Goal: Task Accomplishment & Management: Use online tool/utility

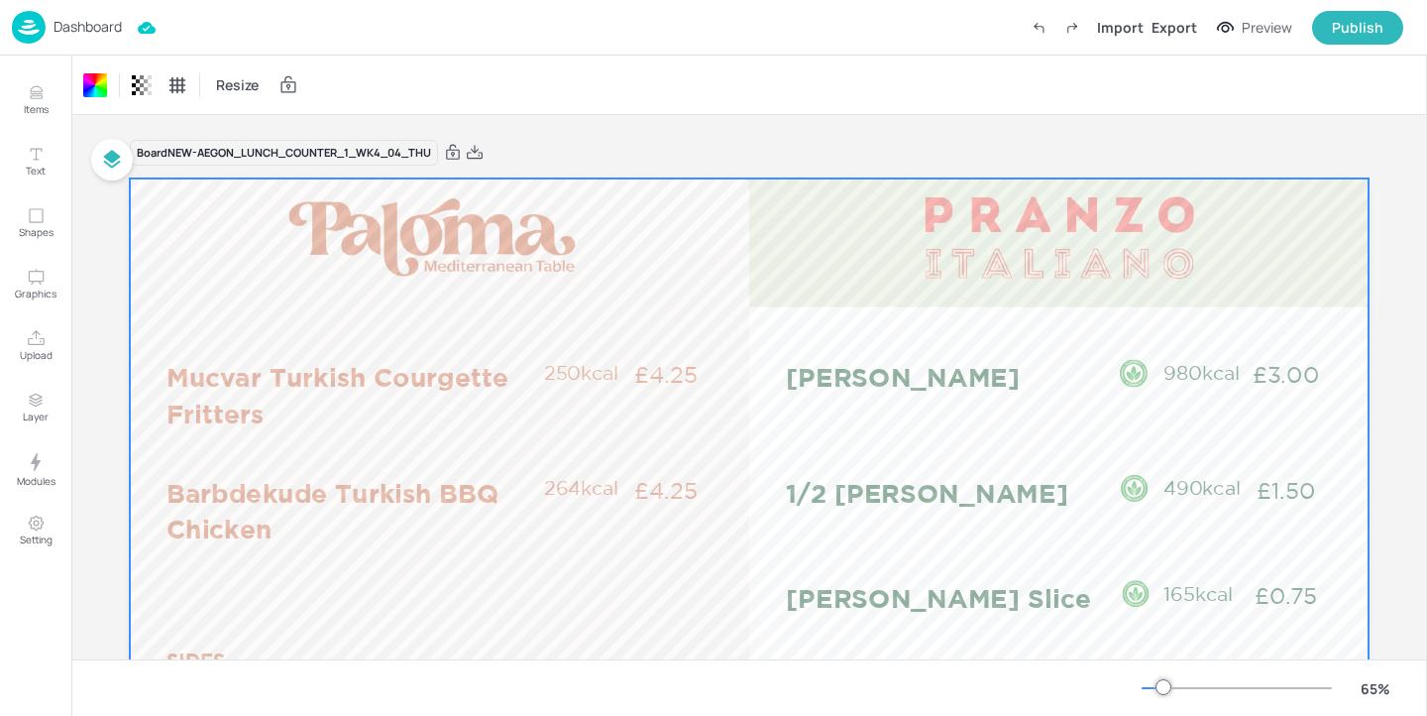
scroll to position [119, 0]
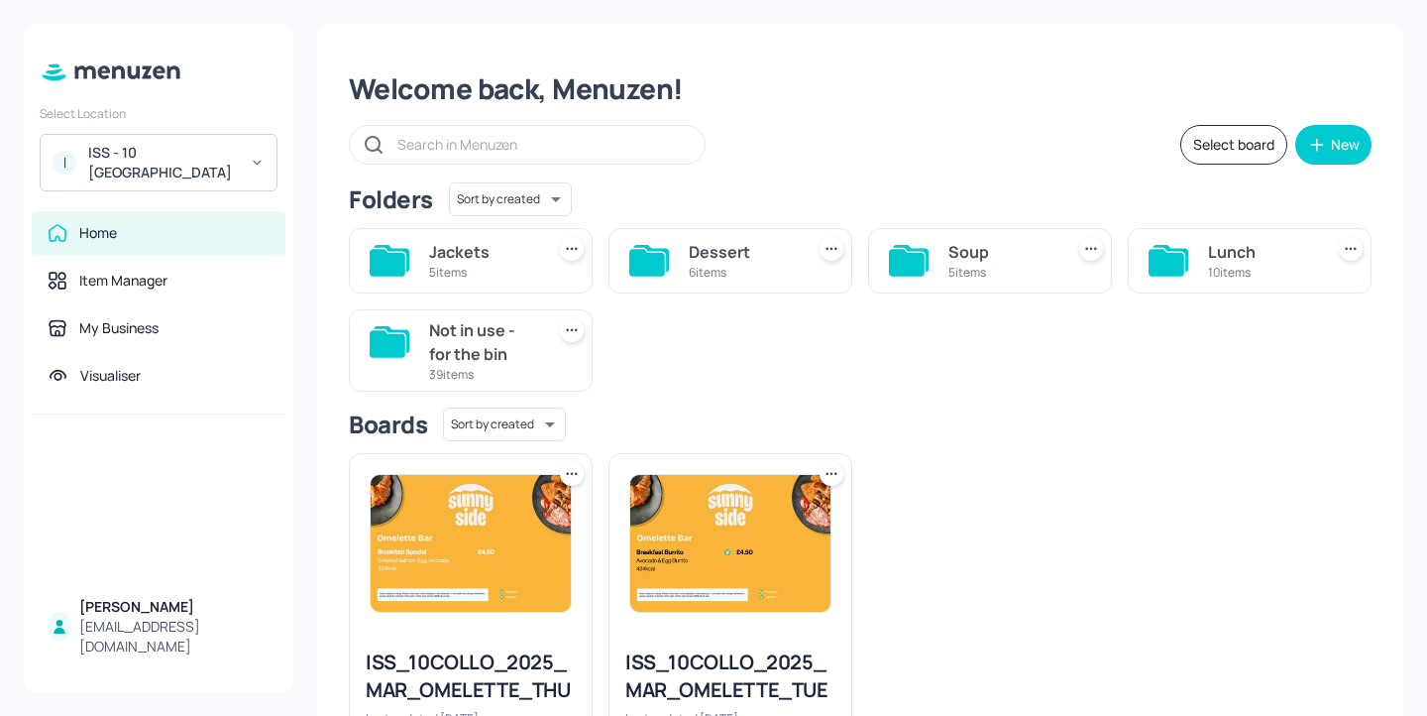
click at [1216, 263] on div "Lunch 10 items" at bounding box center [1261, 261] width 107 height 48
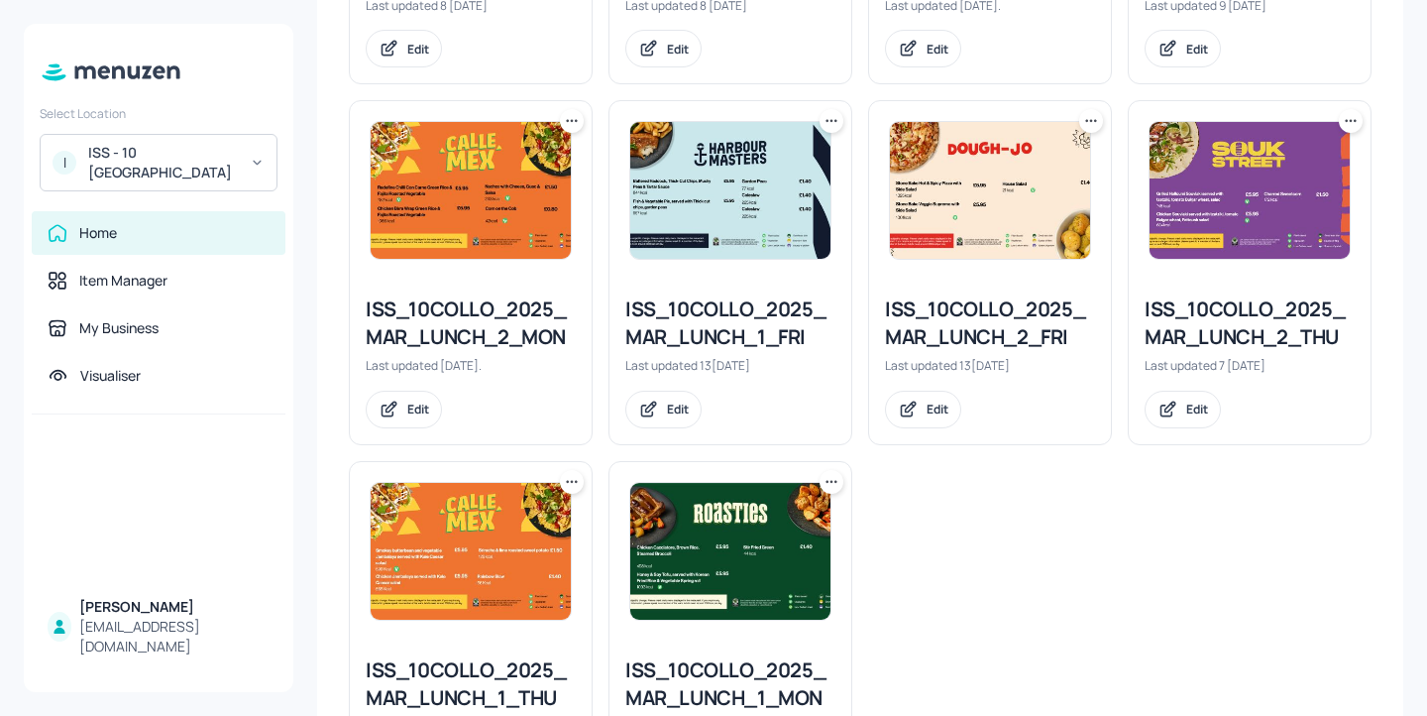
scroll to position [959, 0]
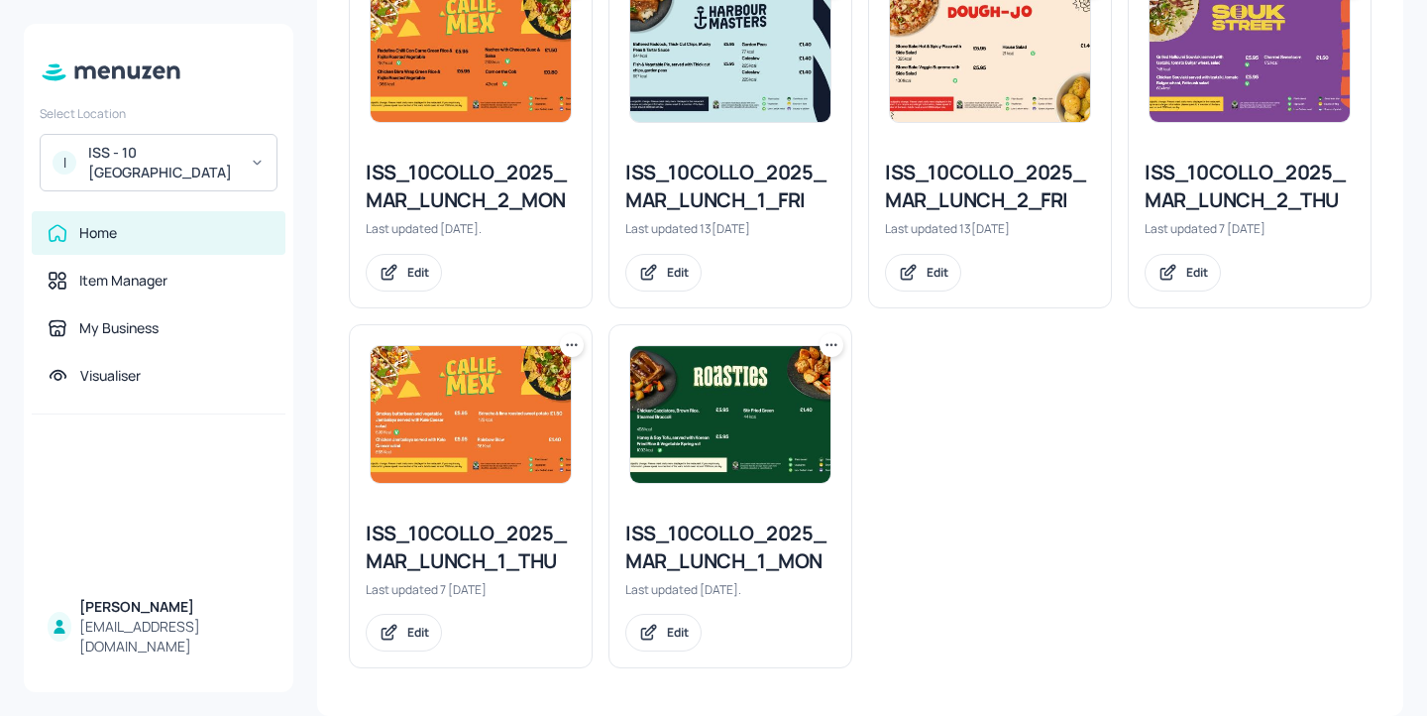
click at [1243, 208] on div "ISS_10COLLO_2025_MAR_LUNCH_2_THU" at bounding box center [1250, 187] width 210 height 56
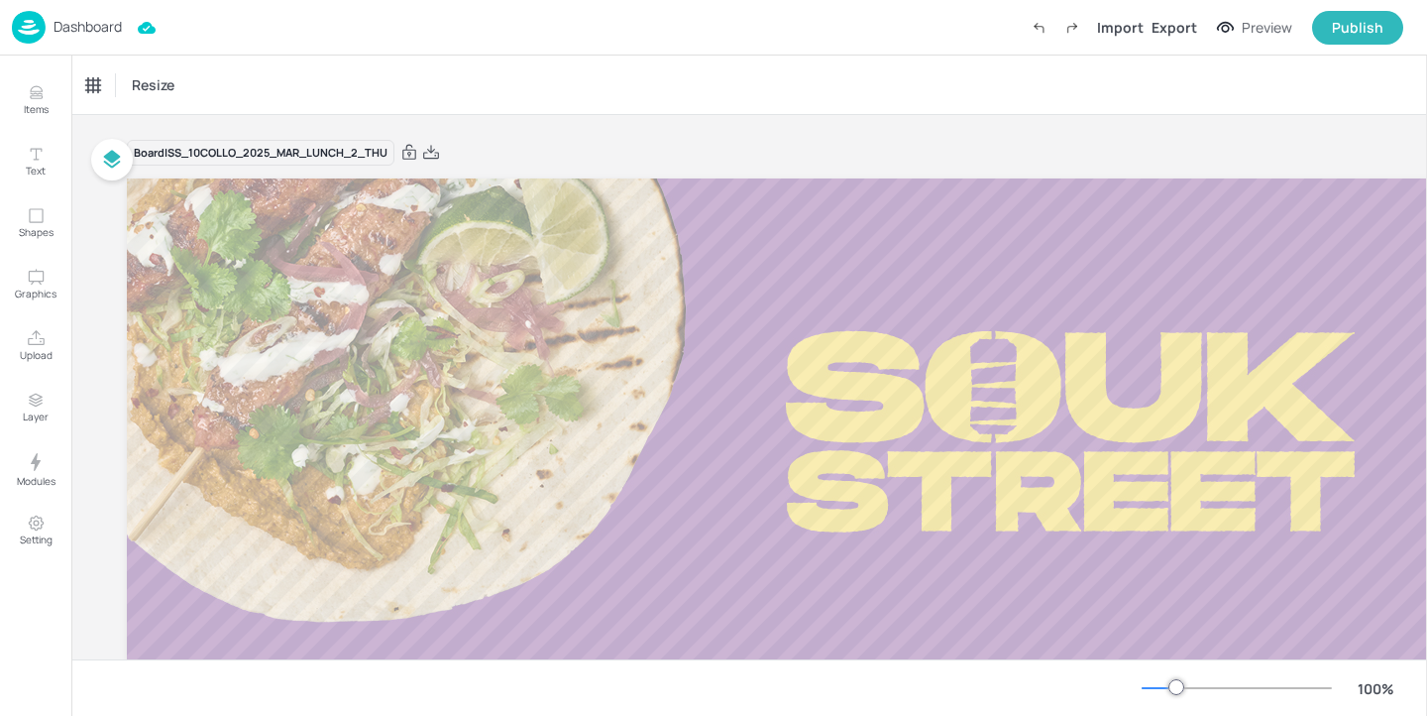
type input "£GBP - [GEOGRAPHIC_DATA]"
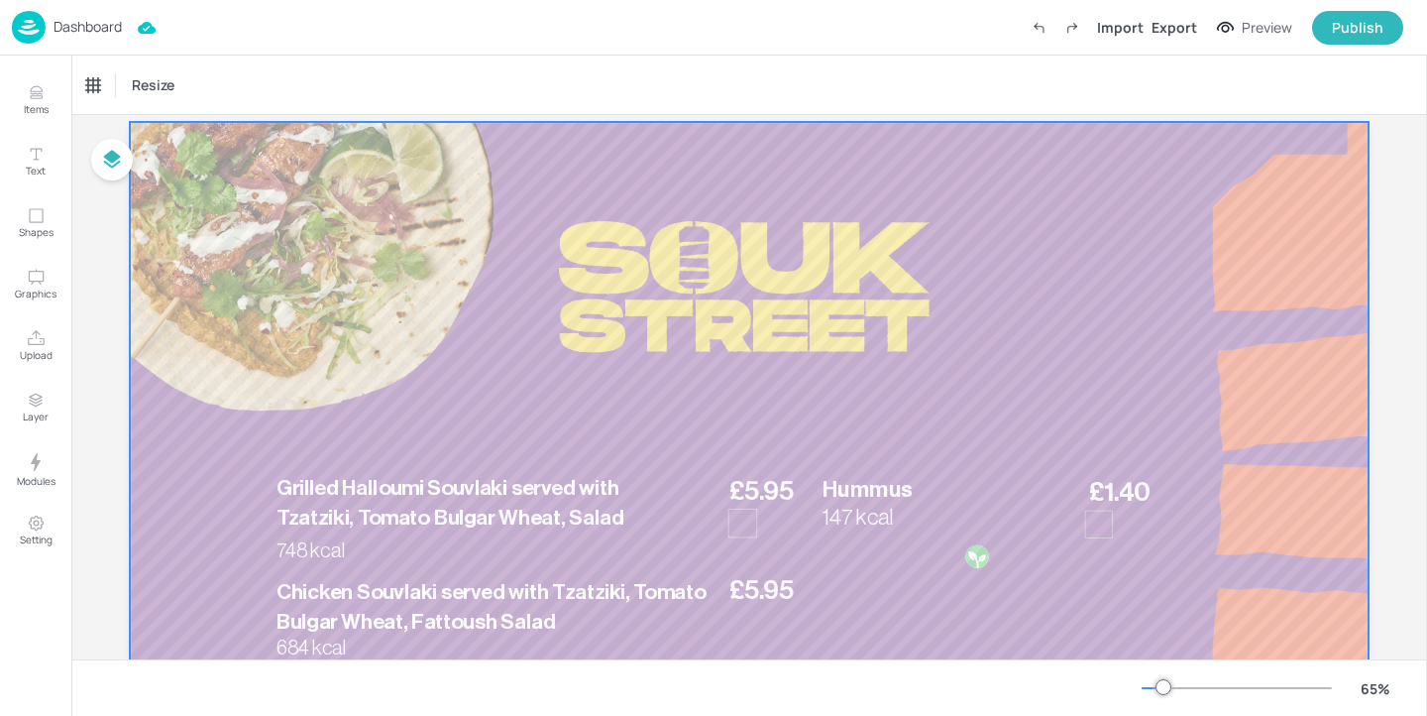
scroll to position [63, 0]
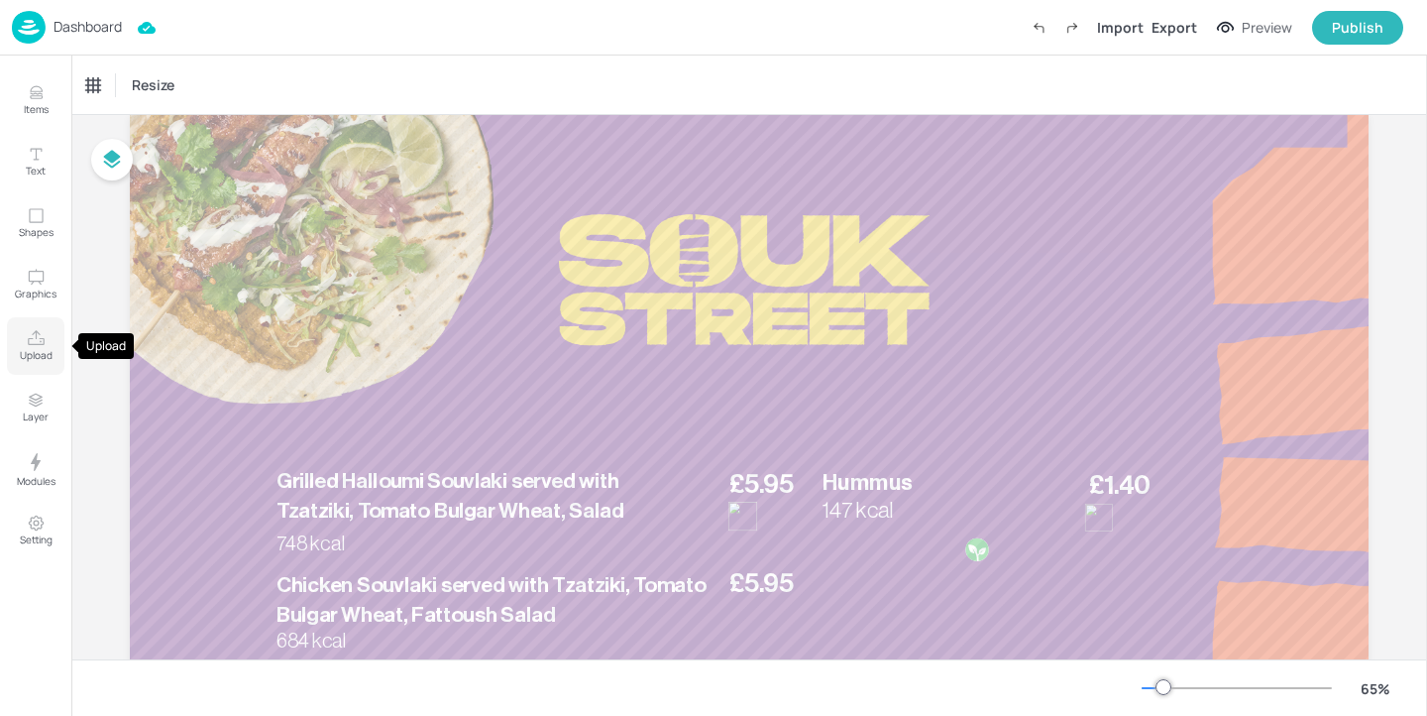
click at [37, 344] on icon "Upload" at bounding box center [36, 337] width 17 height 15
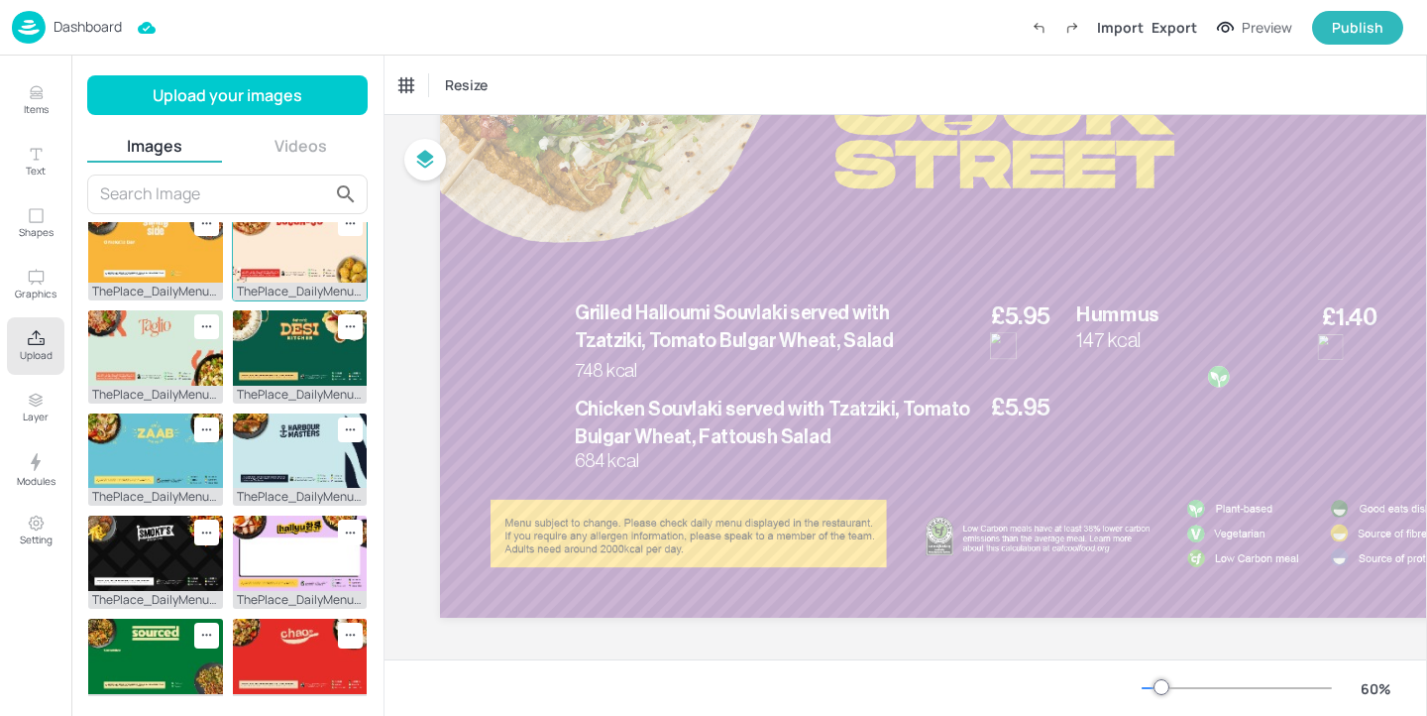
scroll to position [225, 0]
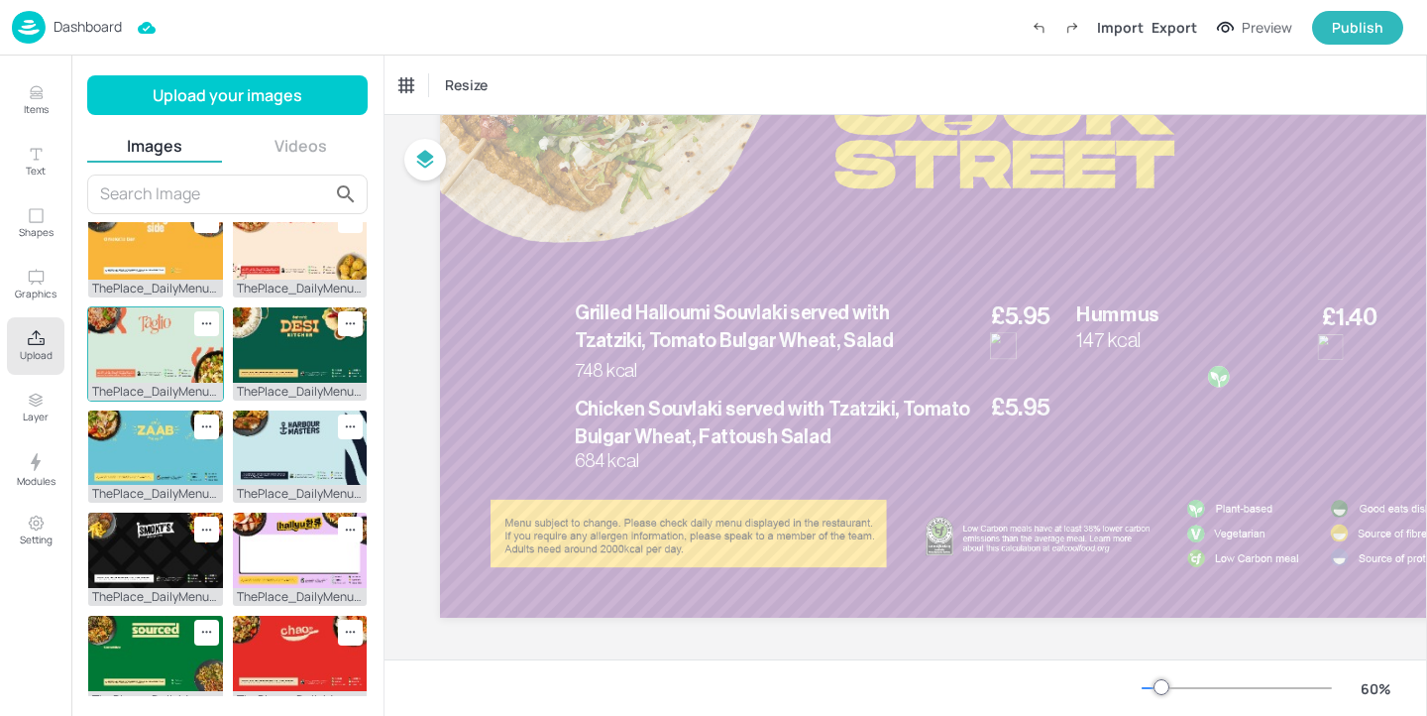
click at [168, 345] on img at bounding box center [155, 344] width 135 height 75
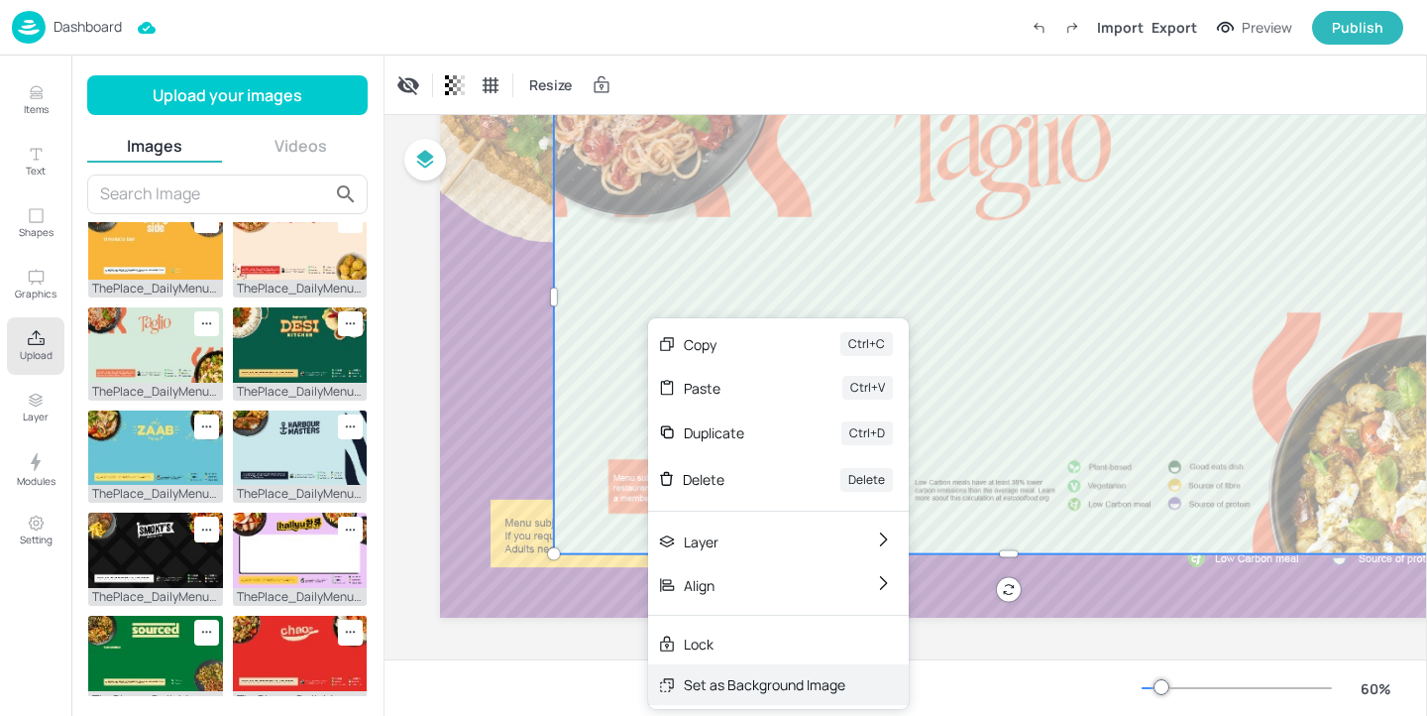
click at [715, 675] on div "Set as Background Image" at bounding box center [765, 684] width 162 height 21
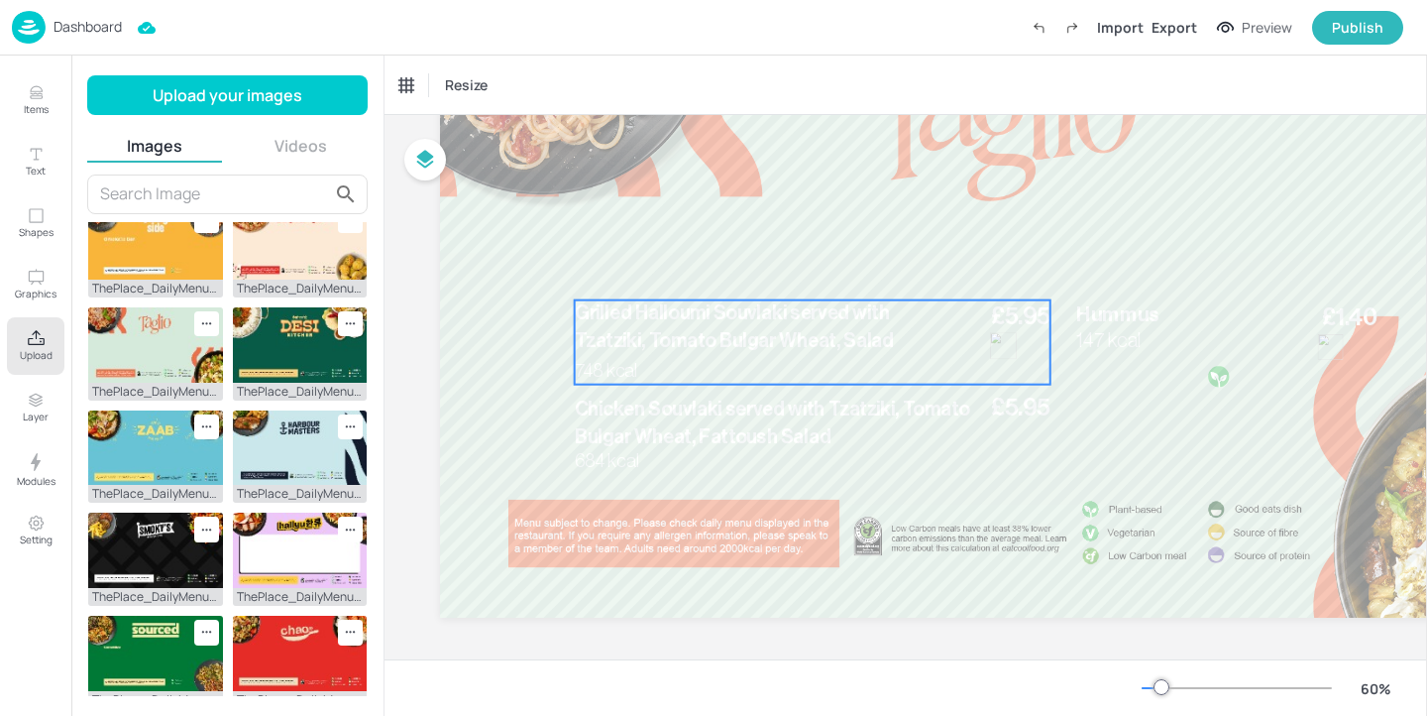
click at [706, 351] on p "Grilled Halloumi Souvlaki served with Tzatziki, Tomato Bulgar Wheat, Salad" at bounding box center [763, 327] width 377 height 55
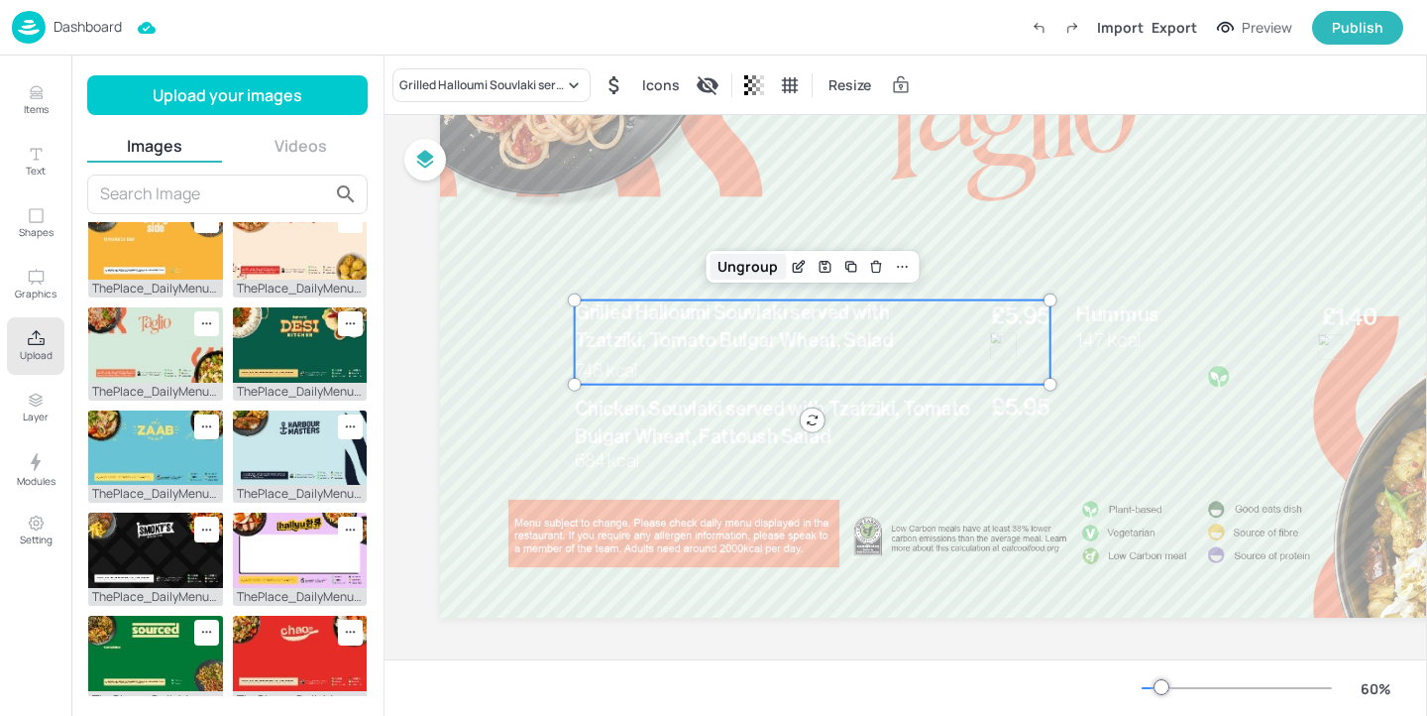
click at [748, 263] on div "Ungroup" at bounding box center [748, 267] width 76 height 26
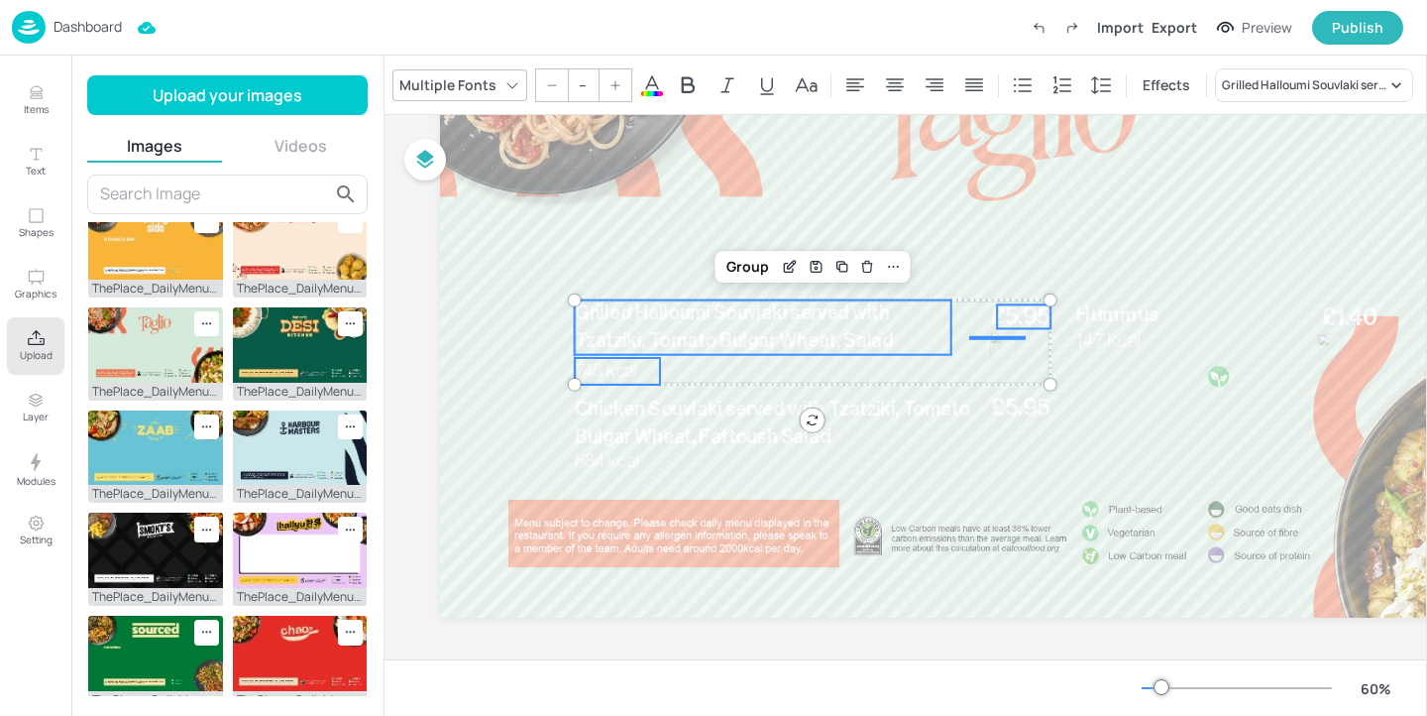
click at [650, 75] on icon at bounding box center [652, 84] width 18 height 19
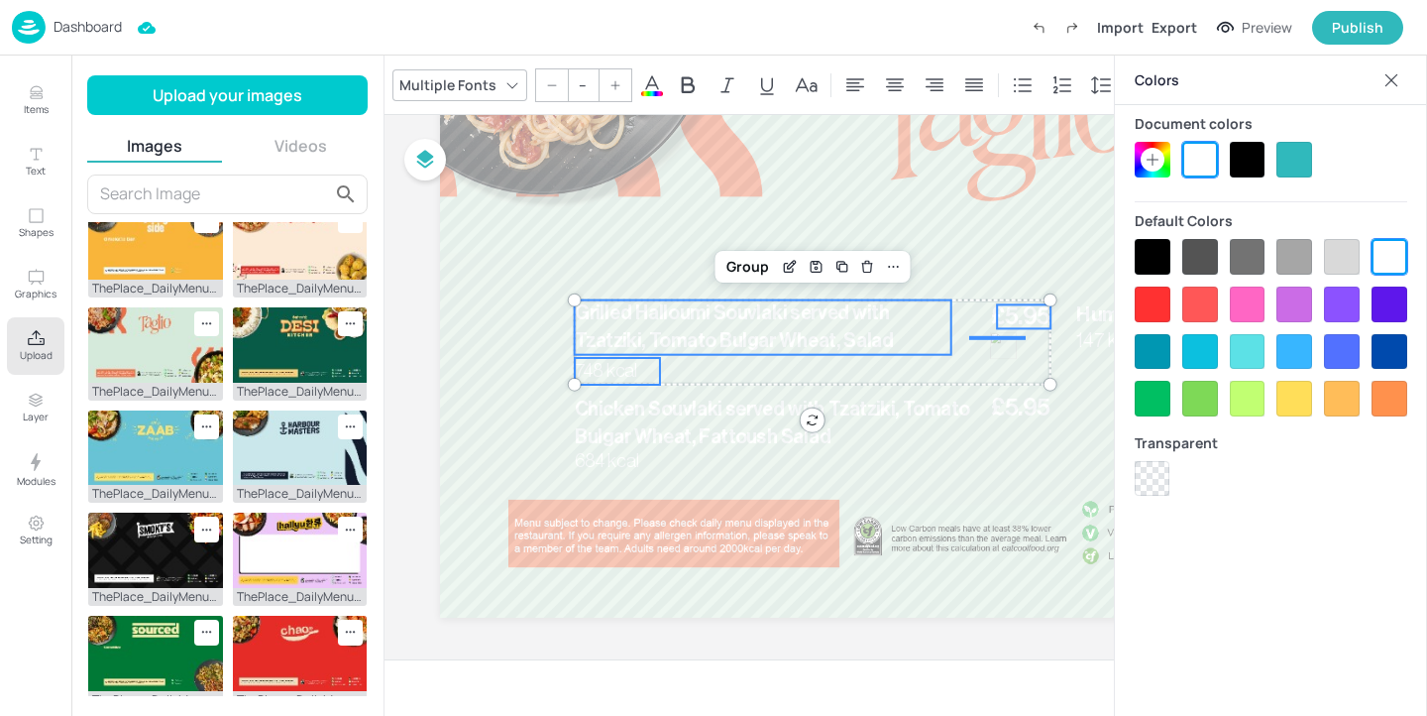
click at [1252, 156] on div at bounding box center [1248, 160] width 36 height 36
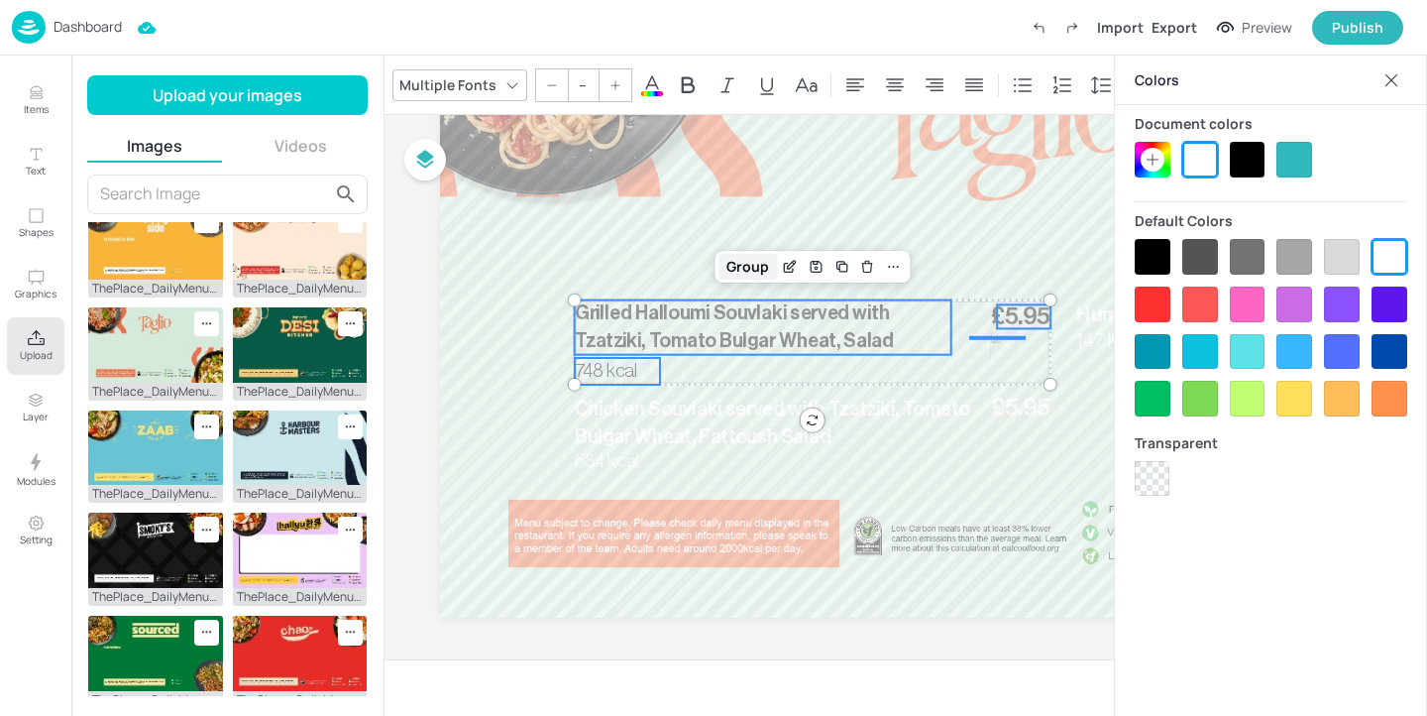
click at [744, 265] on div "Group" at bounding box center [748, 267] width 58 height 26
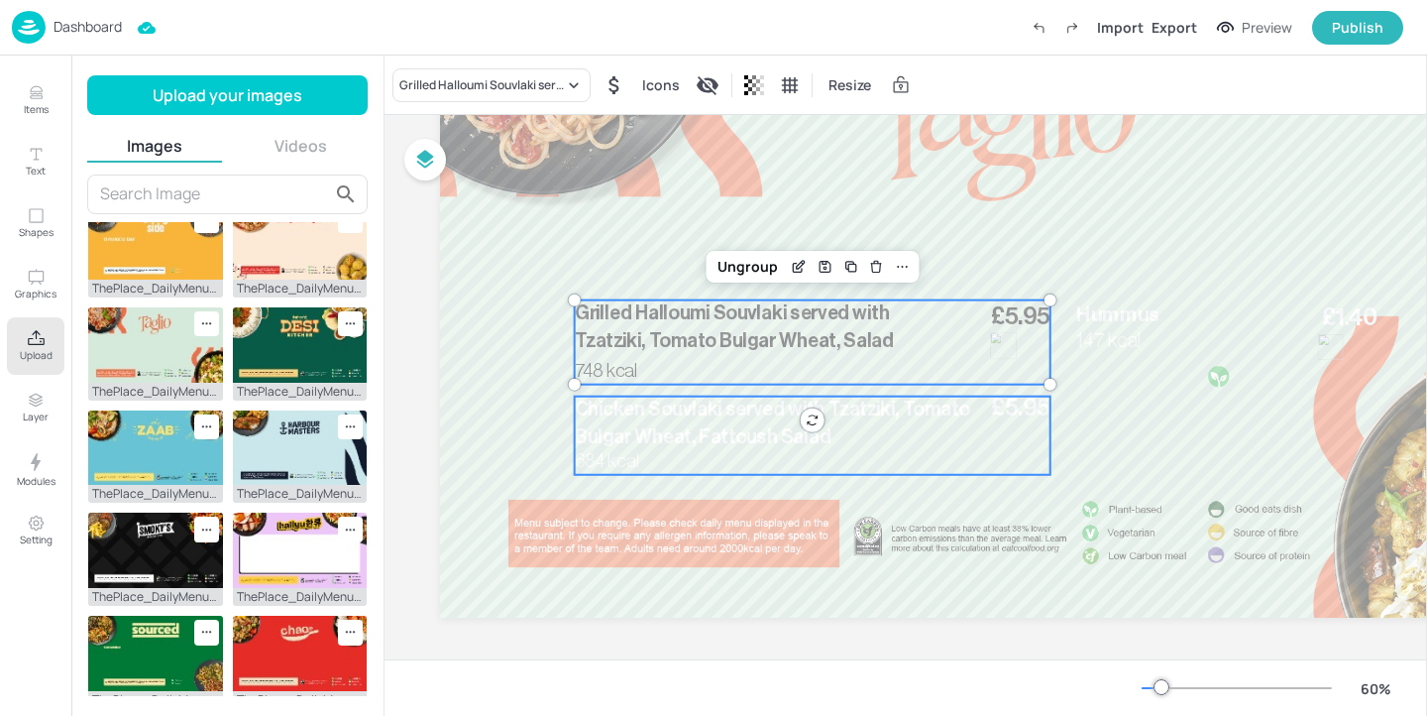
click at [728, 418] on span "Chicken Souvlaki served with Tzatziki, Tomato Bulgar Wheat, Fattoush Salad" at bounding box center [772, 422] width 394 height 47
click at [749, 353] on div "Ungroup" at bounding box center [748, 363] width 76 height 26
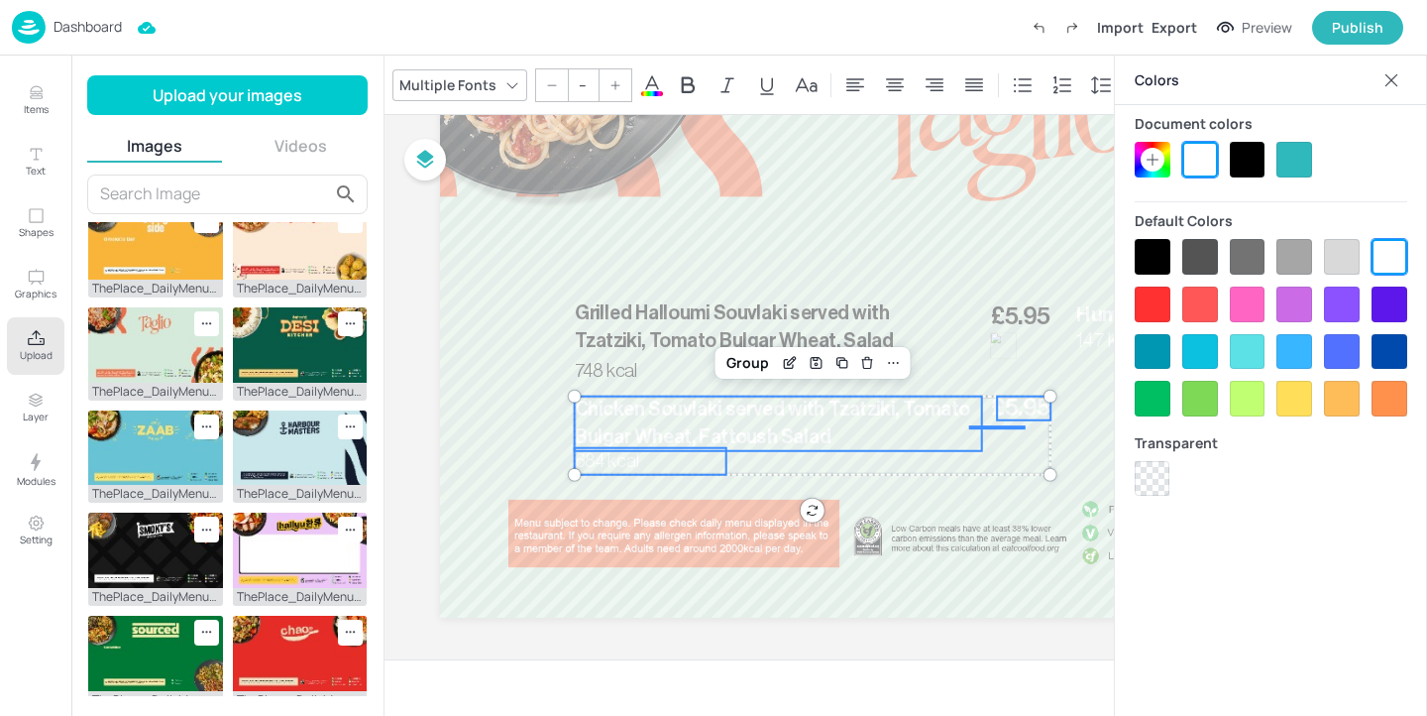
click at [1243, 148] on div at bounding box center [1248, 160] width 36 height 36
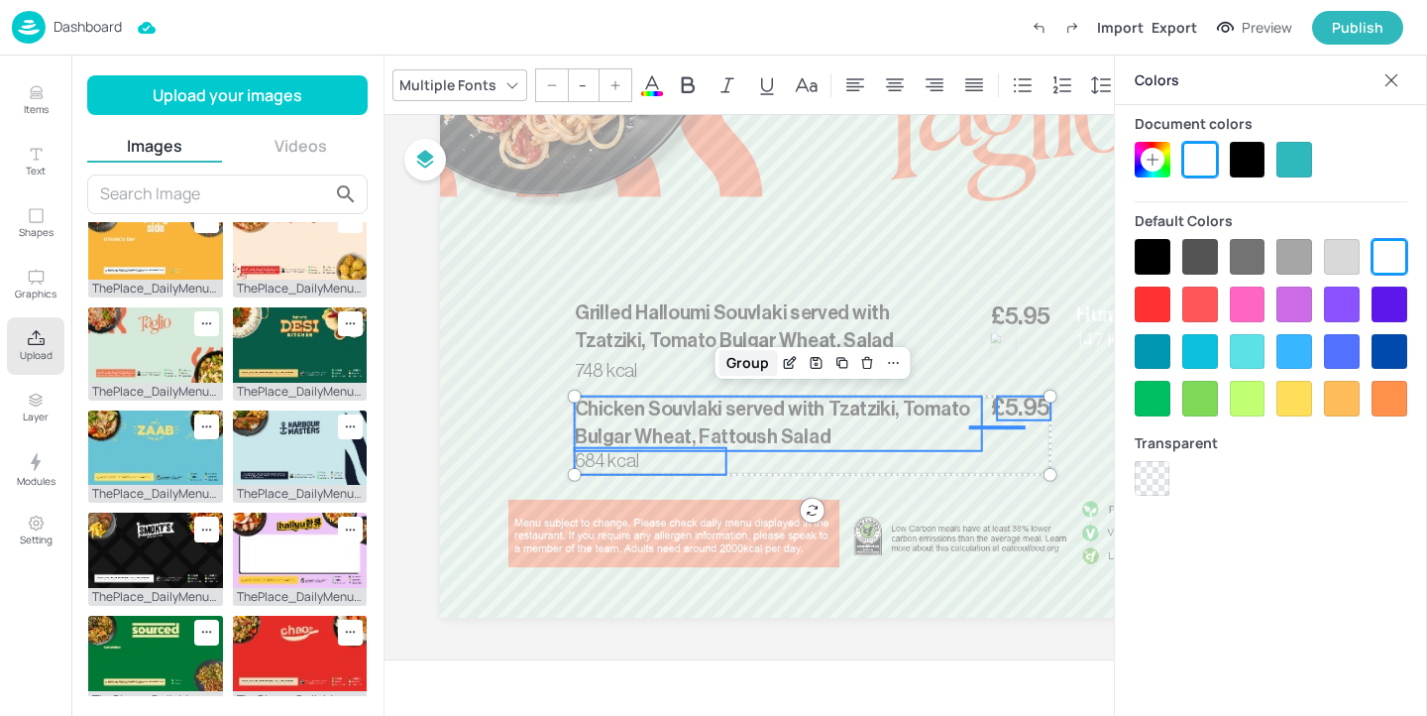
click at [734, 355] on div "Group" at bounding box center [748, 363] width 58 height 26
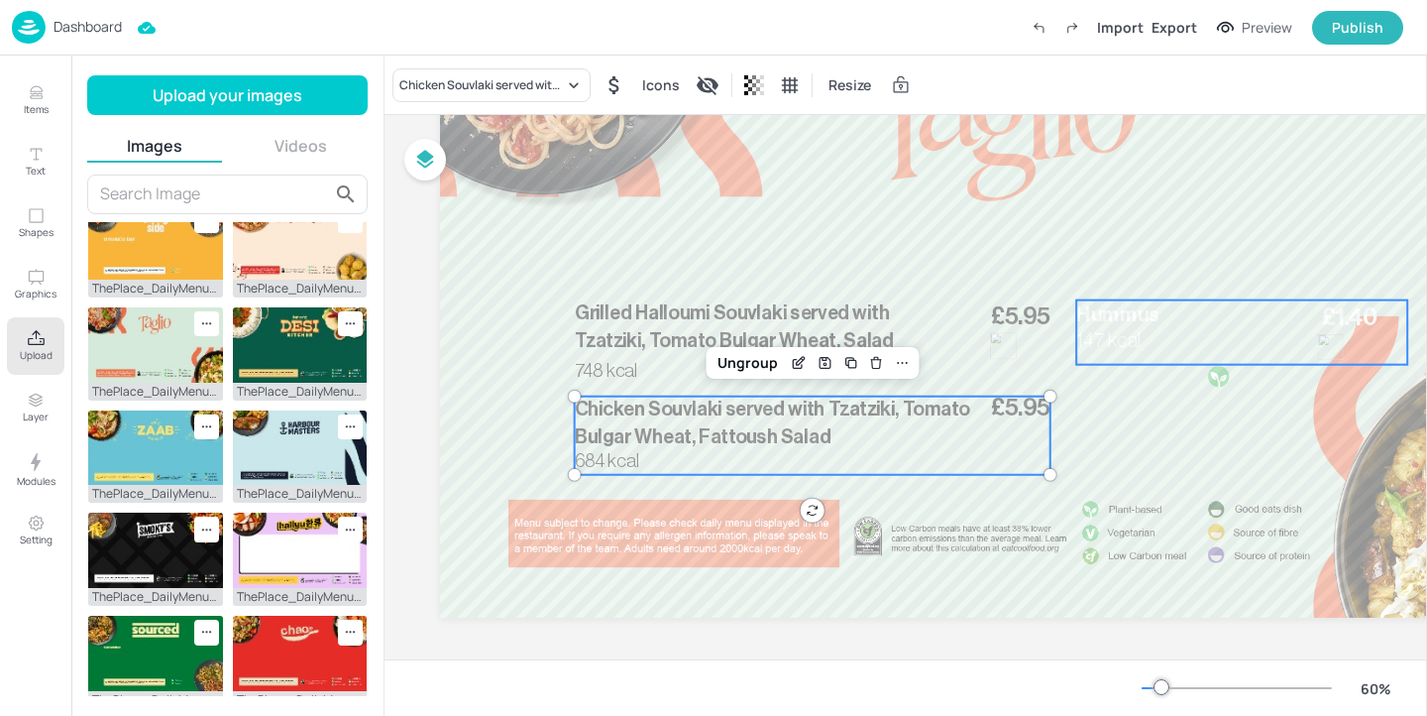
scroll to position [201, 212]
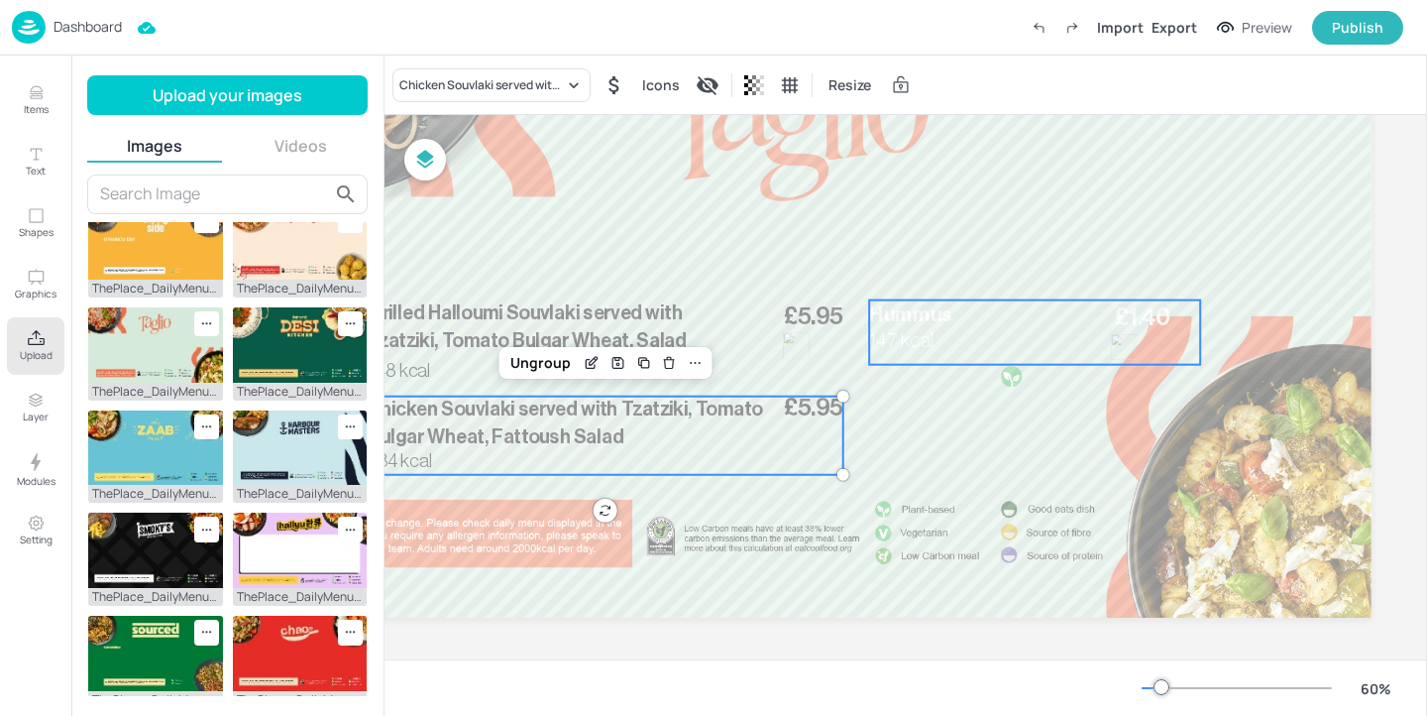
click at [1077, 333] on div "£1.40 Hummus 147 kcal" at bounding box center [1034, 332] width 331 height 64
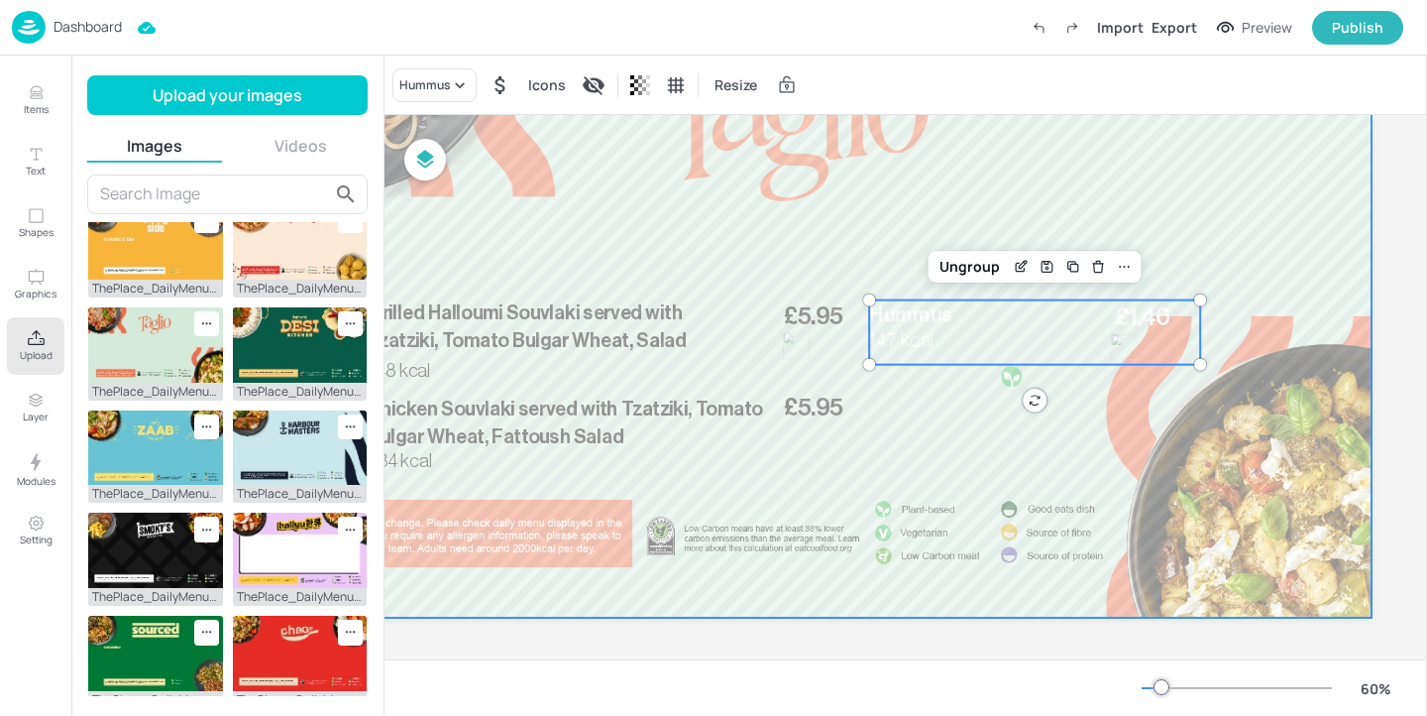
click at [983, 251] on div "Ungroup" at bounding box center [1034, 267] width 213 height 32
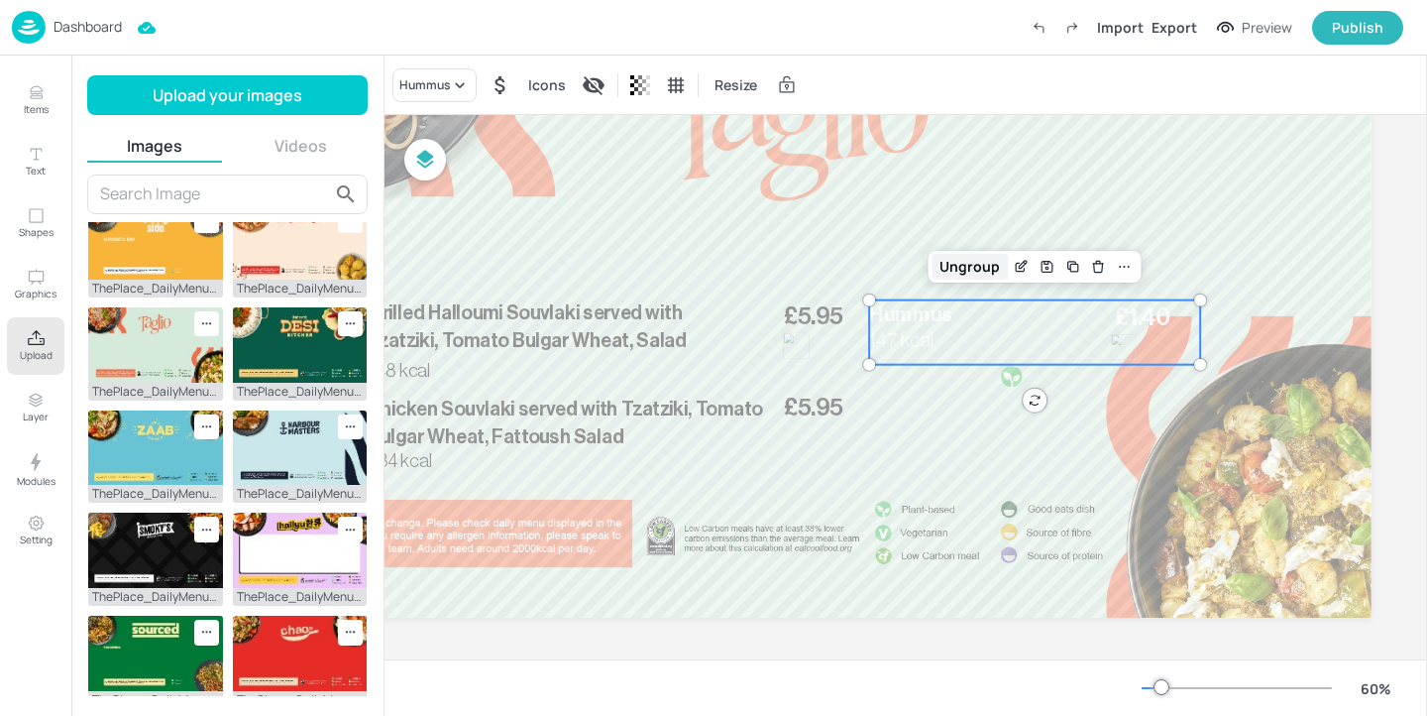
click at [982, 258] on div "Ungroup" at bounding box center [970, 267] width 76 height 26
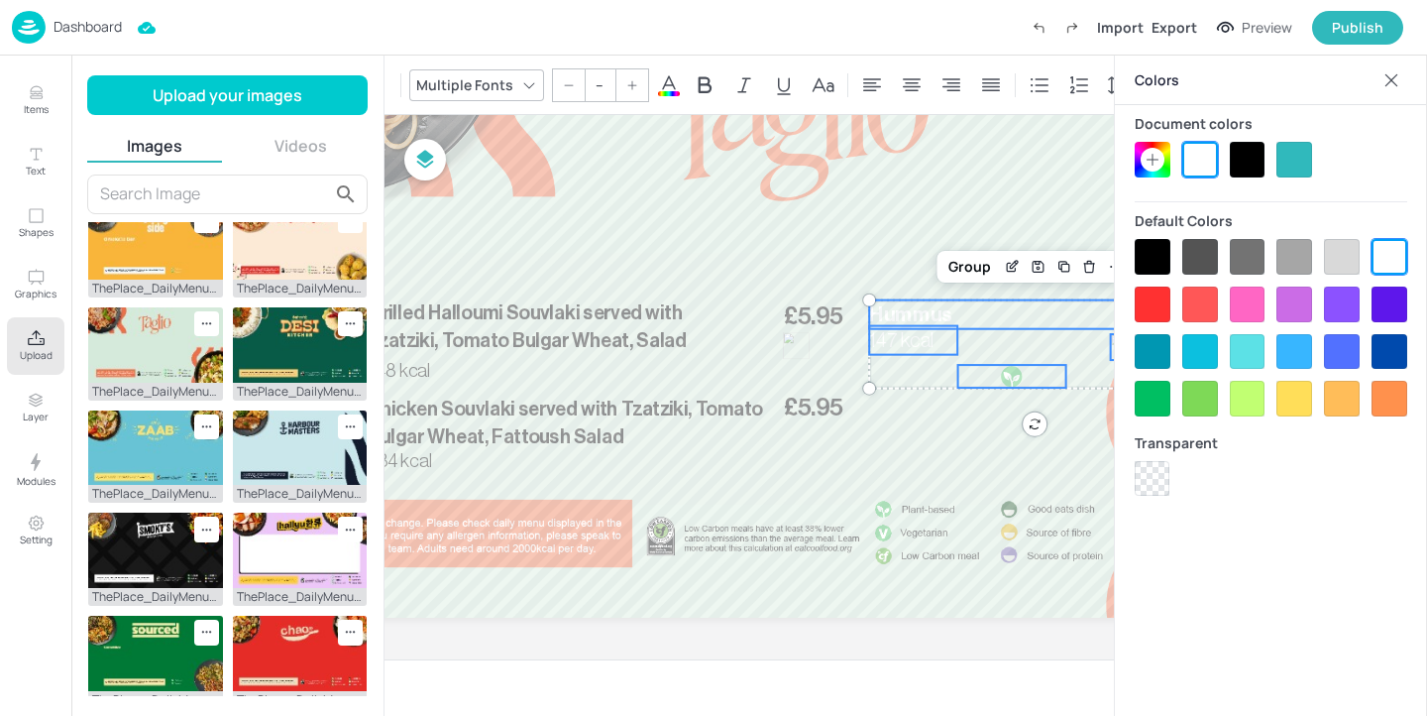
click at [1240, 162] on div at bounding box center [1248, 160] width 36 height 36
click at [971, 266] on div "Group" at bounding box center [970, 267] width 58 height 26
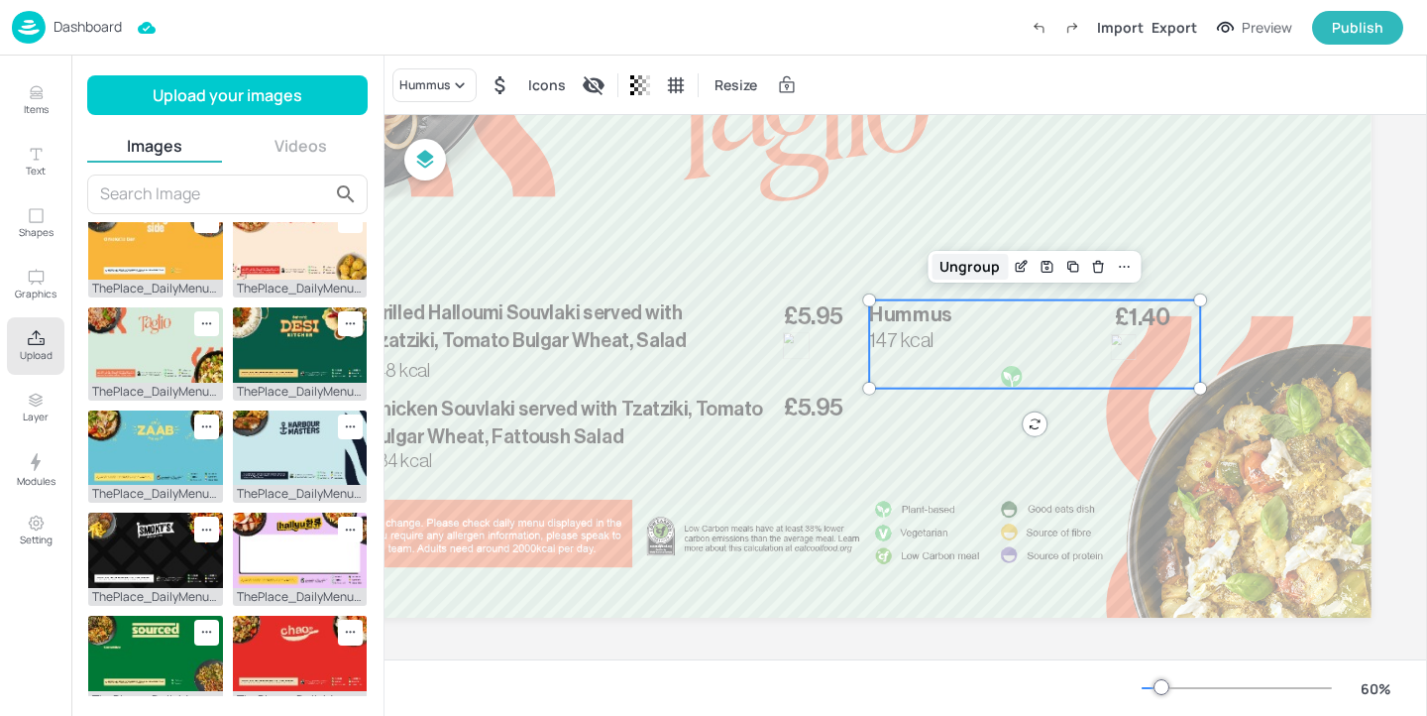
click at [956, 275] on div "Ungroup" at bounding box center [970, 267] width 76 height 26
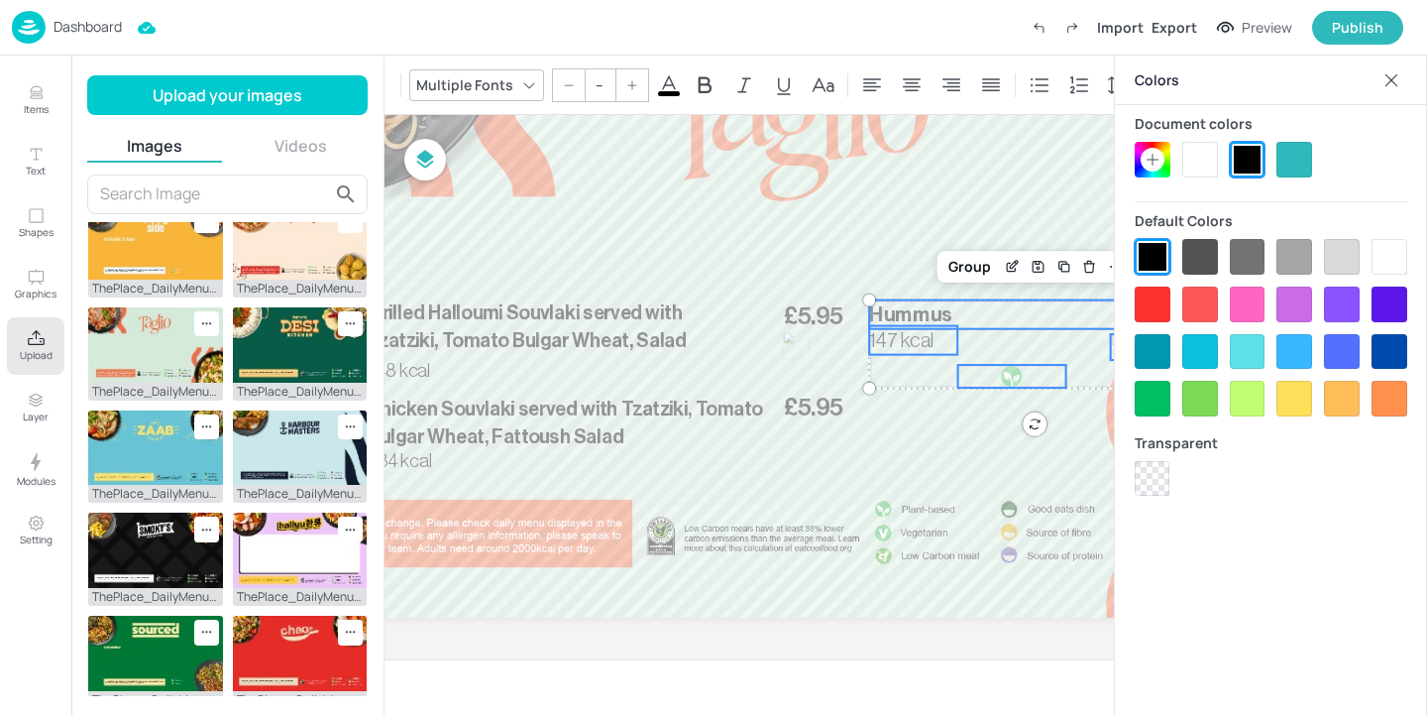
click at [1000, 375] on div at bounding box center [1011, 376] width 23 height 23
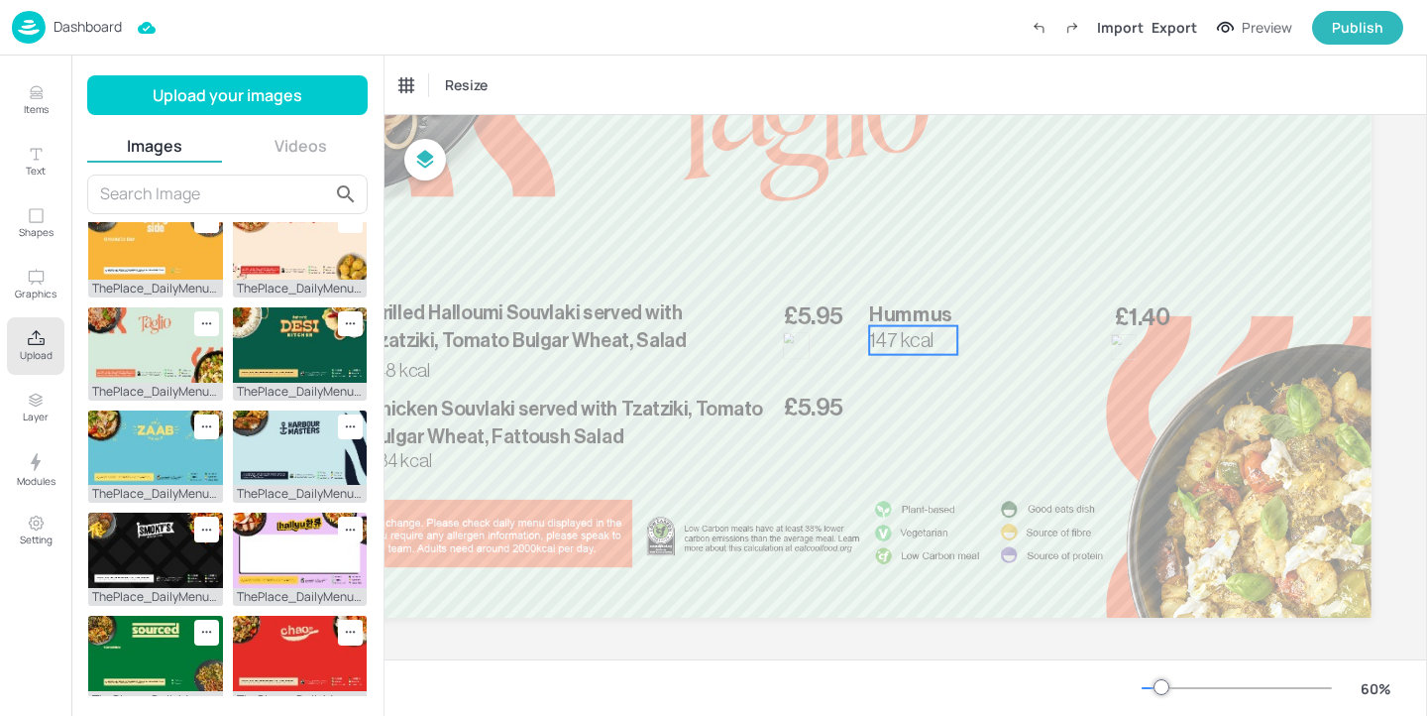
click at [913, 338] on span "147 kcal" at bounding box center [901, 340] width 65 height 21
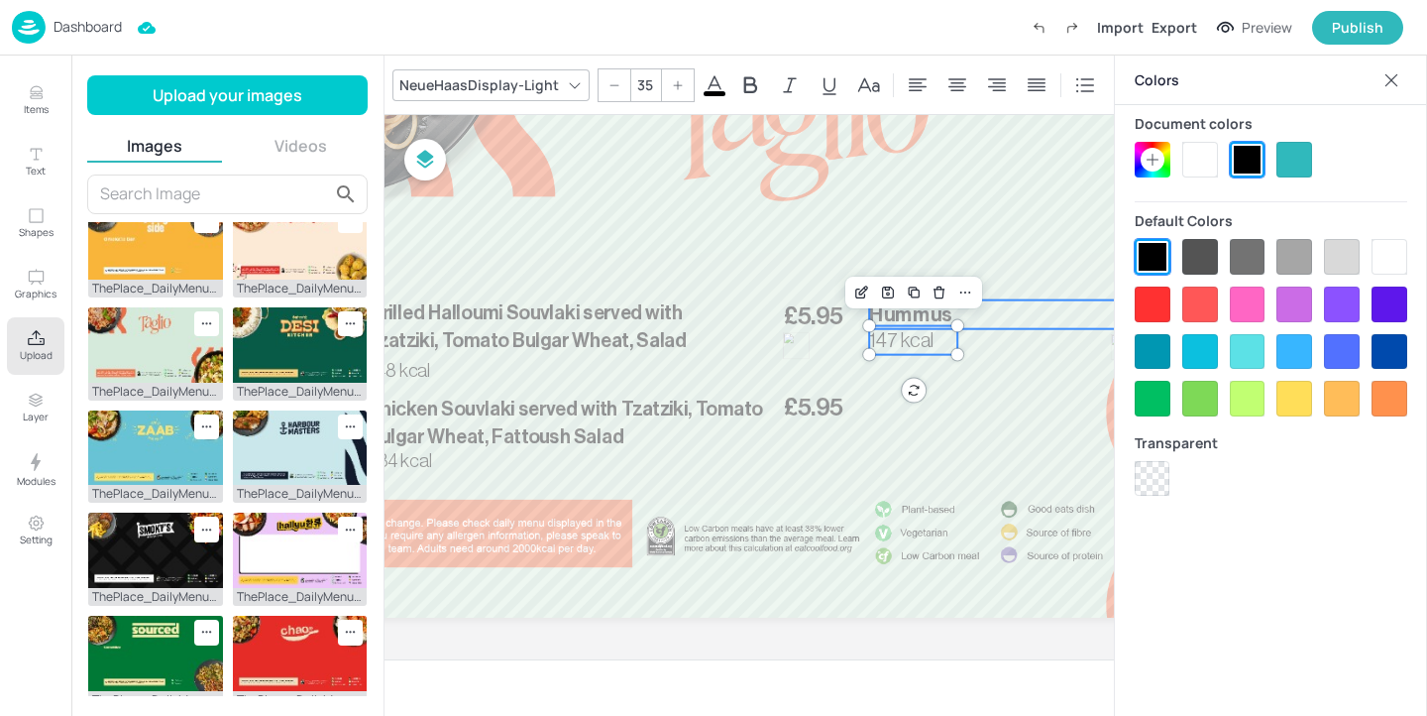
click at [954, 315] on p "Hummus" at bounding box center [1034, 314] width 331 height 29
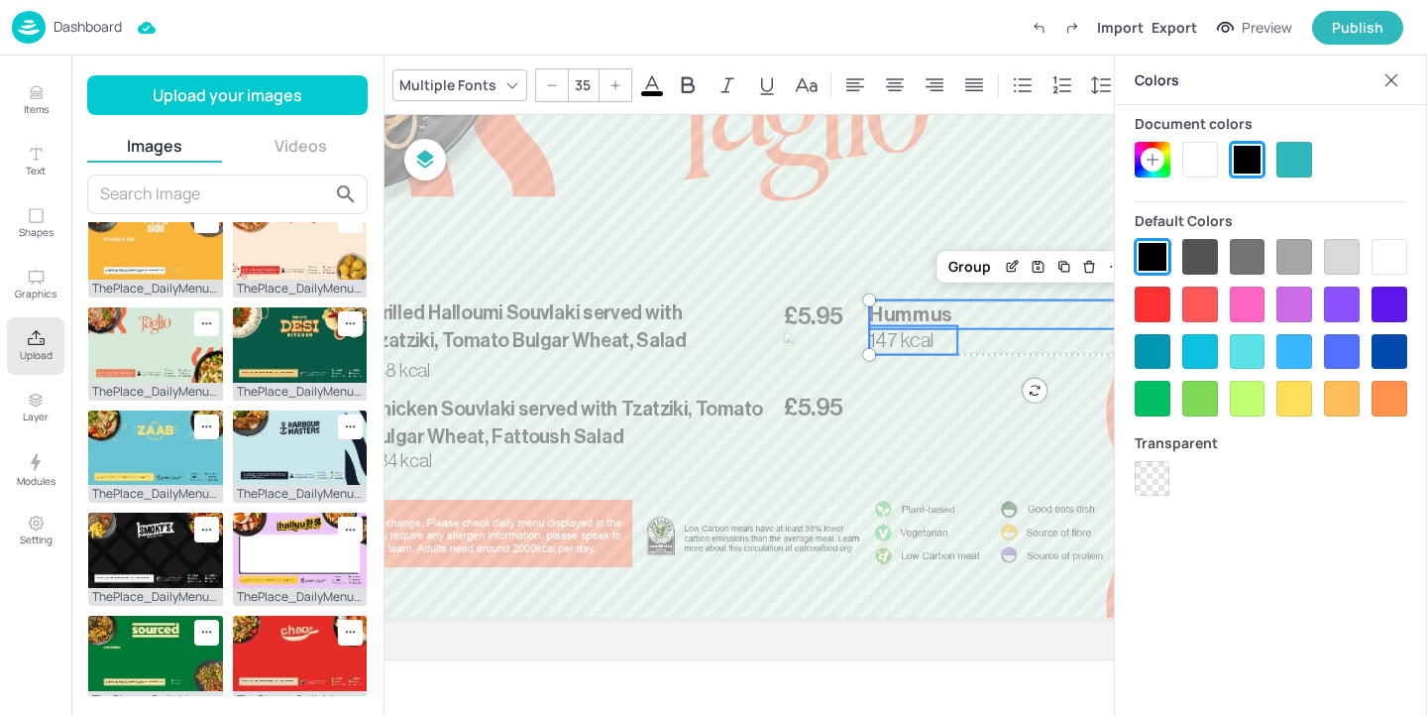
click at [1391, 84] on icon at bounding box center [1392, 80] width 20 height 20
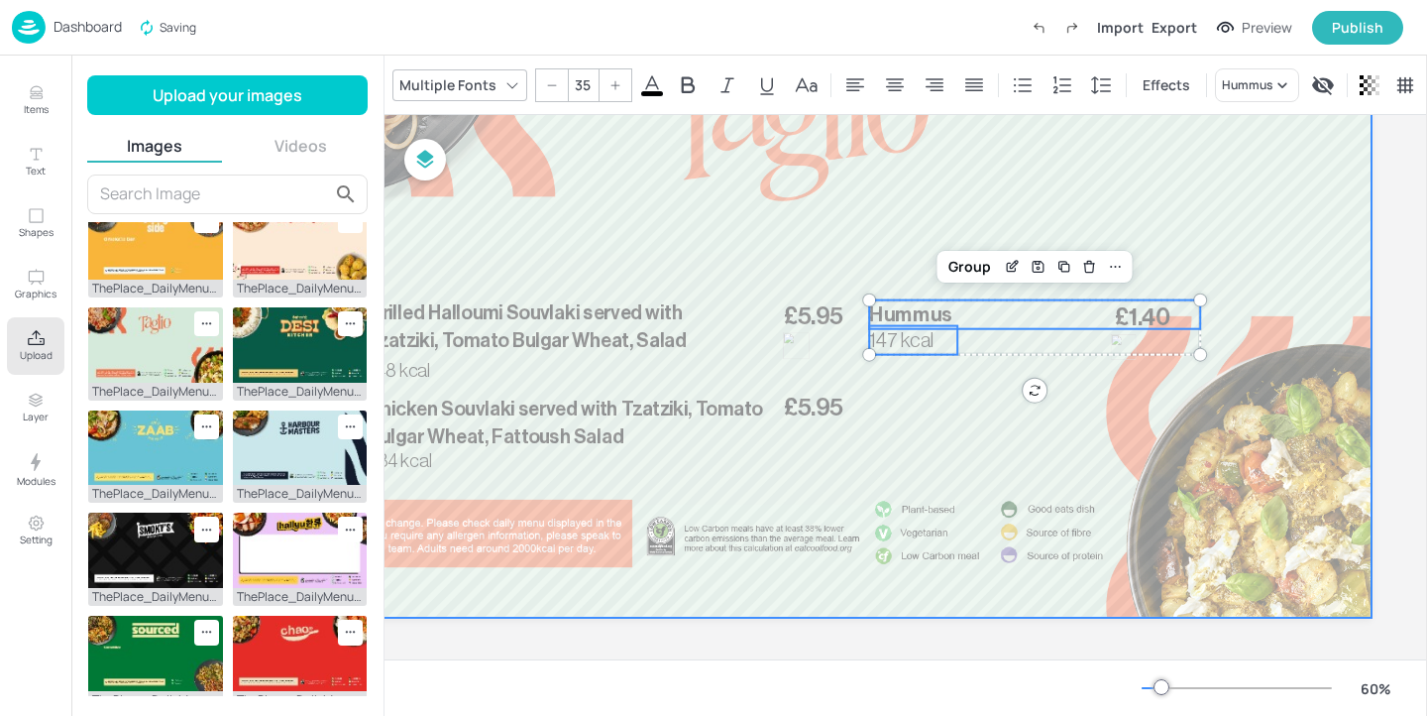
click at [1104, 347] on div at bounding box center [802, 297] width 1139 height 640
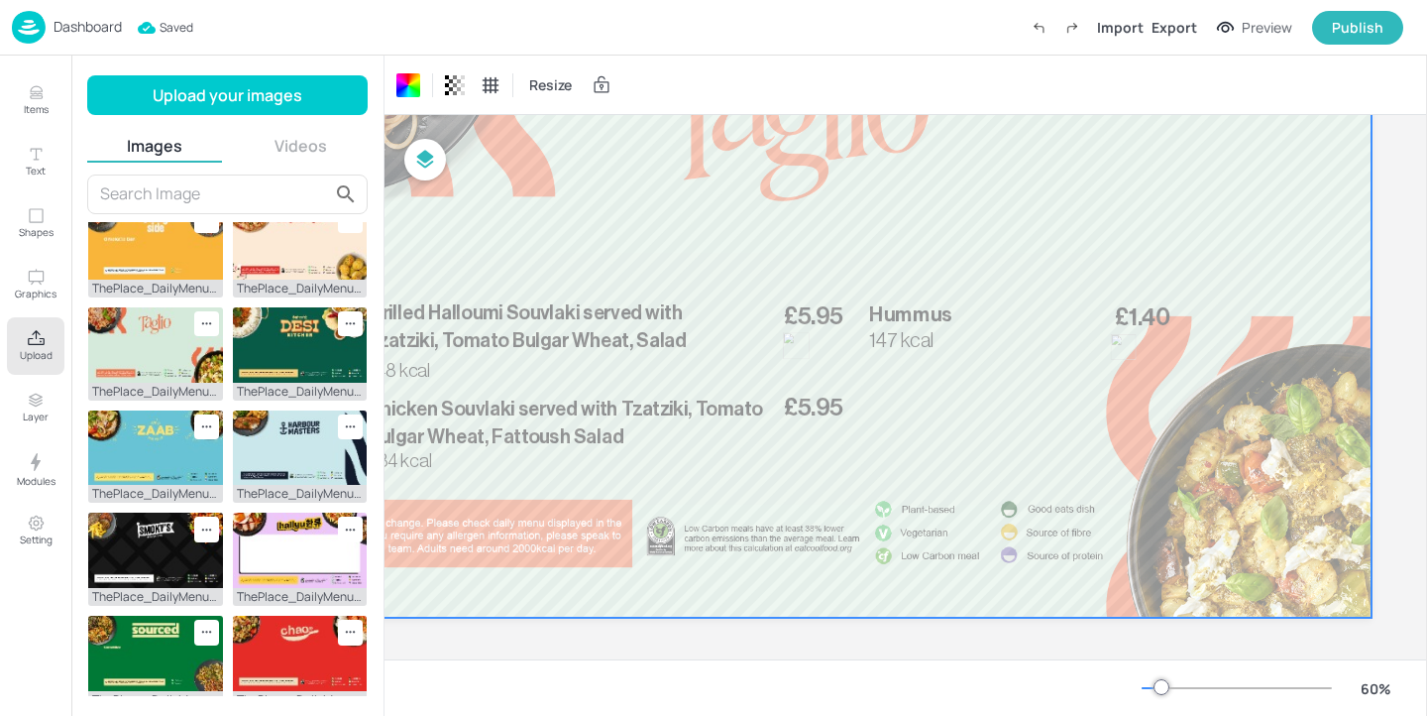
click at [1236, 323] on div at bounding box center [802, 297] width 1139 height 640
click at [1163, 311] on p "Hummus" at bounding box center [1034, 314] width 331 height 29
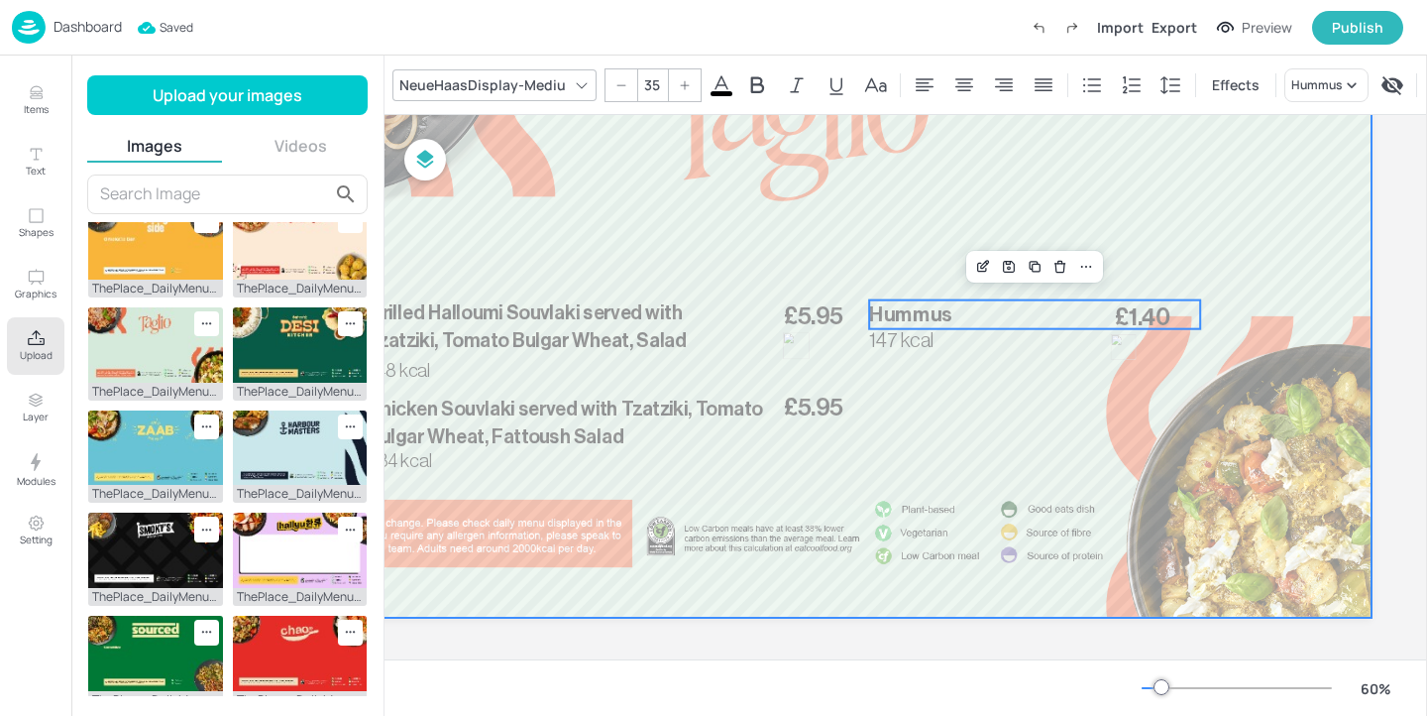
click at [1152, 338] on div at bounding box center [802, 297] width 1139 height 640
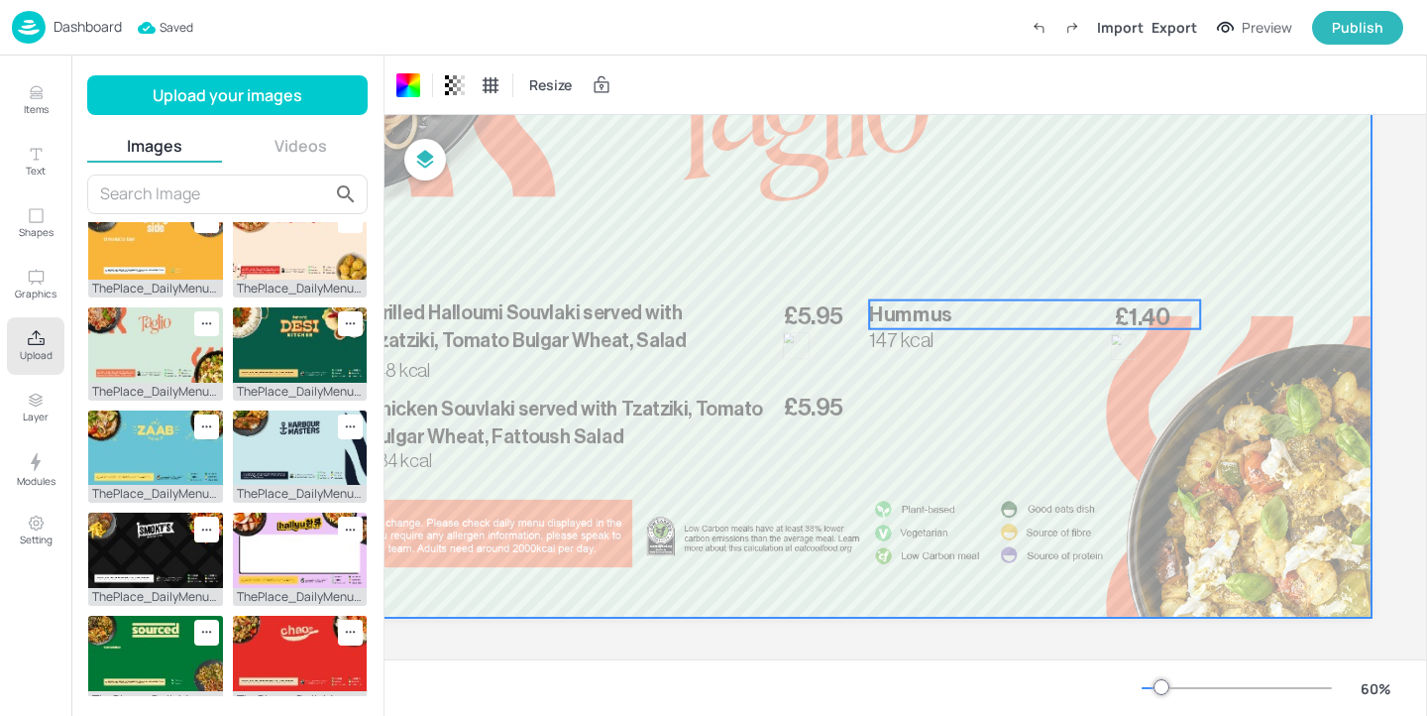
click at [1149, 319] on p "Hummus" at bounding box center [1034, 314] width 331 height 29
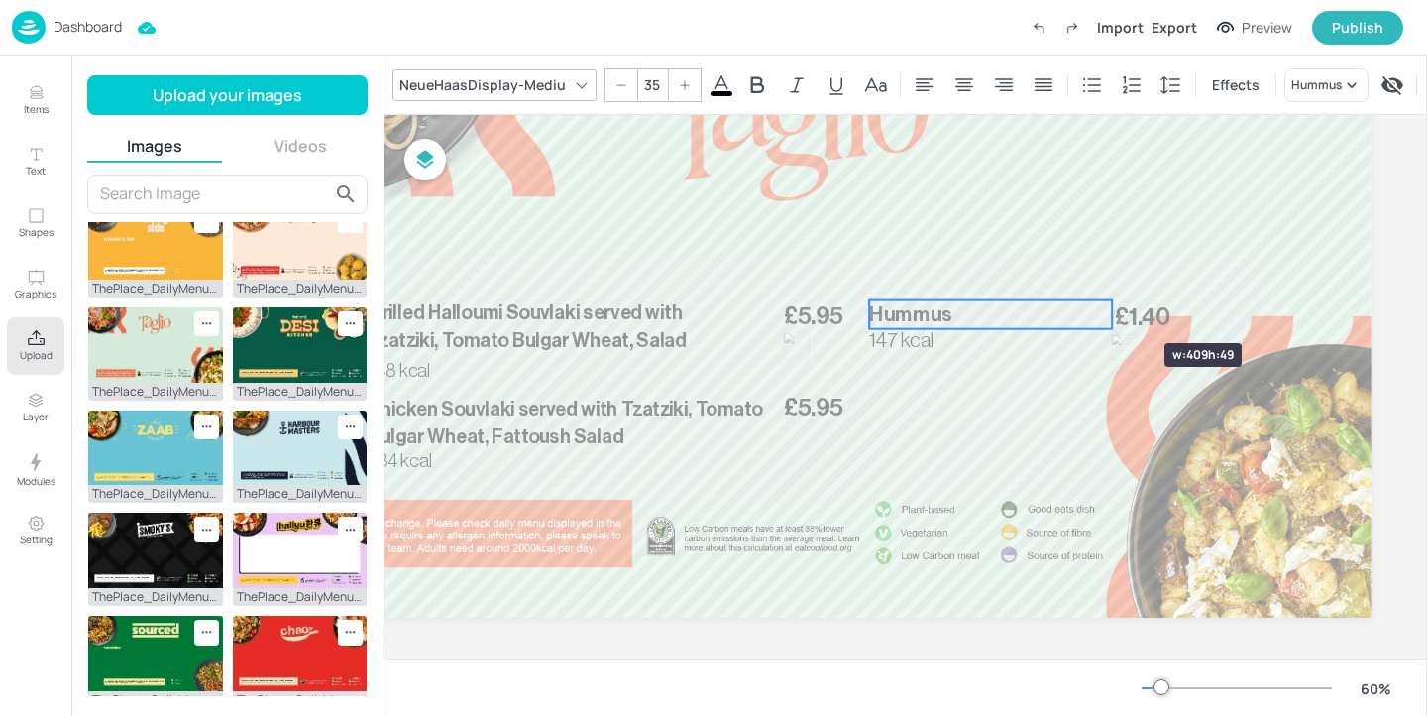
drag, startPoint x: 1193, startPoint y: 309, endPoint x: 1105, endPoint y: 307, distance: 88.2
click at [1105, 307] on div at bounding box center [1112, 314] width 16 height 29
click at [1149, 310] on span "£1.40" at bounding box center [1143, 317] width 56 height 24
type input "--"
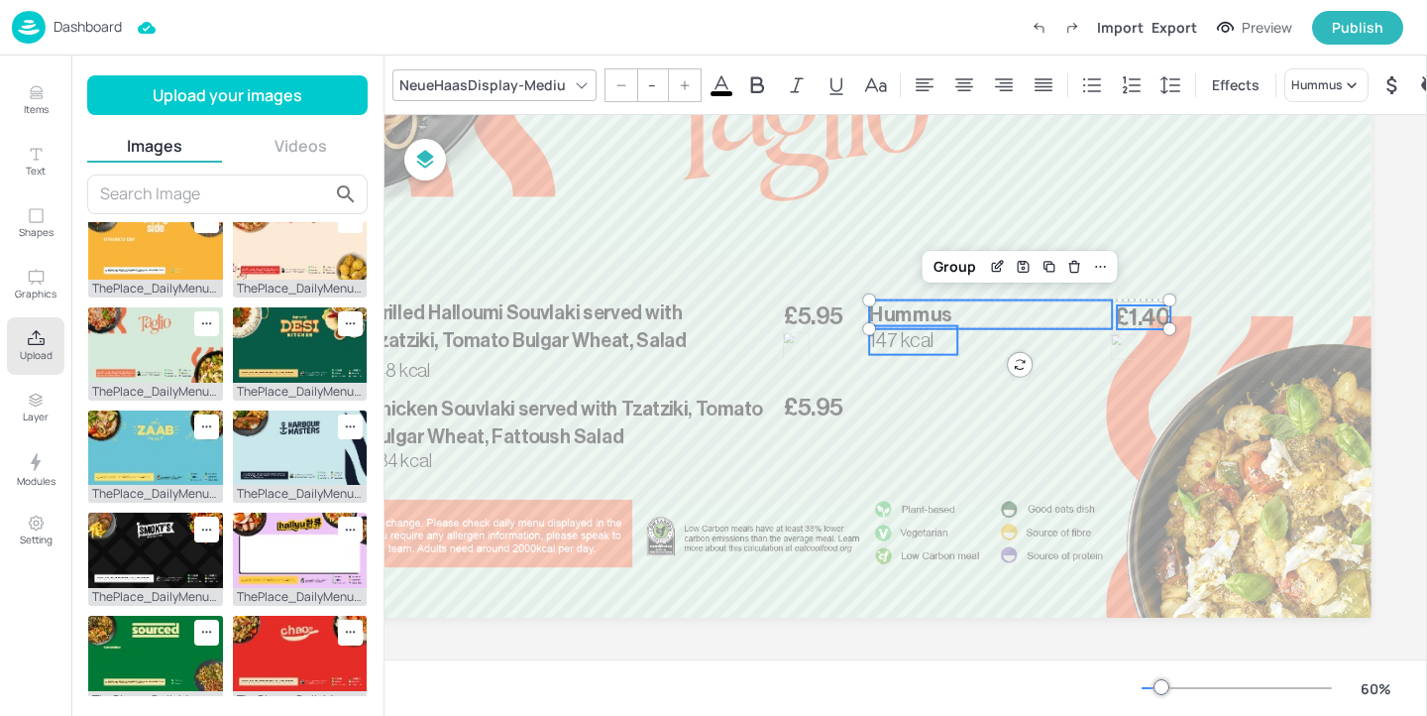
click at [872, 349] on span "147 kcal" at bounding box center [901, 340] width 65 height 21
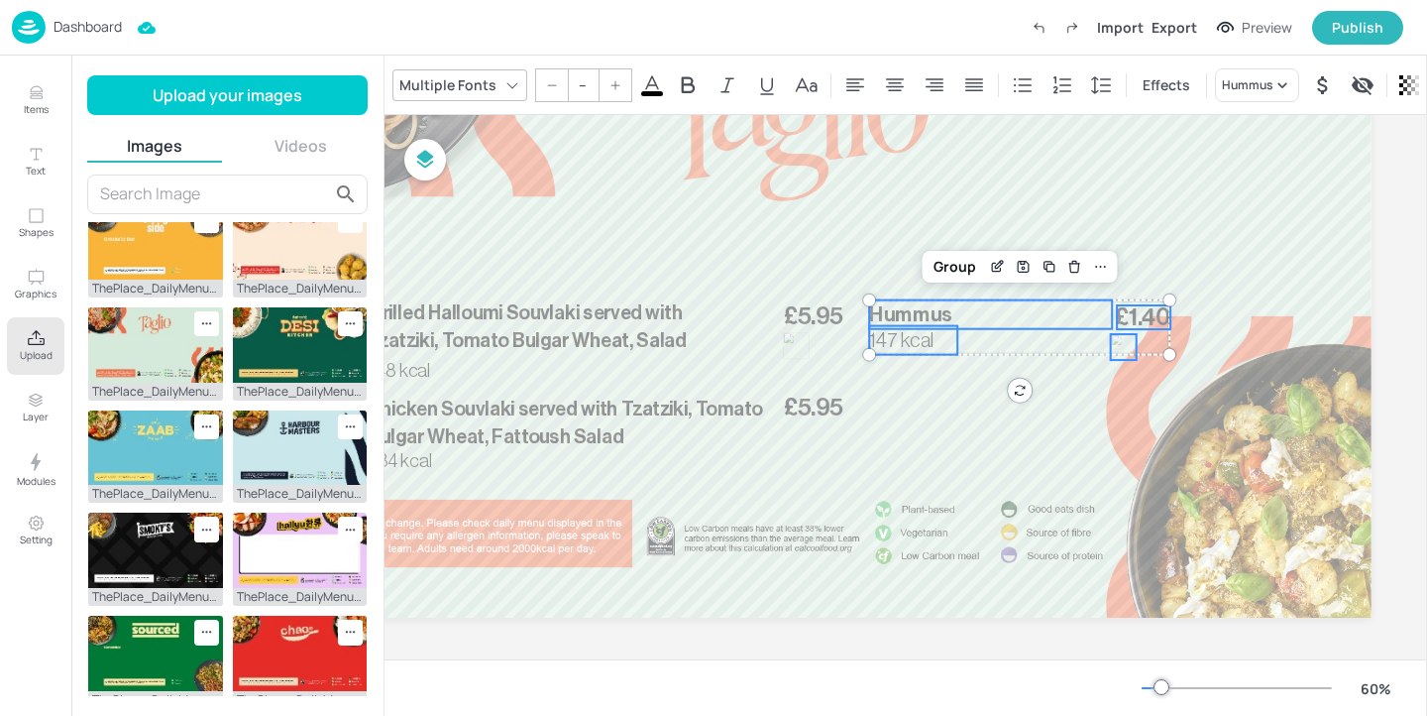
click at [1116, 346] on div at bounding box center [1124, 347] width 26 height 26
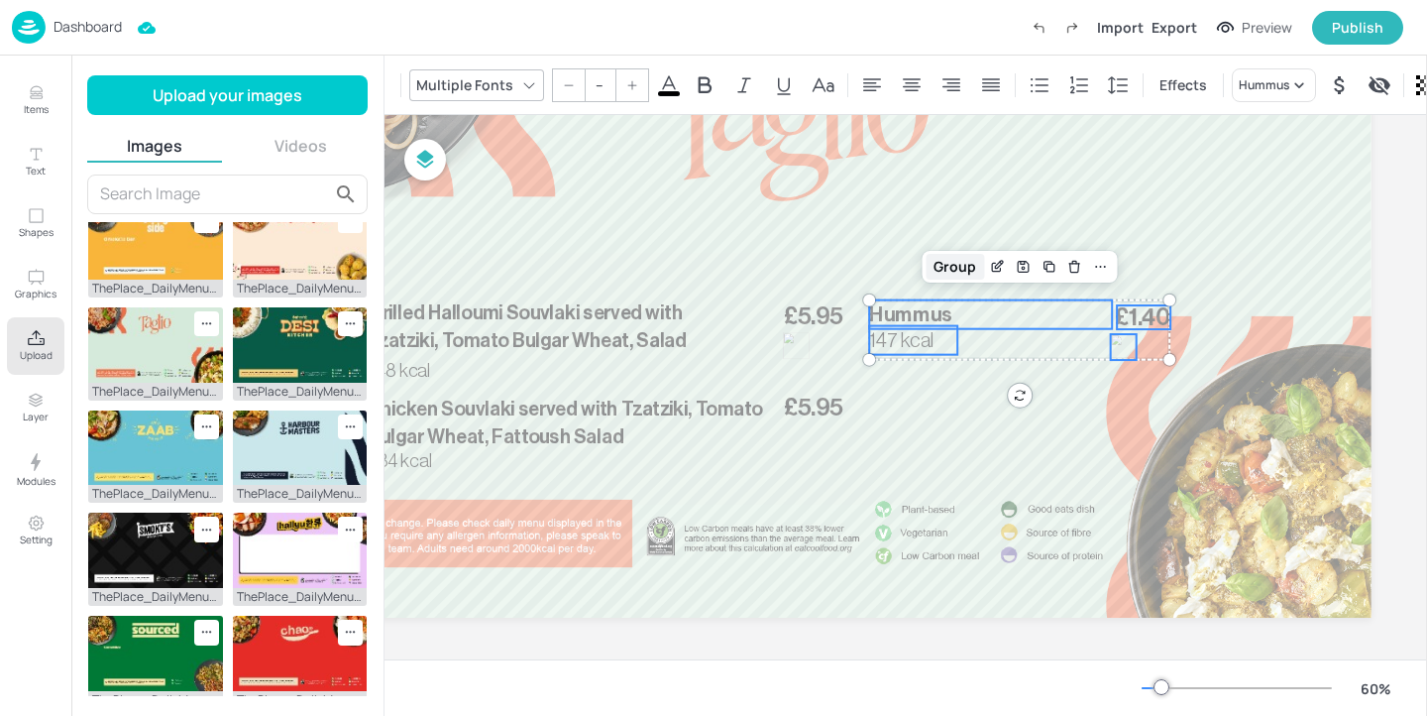
click at [949, 262] on div "Group" at bounding box center [955, 267] width 58 height 26
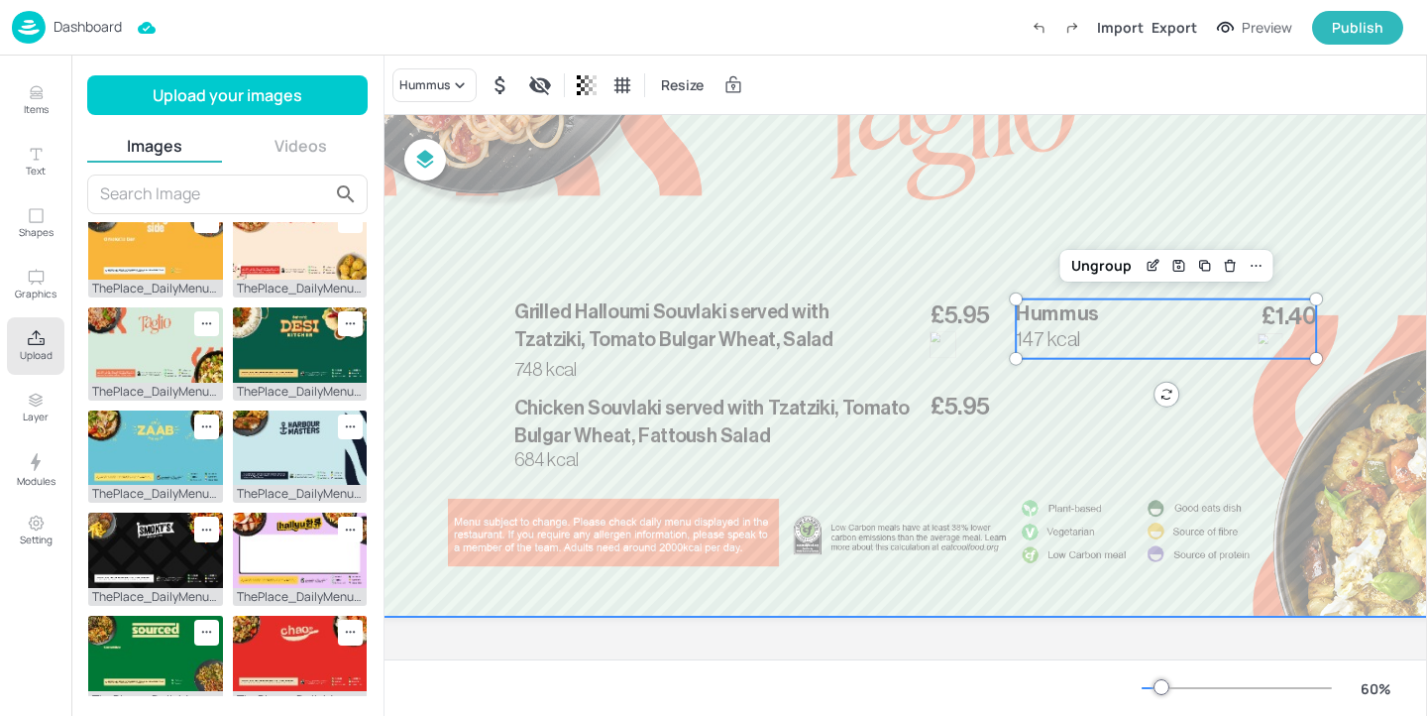
scroll to position [202, 55]
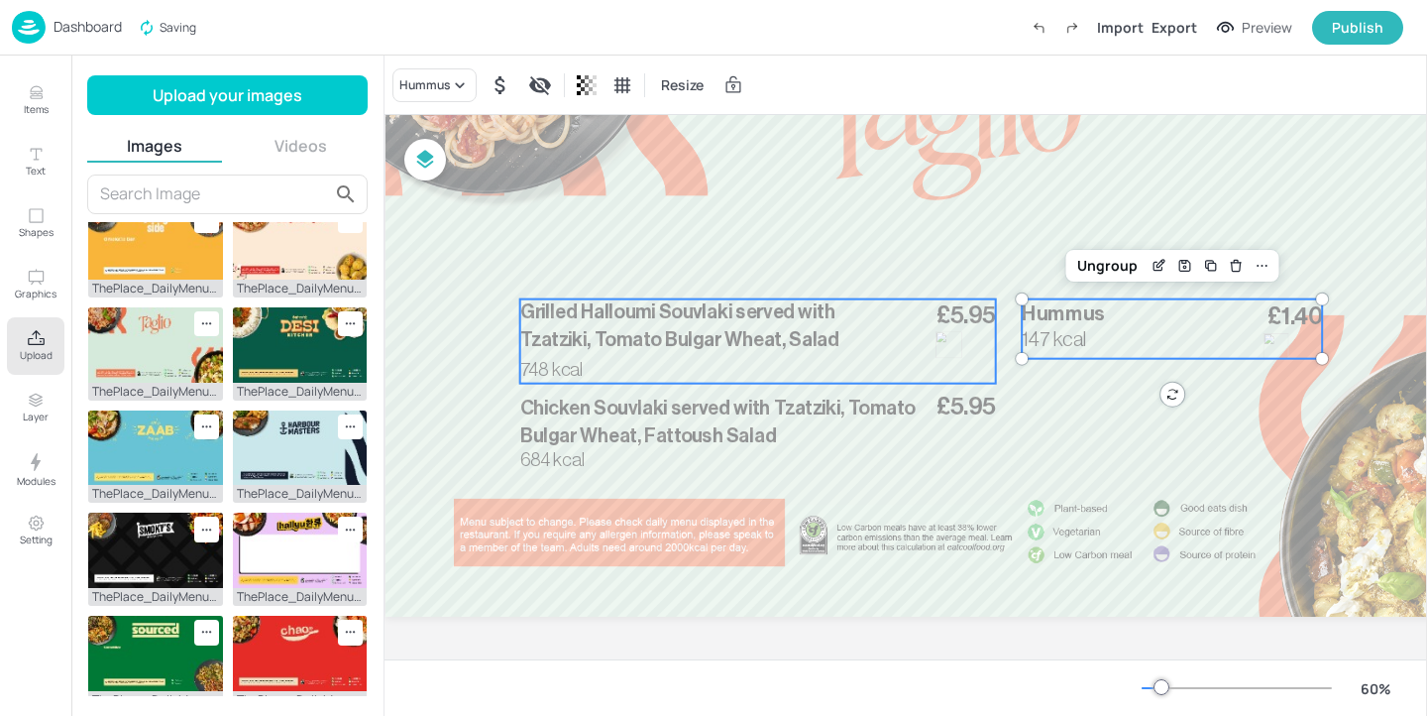
click at [629, 324] on p "Grilled Halloumi Souvlaki served with Tzatziki, Tomato Bulgar Wheat, Salad" at bounding box center [708, 326] width 377 height 55
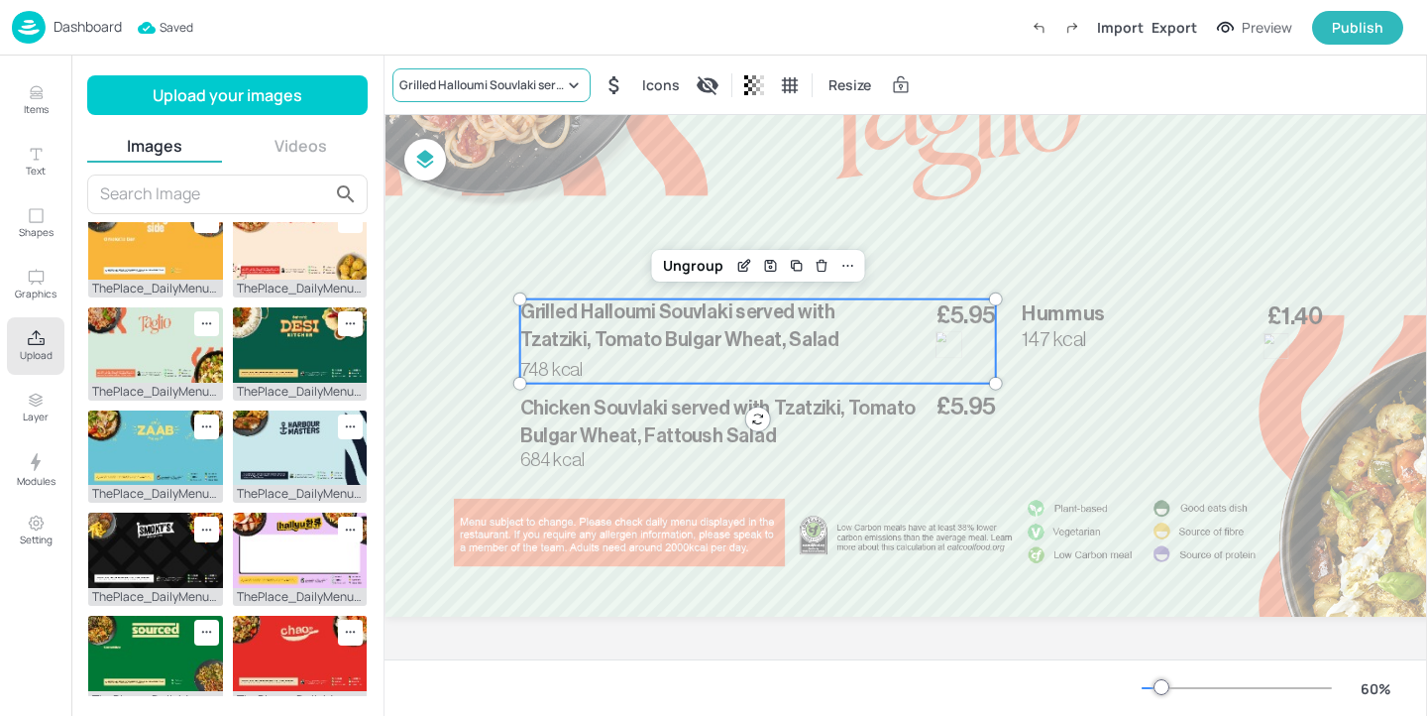
click at [478, 78] on div "Grilled Halloumi Souvlaki served with Tzatziki, Tomato Bulgar Wheat, Salad" at bounding box center [481, 85] width 165 height 18
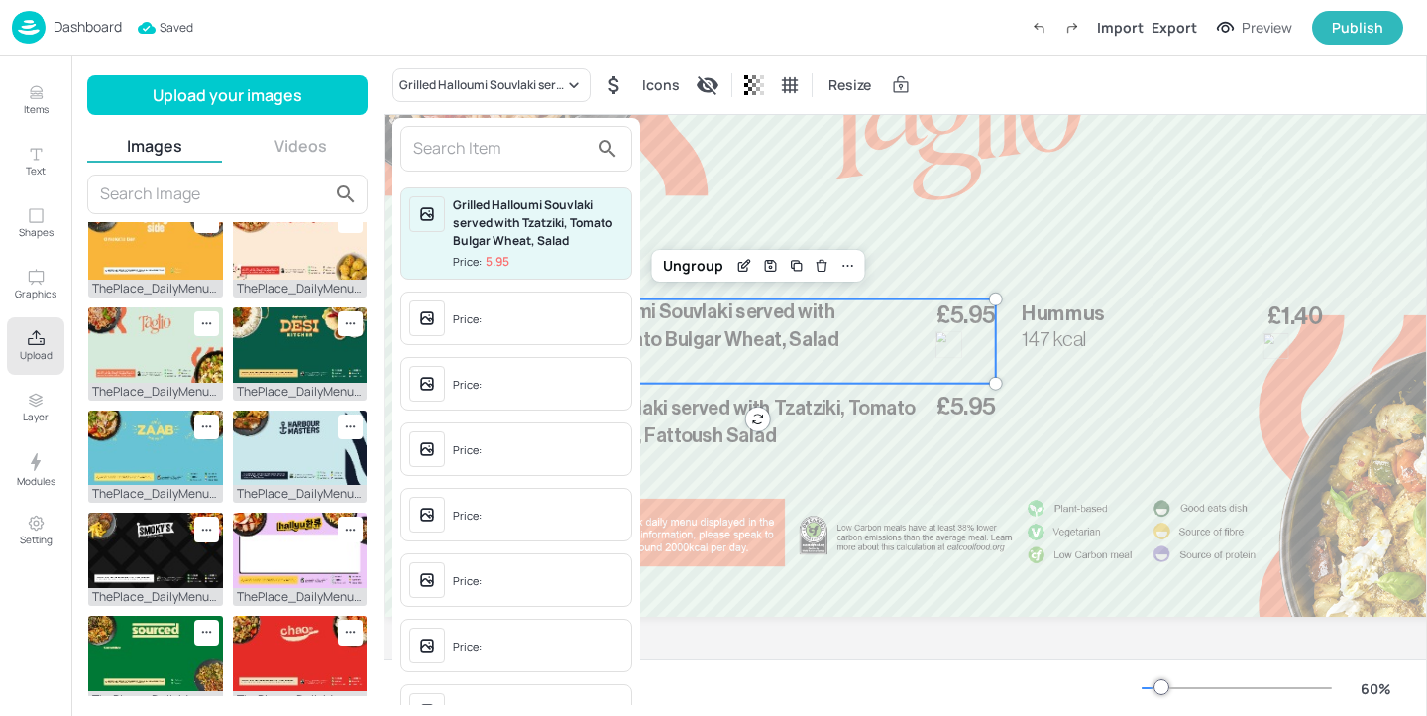
click at [484, 162] on input "text" at bounding box center [500, 149] width 174 height 32
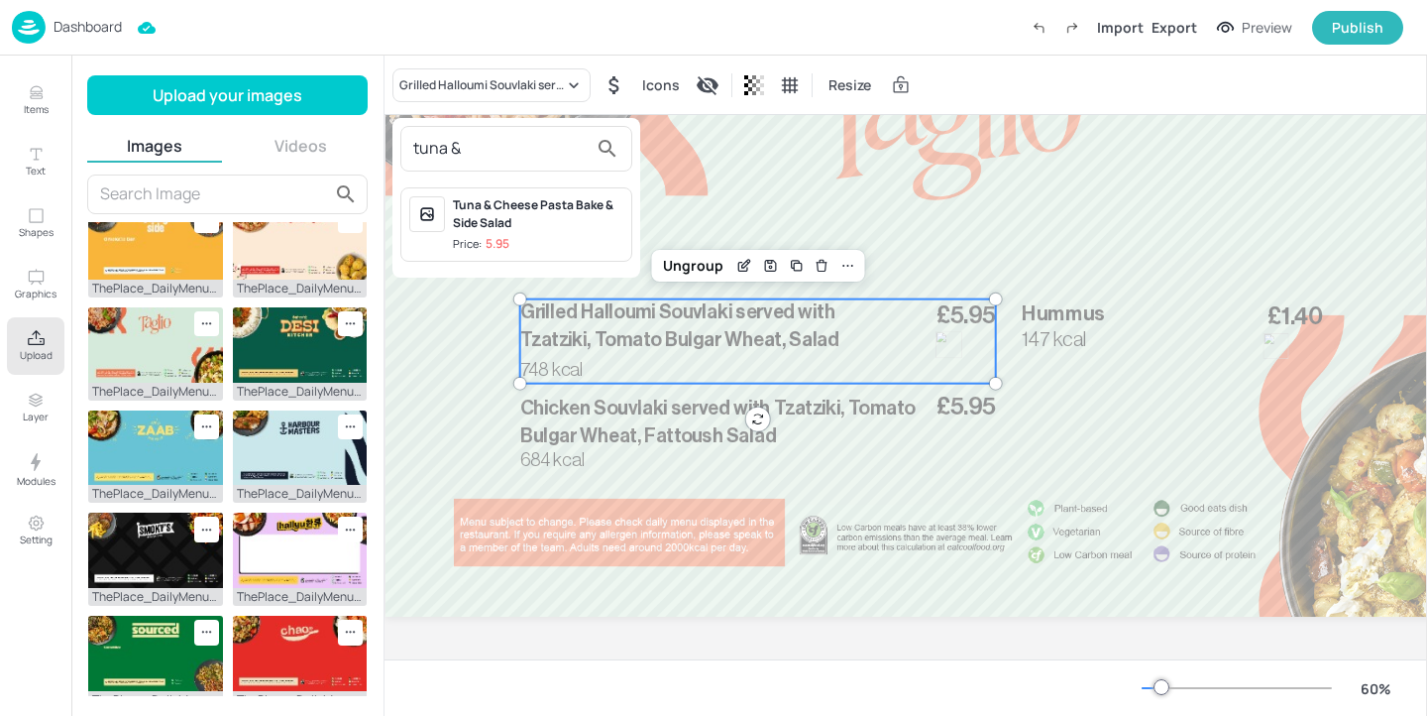
type input "tuna &"
click at [35, 103] on div at bounding box center [713, 358] width 1427 height 716
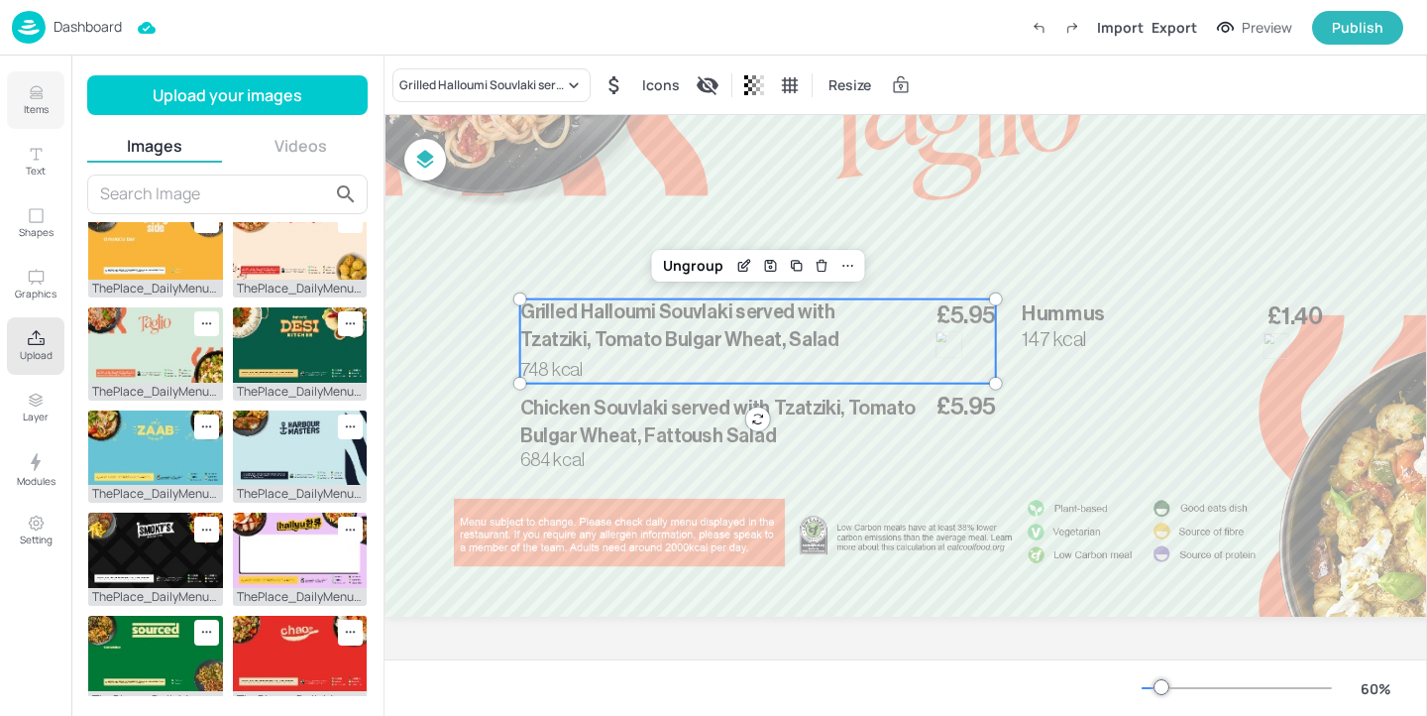
click at [49, 100] on button "Items" at bounding box center [35, 99] width 57 height 57
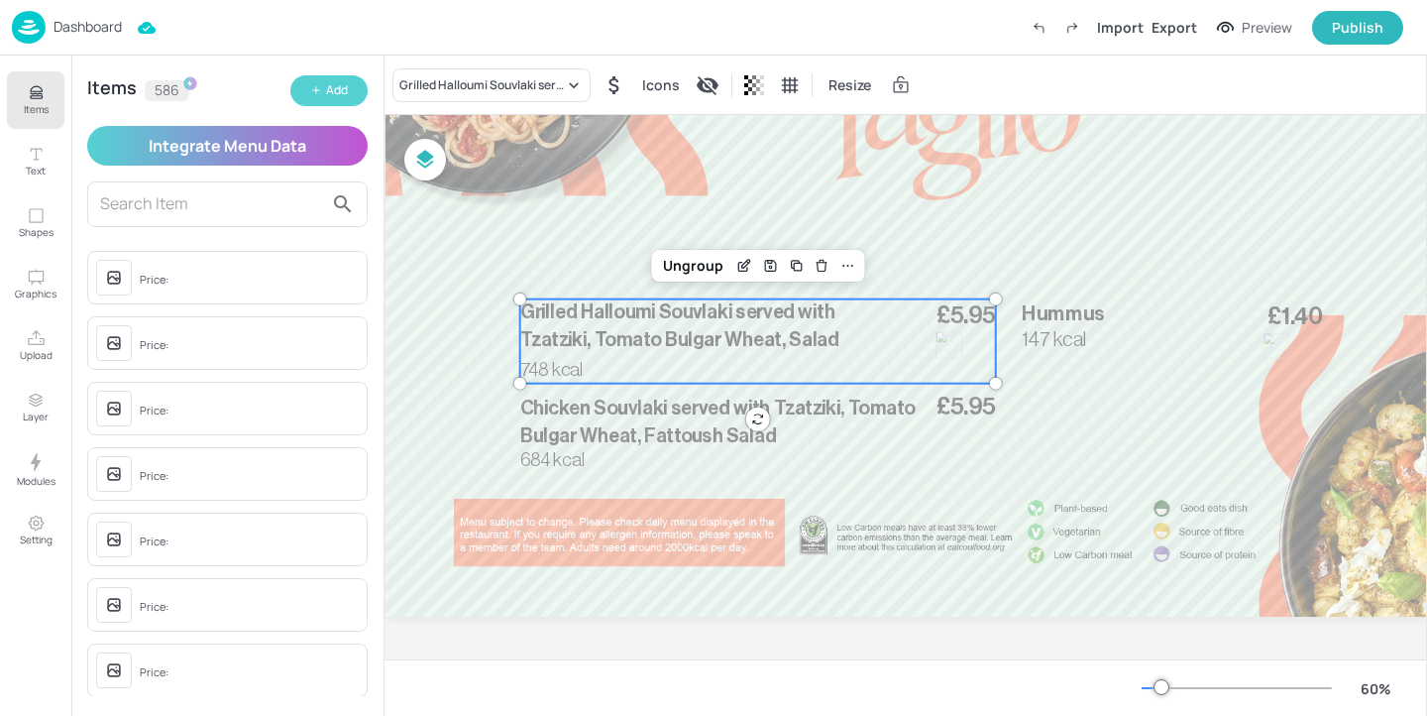
click at [312, 87] on icon "button" at bounding box center [316, 90] width 12 height 12
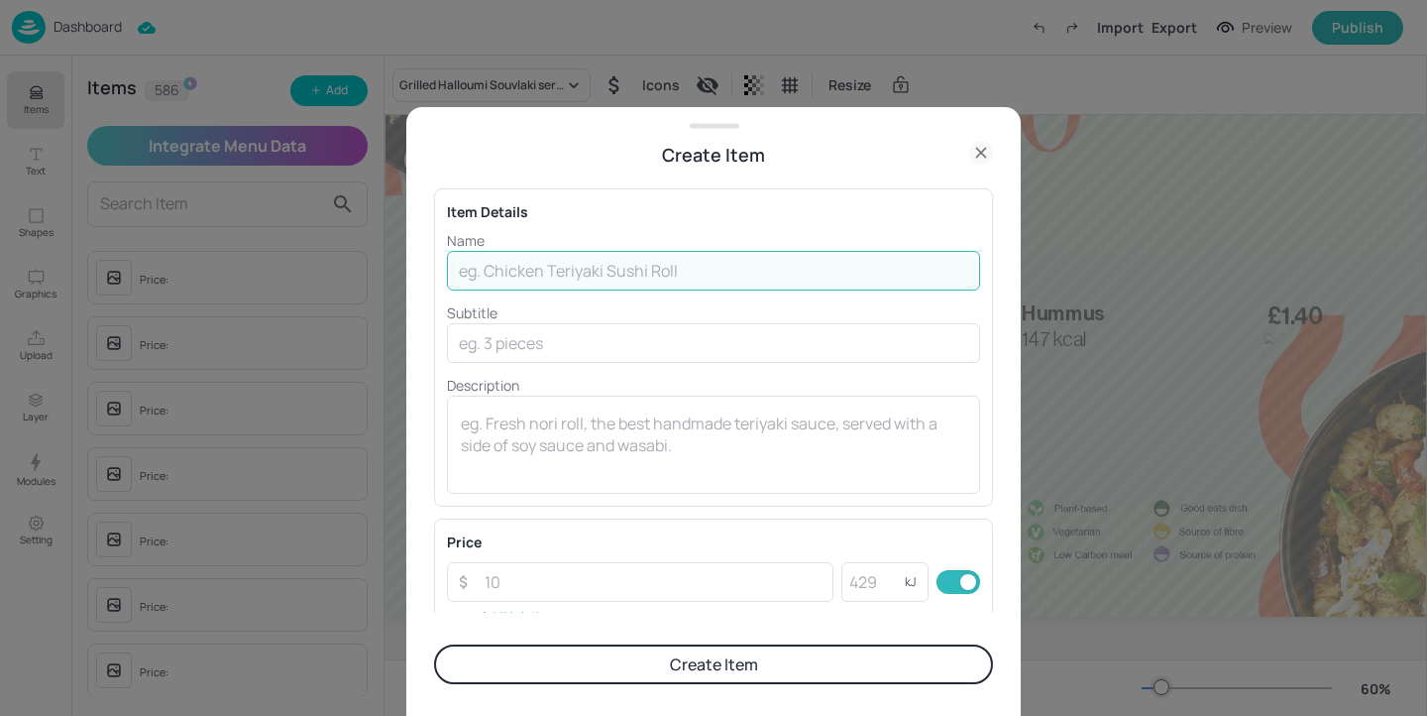
click at [484, 277] on input "text" at bounding box center [713, 271] width 533 height 40
paste input "Tuna & Sweetcorn Pasta bake, served with Mediterranean vegetable & Garlic Ciaba…"
type input "Tuna & Sweetcorn Pasta bake, served with Mediterranean vegetable & Garlic Ciaba…"
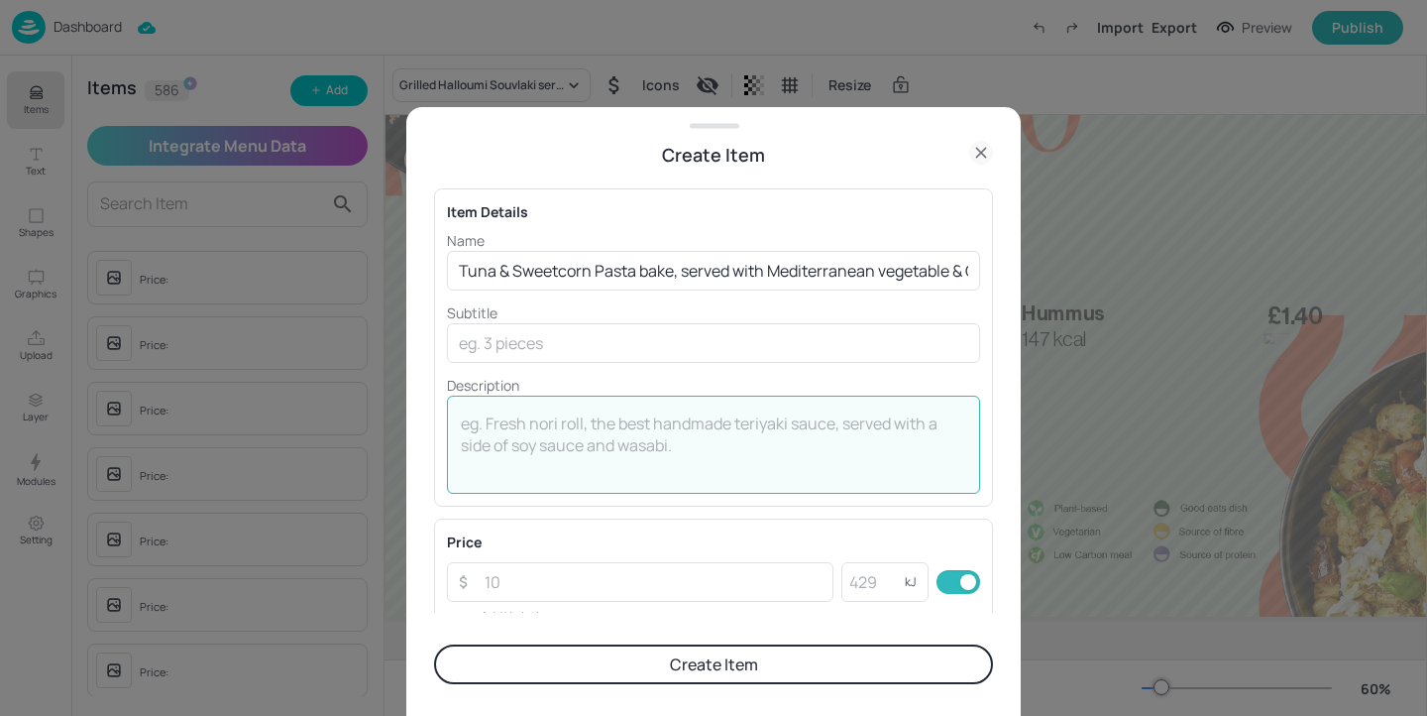
click at [483, 431] on textarea at bounding box center [713, 444] width 505 height 65
paste textarea "1177 Kcal"
click at [495, 417] on textarea "1177 Kcal" at bounding box center [713, 444] width 505 height 65
click at [502, 417] on textarea "1177 Kcal" at bounding box center [713, 444] width 505 height 65
type textarea "1177 kcal"
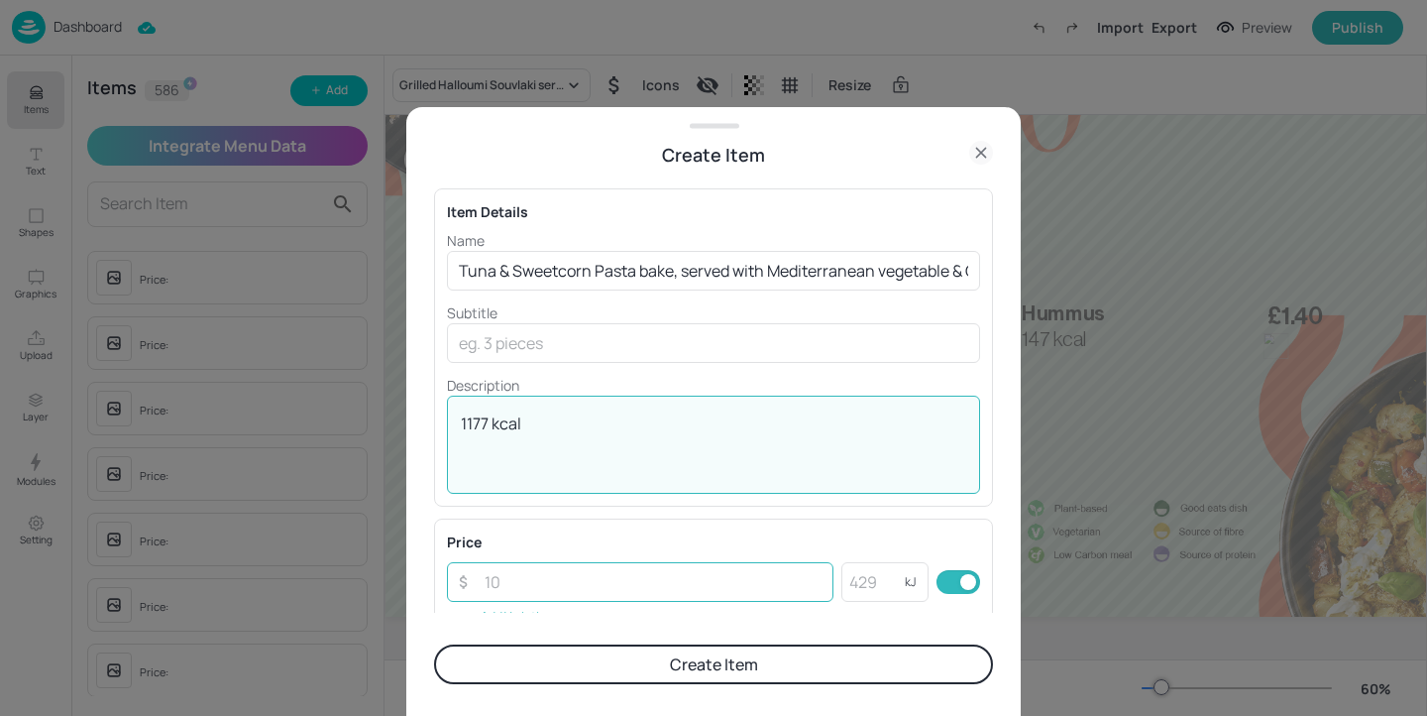
click at [626, 566] on input "number" at bounding box center [653, 582] width 361 height 40
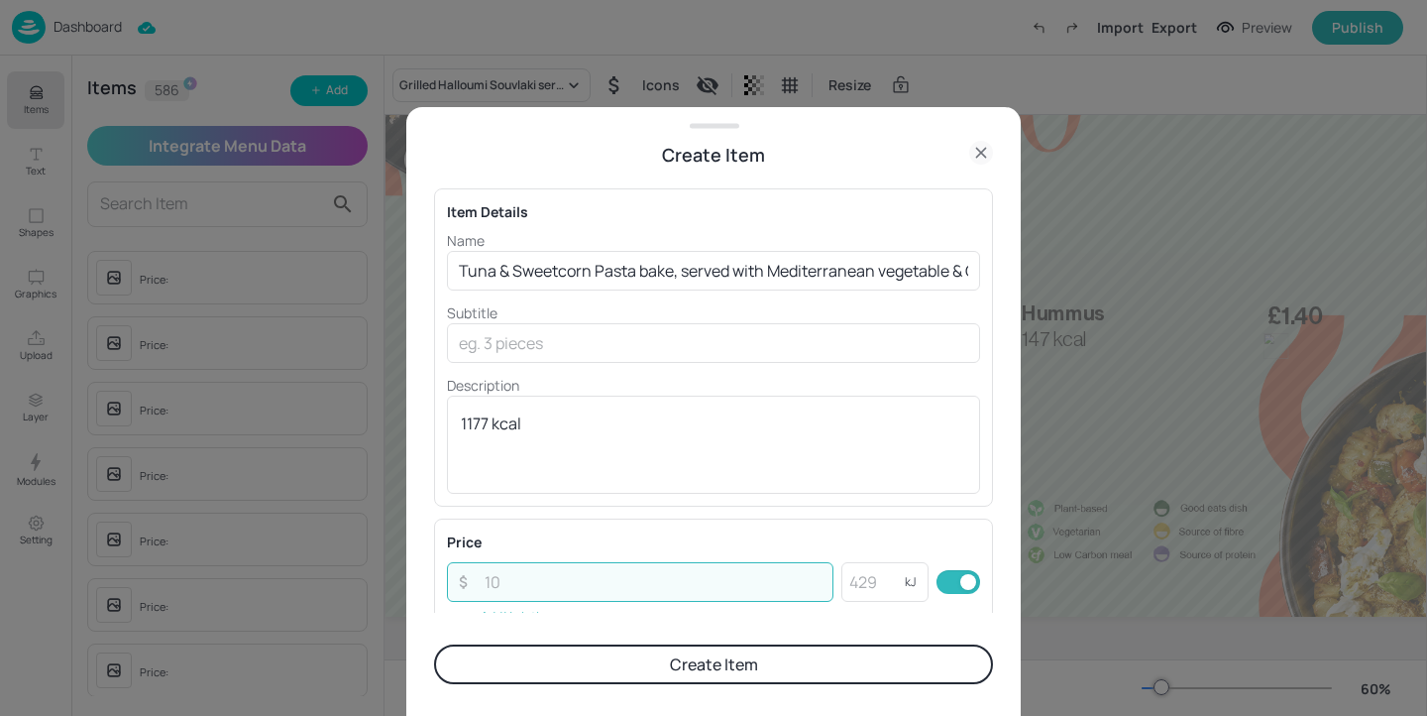
paste input "5.95"
type input "5.95"
click at [623, 669] on button "Create Item" at bounding box center [713, 664] width 559 height 40
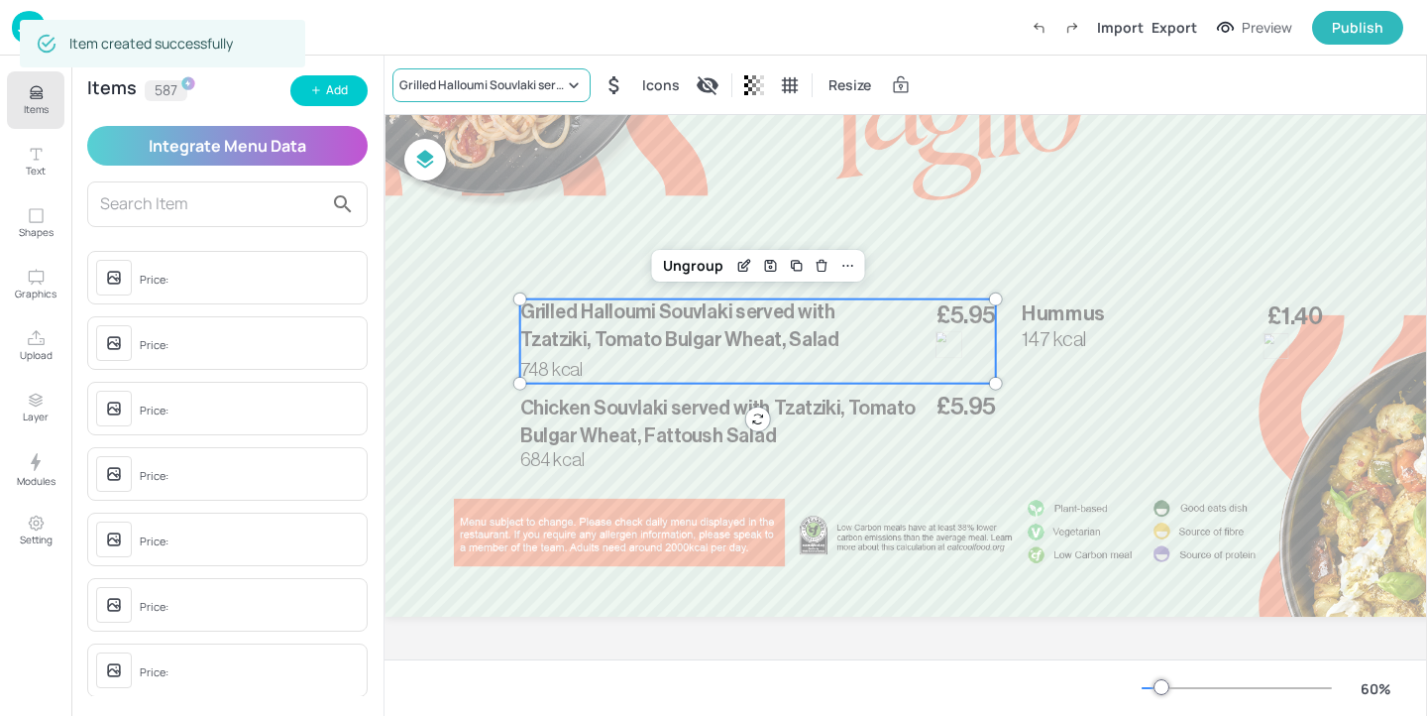
click at [499, 93] on div "Grilled Halloumi Souvlaki served with Tzatziki, Tomato Bulgar Wheat, Salad" at bounding box center [481, 85] width 165 height 18
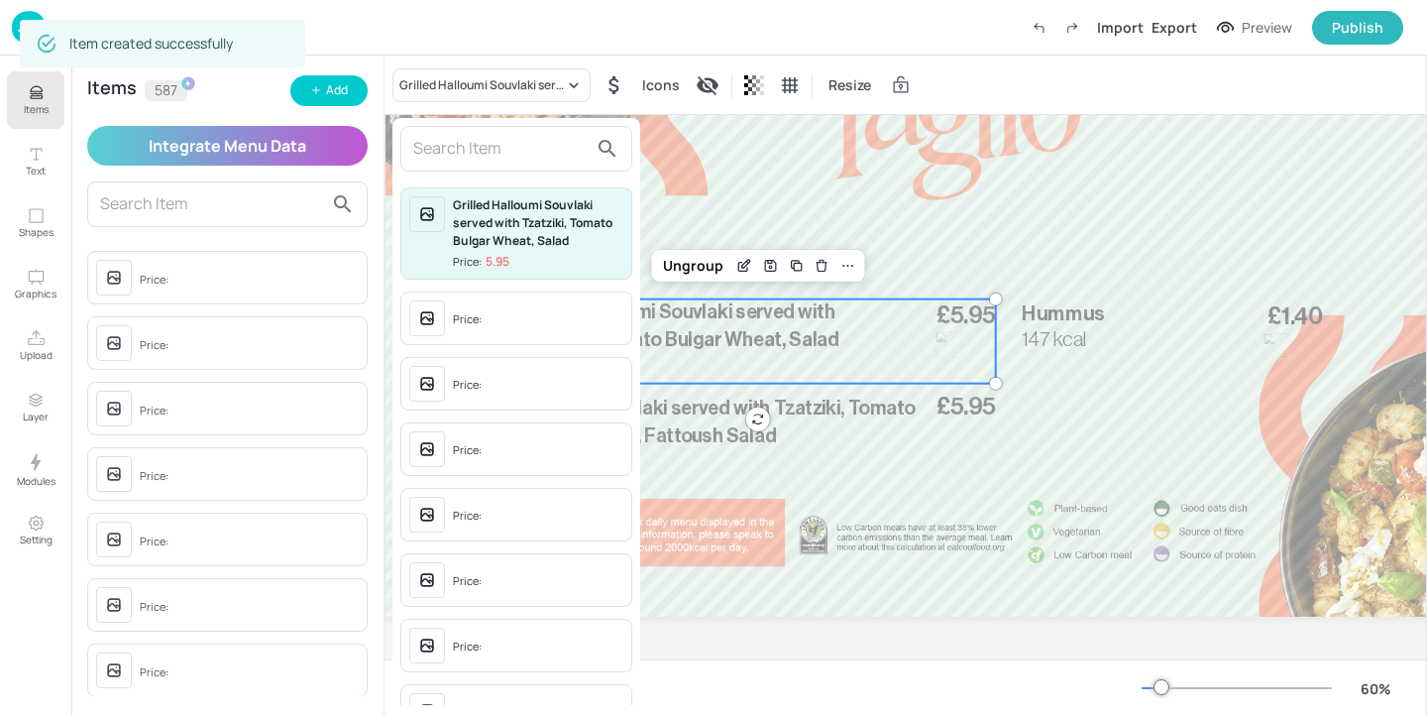
click at [492, 159] on input "text" at bounding box center [500, 149] width 174 height 32
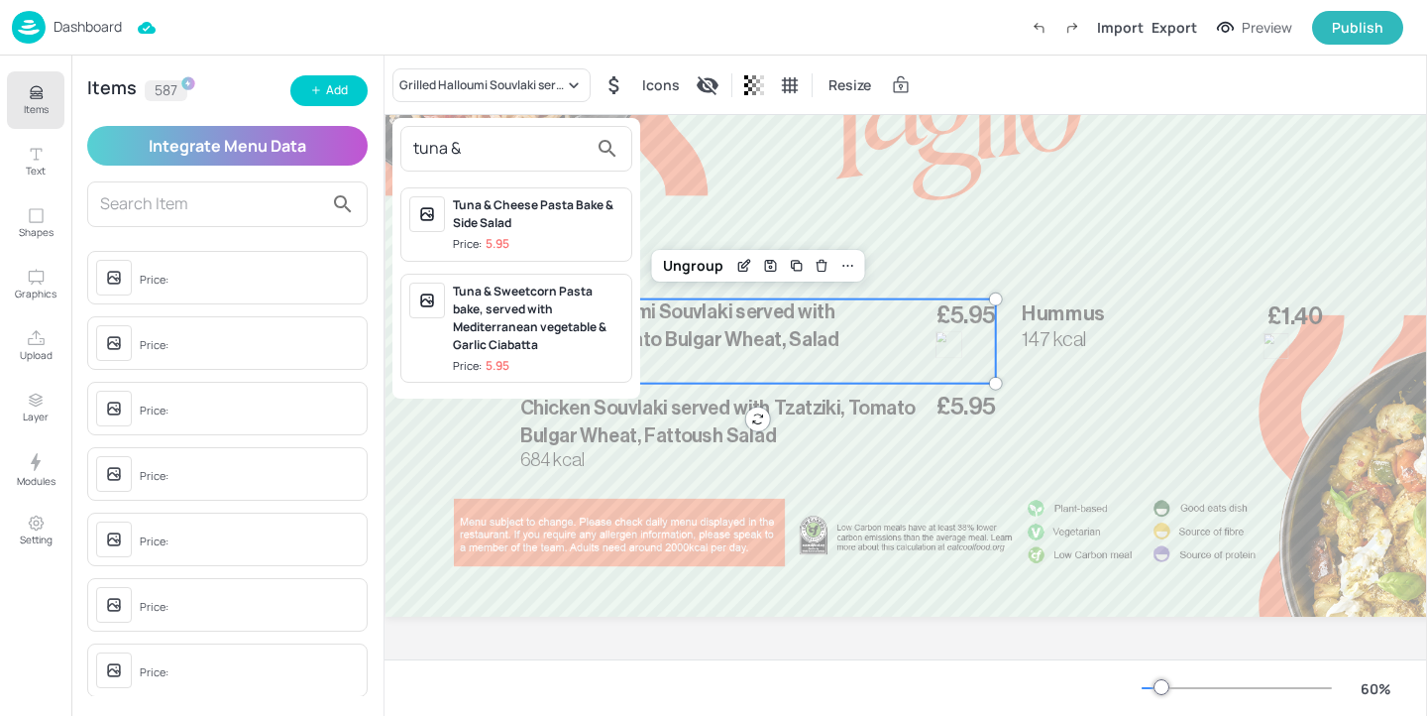
type input "tuna &"
click at [551, 302] on div "Tuna & Sweetcorn Pasta bake, served with Mediterranean vegetable & Garlic Ciaba…" at bounding box center [538, 317] width 170 height 71
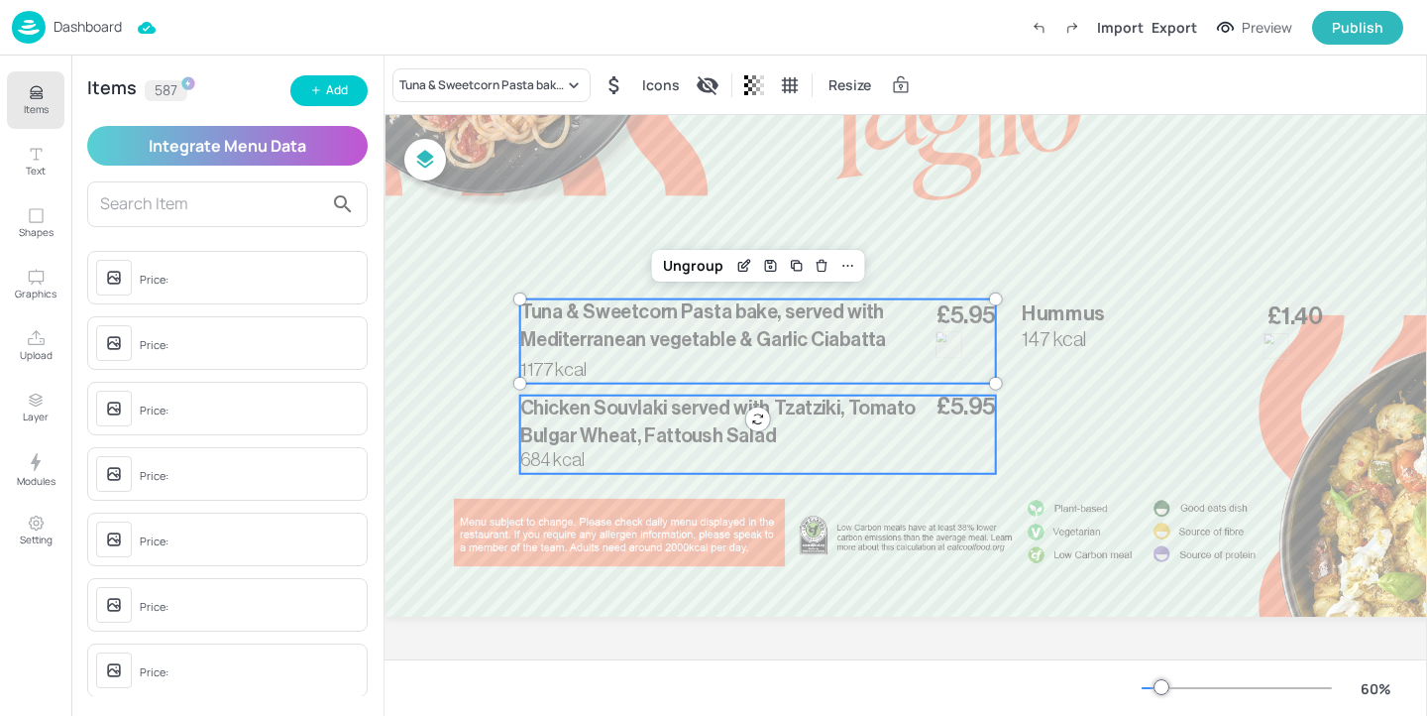
click at [661, 405] on span "Chicken Souvlaki served with Tzatziki, Tomato Bulgar Wheat, Fattoush Salad" at bounding box center [717, 421] width 394 height 47
click at [570, 327] on p "Tuna & Sweetcorn Pasta bake, served with Mediterranean vegetable & Garlic Ciaba…" at bounding box center [708, 326] width 377 height 55
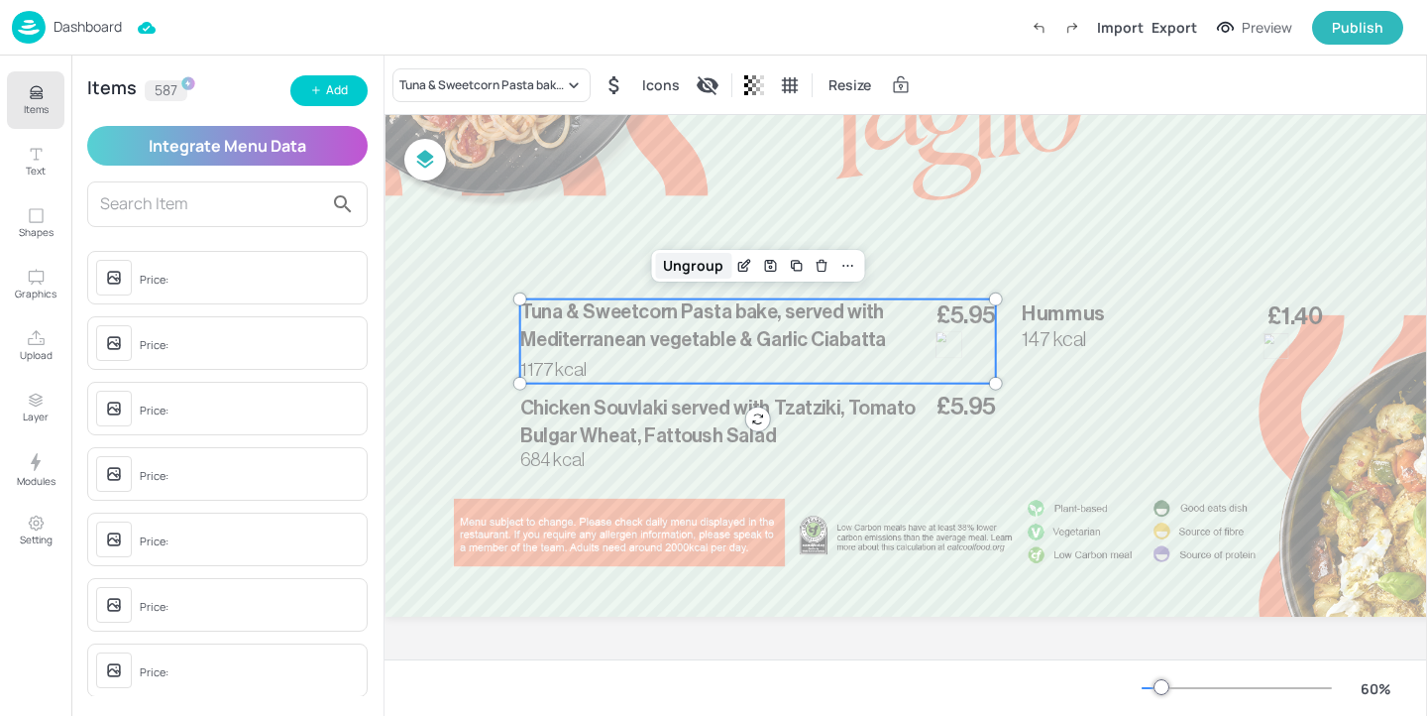
click at [727, 265] on div "Ungroup" at bounding box center [693, 266] width 76 height 26
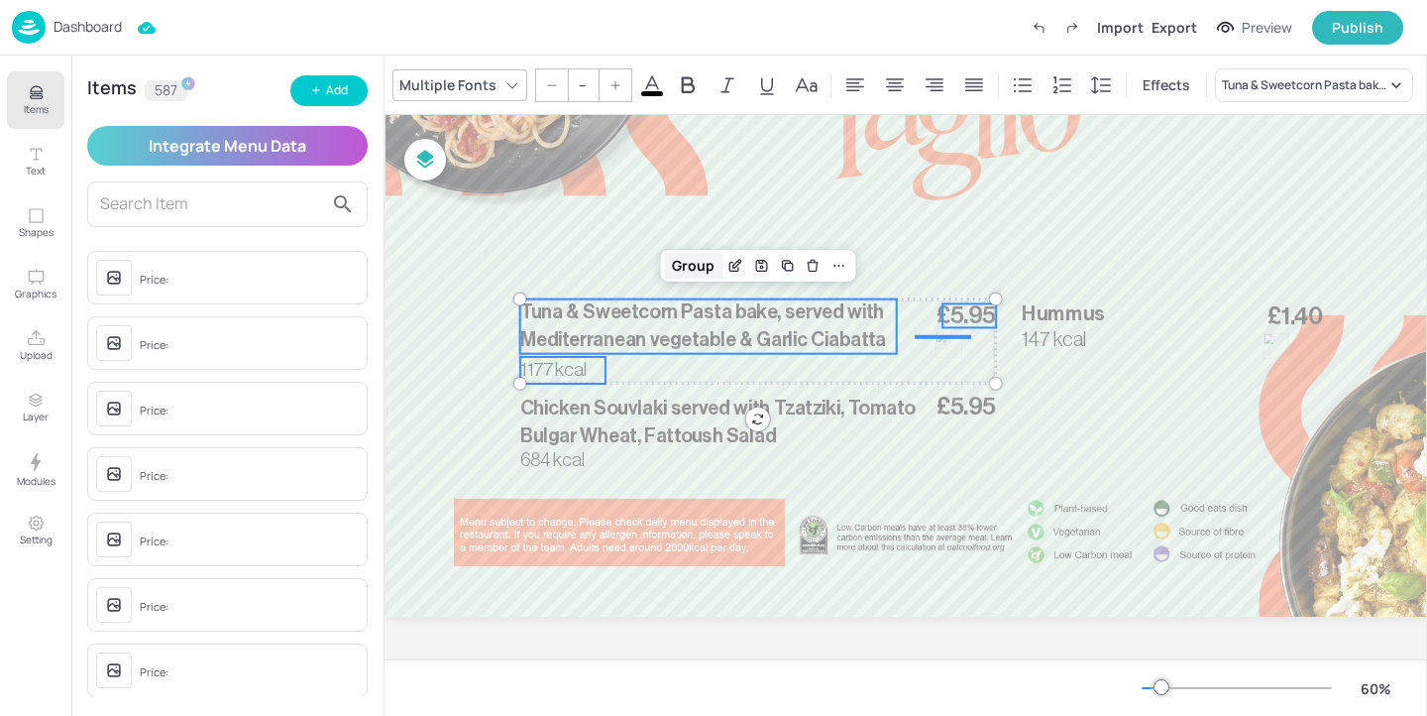
click at [708, 264] on div "Group" at bounding box center [693, 266] width 58 height 26
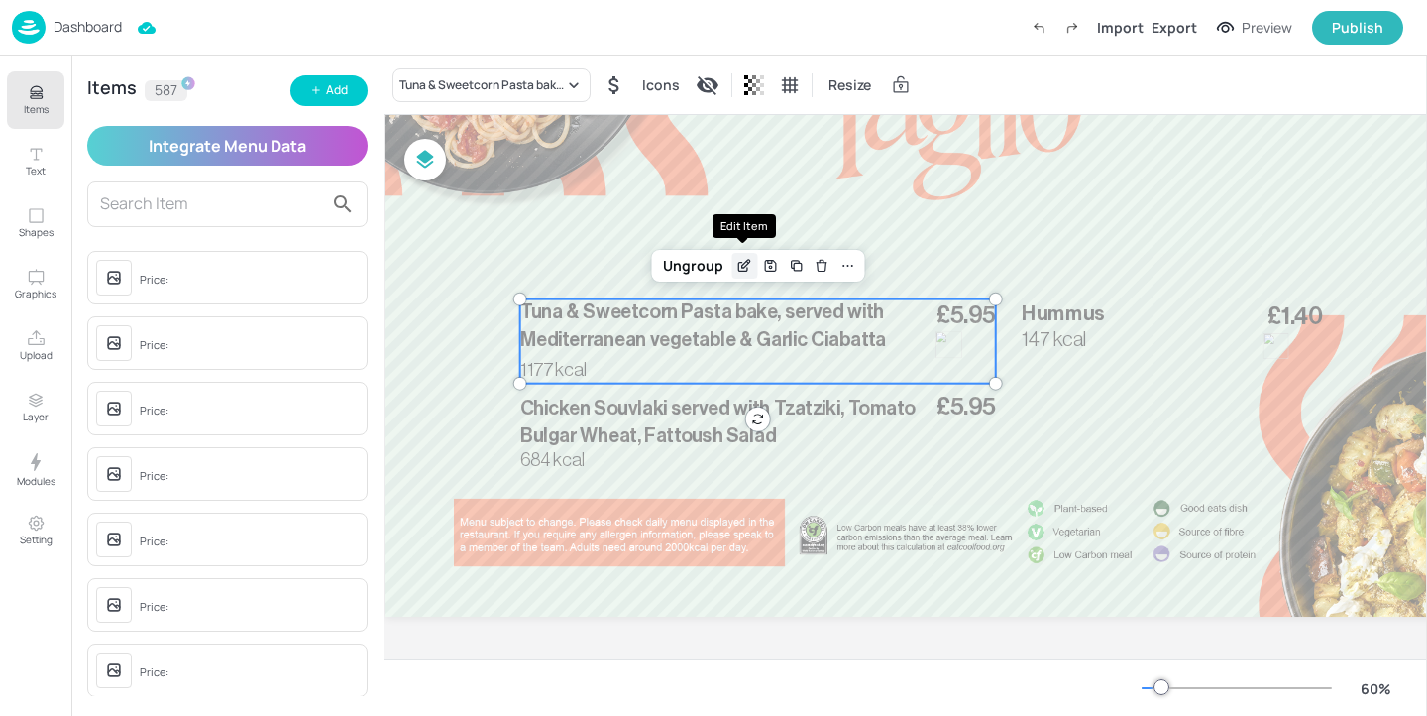
click at [737, 264] on icon "Edit Item" at bounding box center [744, 266] width 17 height 16
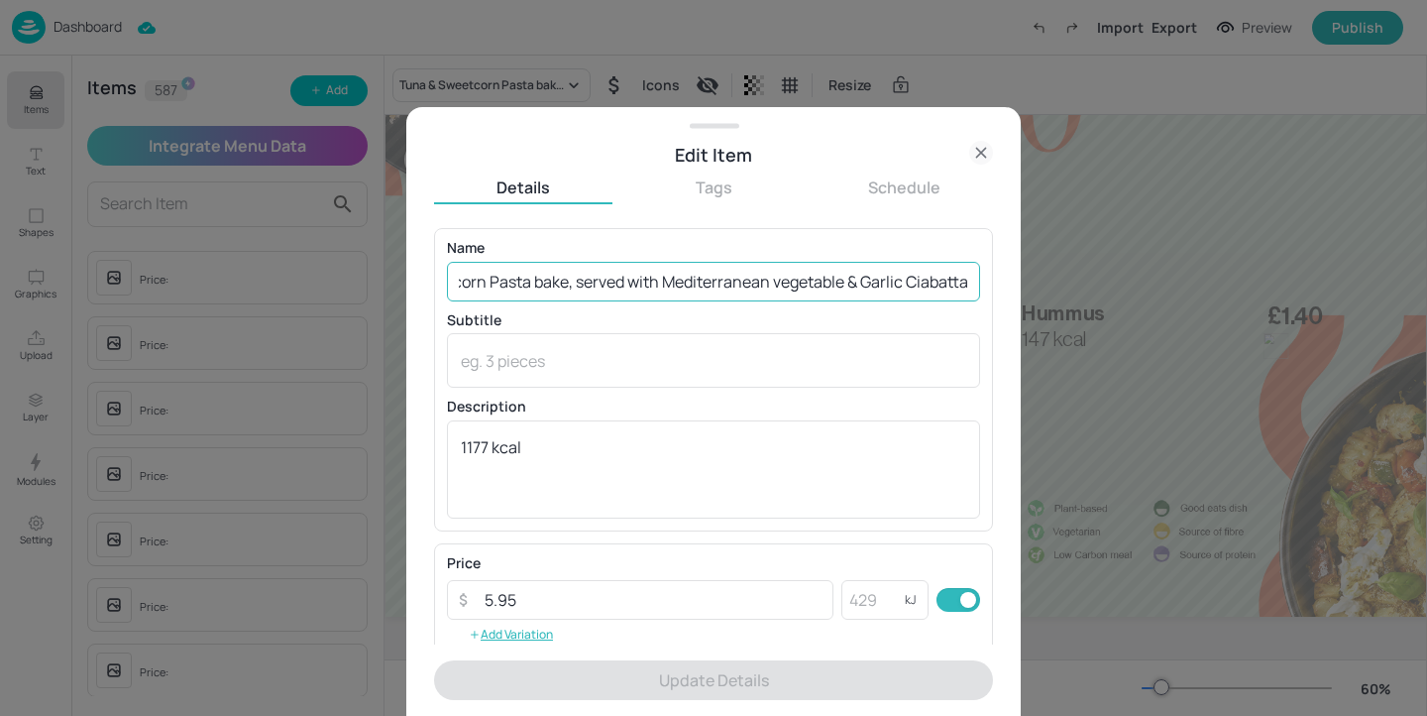
scroll to position [0, 118]
click at [768, 282] on input "Tuna & Sweetcorn Pasta bake, served with Mediterranean vegetable & Garlic Ciaba…" at bounding box center [713, 282] width 533 height 40
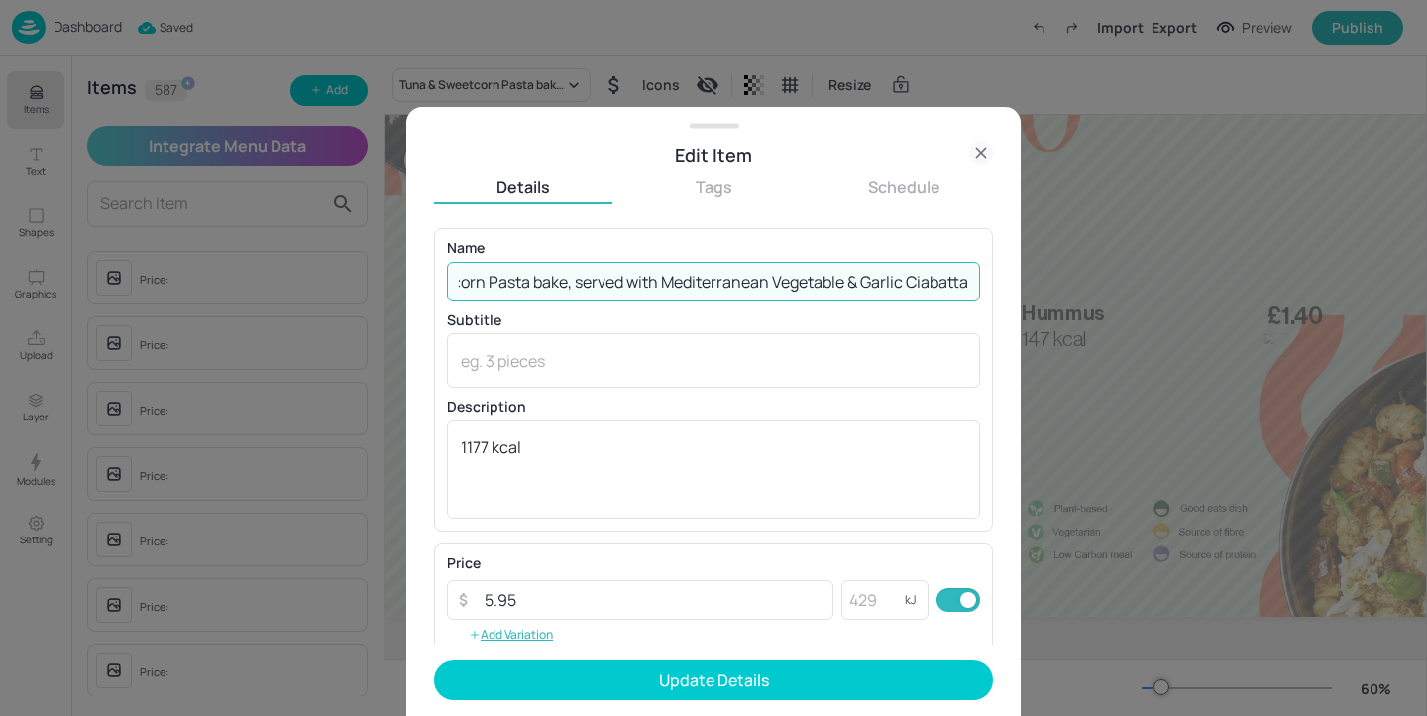
click at [533, 285] on input "Tuna & Sweetcorn Pasta bake, served with Mediterranean Vegetable & Garlic Ciaba…" at bounding box center [713, 282] width 533 height 40
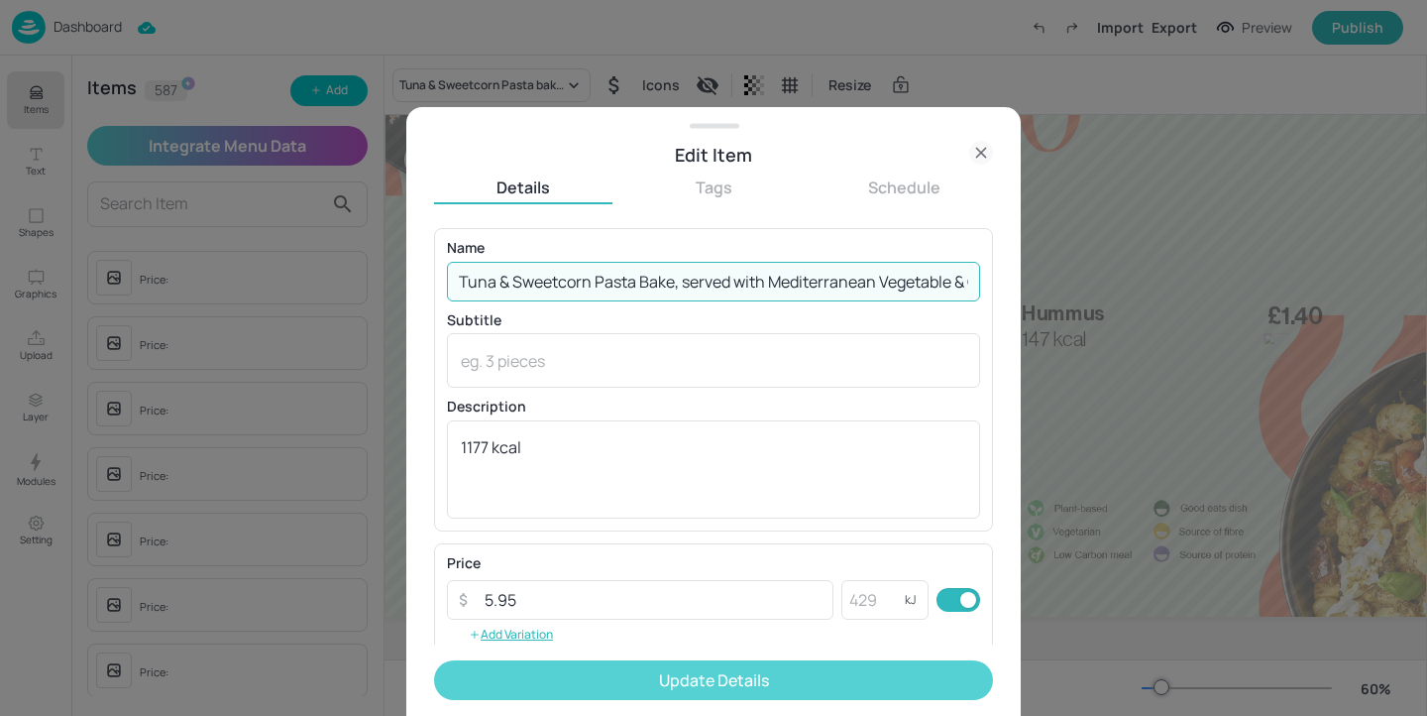
type input "Tuna & Sweetcorn Pasta Bake, served with Mediterranean Vegetable & Garlic Ciaba…"
click at [664, 675] on button "Update Details" at bounding box center [713, 680] width 559 height 40
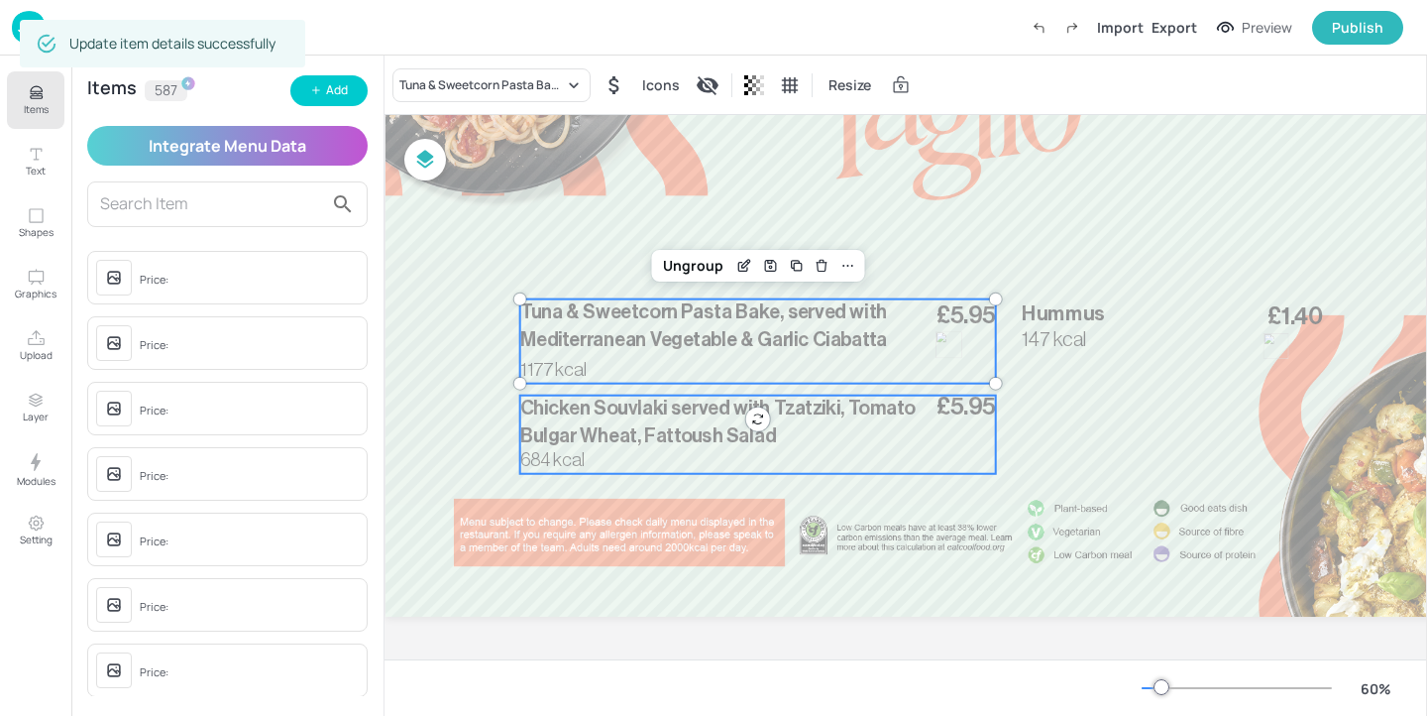
click at [761, 463] on div "Chicken Souvlaki served with Tzatziki, Tomato Bulgar Wheat, Fattoush Salad £5.9…" at bounding box center [758, 434] width 476 height 78
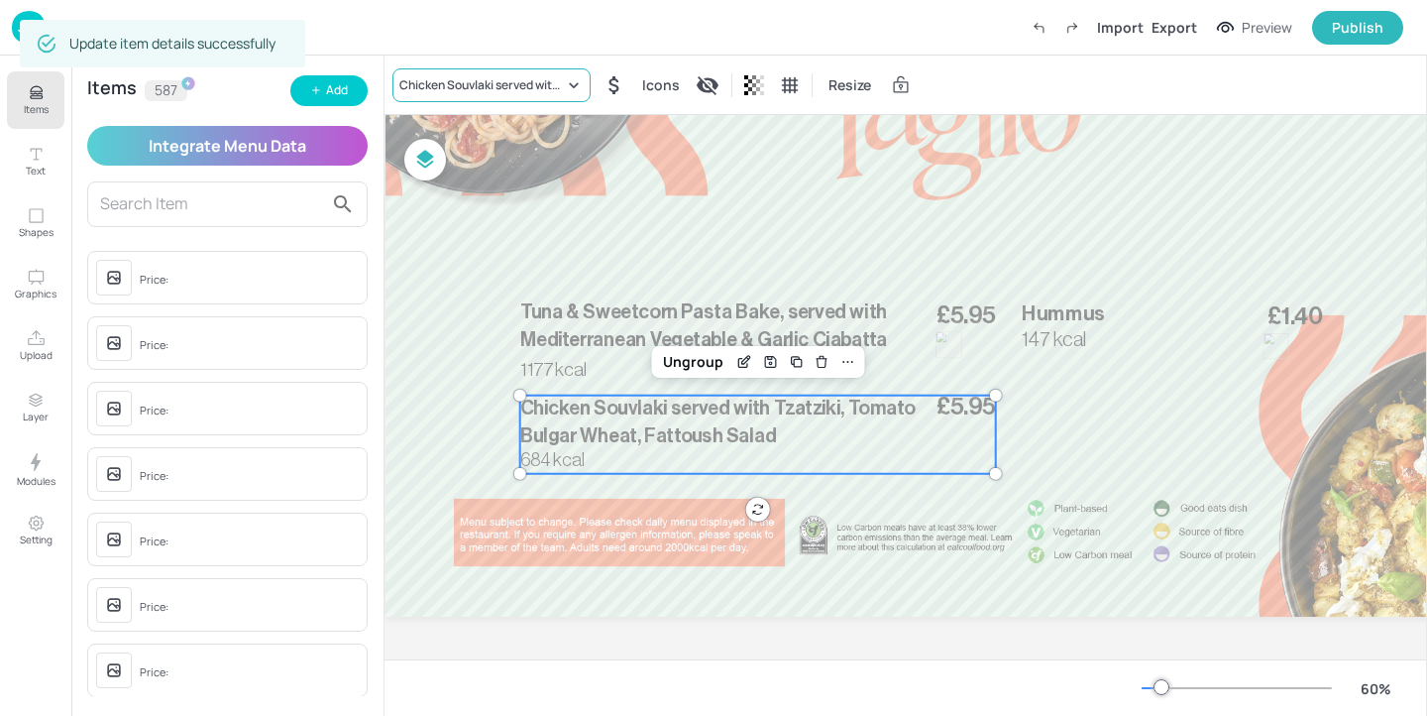
click at [441, 94] on div "Chicken Souvlaki served with Tzatziki, Tomato Bulgar Wheat, Fattoush Salad" at bounding box center [491, 85] width 198 height 34
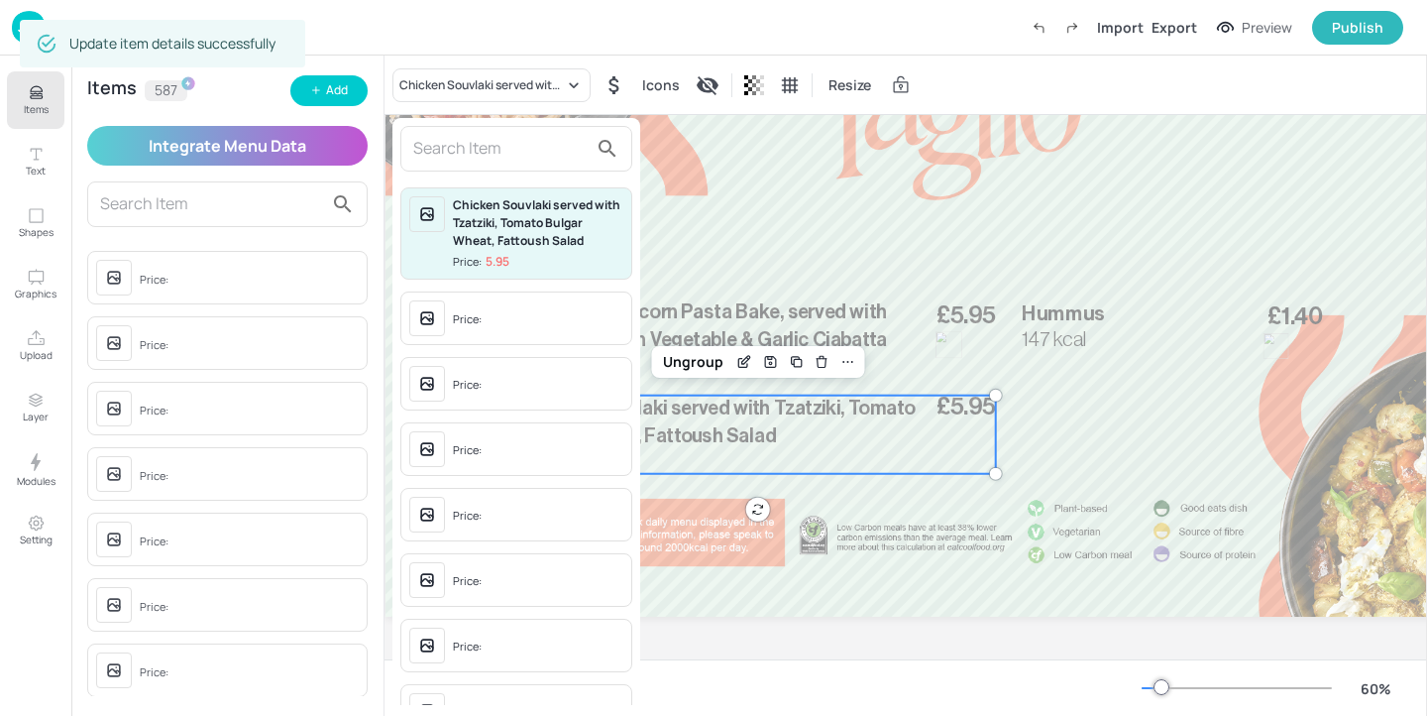
click at [465, 143] on input "text" at bounding box center [500, 149] width 174 height 32
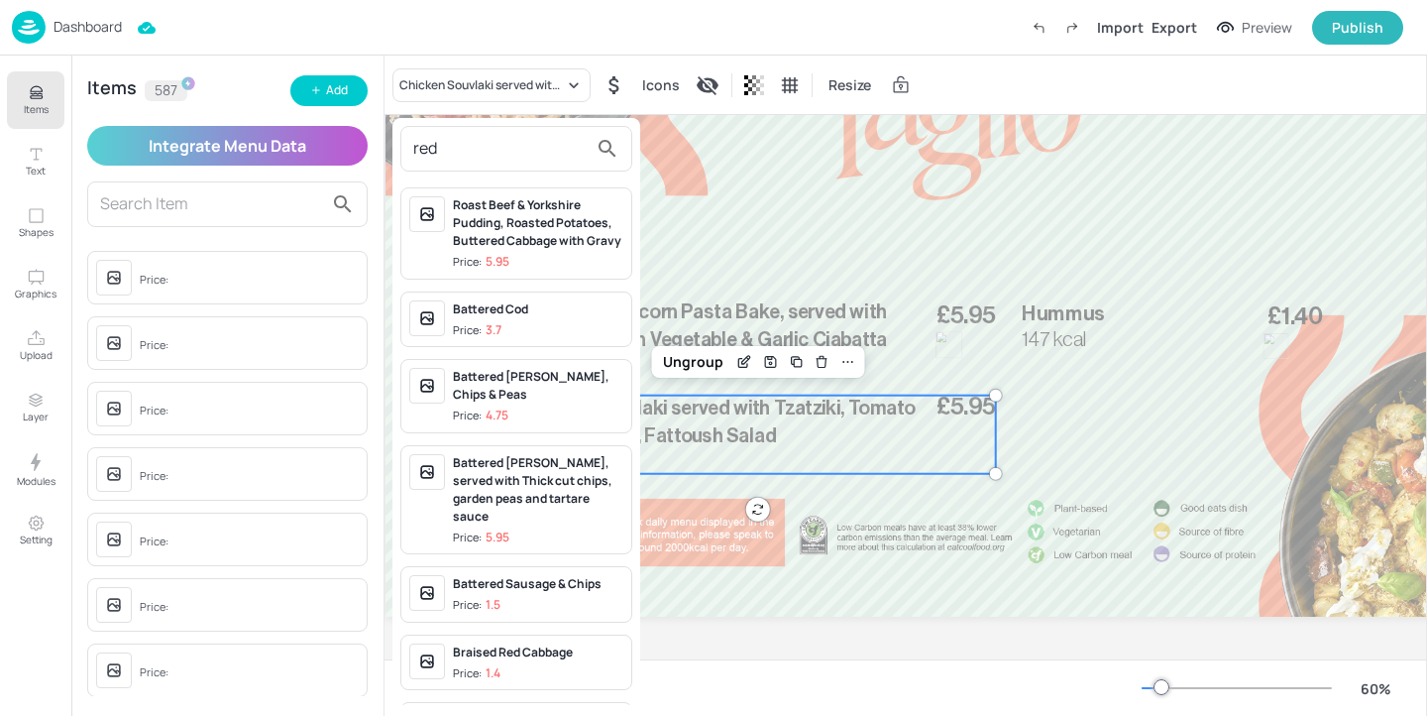
type input "red"
click at [353, 92] on div at bounding box center [713, 358] width 1427 height 716
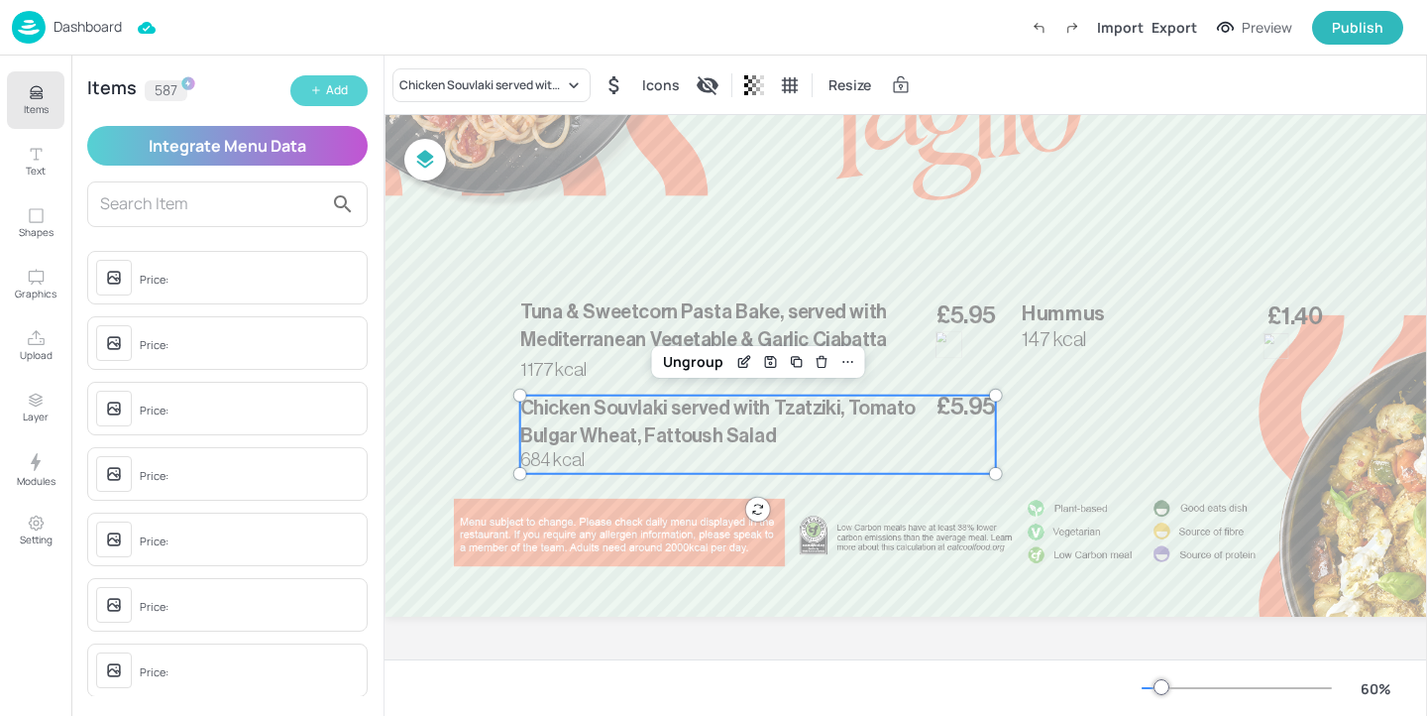
click at [352, 97] on button "Add" at bounding box center [328, 90] width 77 height 31
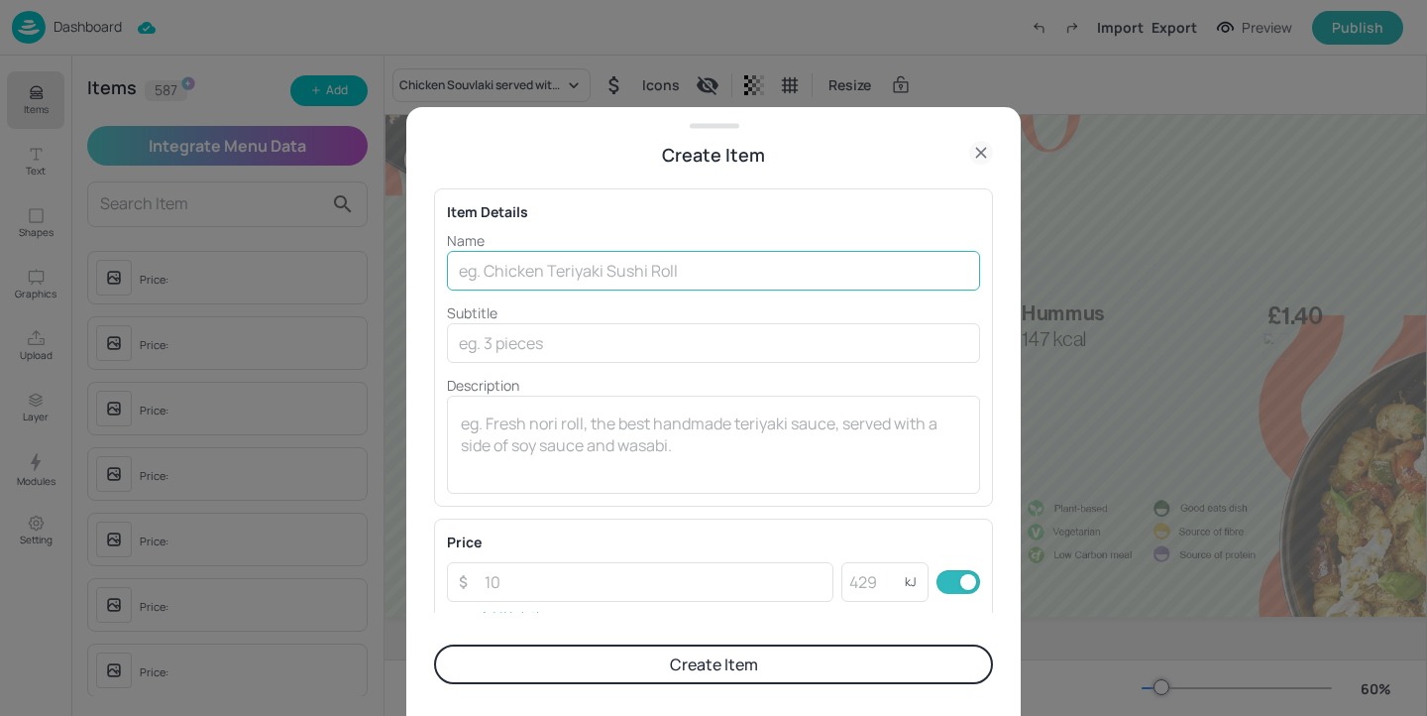
click at [580, 279] on input "text" at bounding box center [713, 271] width 533 height 40
paste input "Redefine Meatball Pasta, served with Mediterranean vegetable & Garlic Ciabatta"
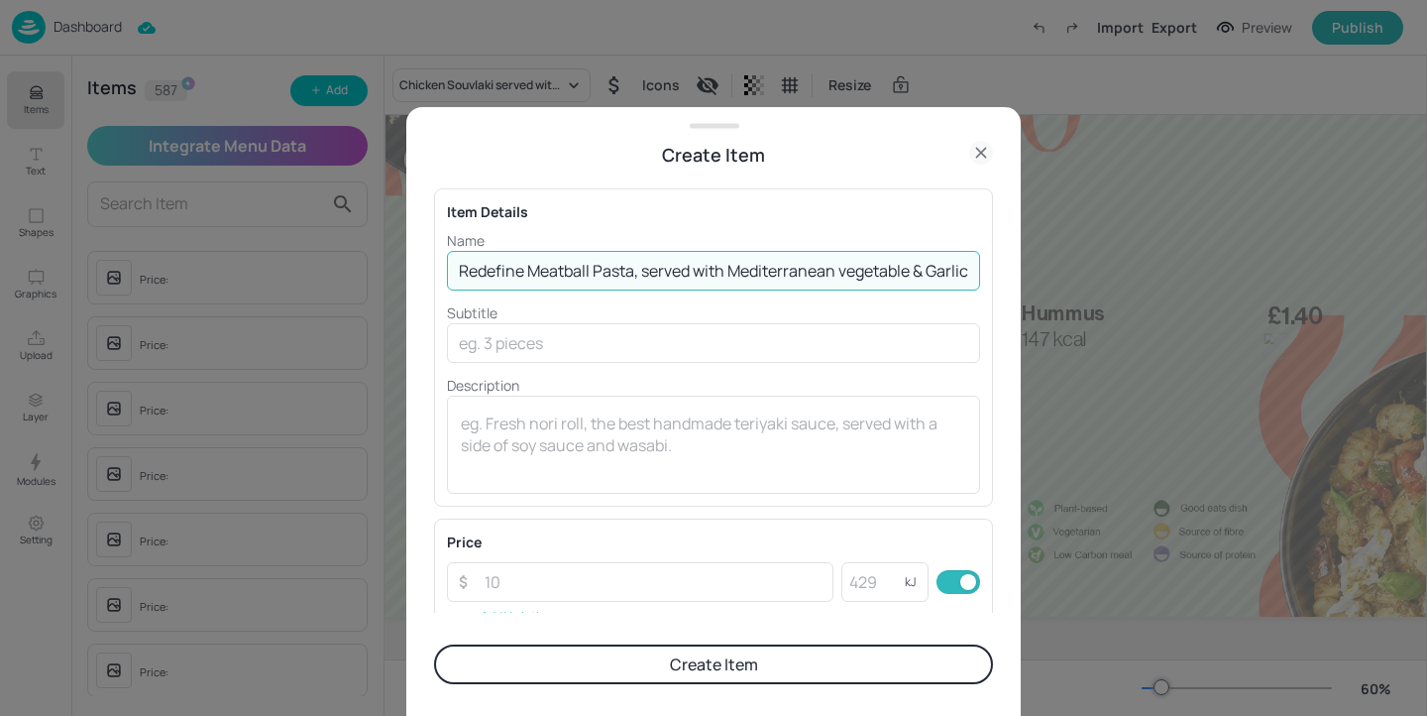
scroll to position [0, 76]
click at [774, 269] on input "Redefine Meatball Pasta, served with Mediterranean vegetable & Garlic Ciabatta" at bounding box center [713, 271] width 533 height 40
type input "Redefine Meatball Pasta, served with Mediterranean Vegetable & Garlic Ciabatta"
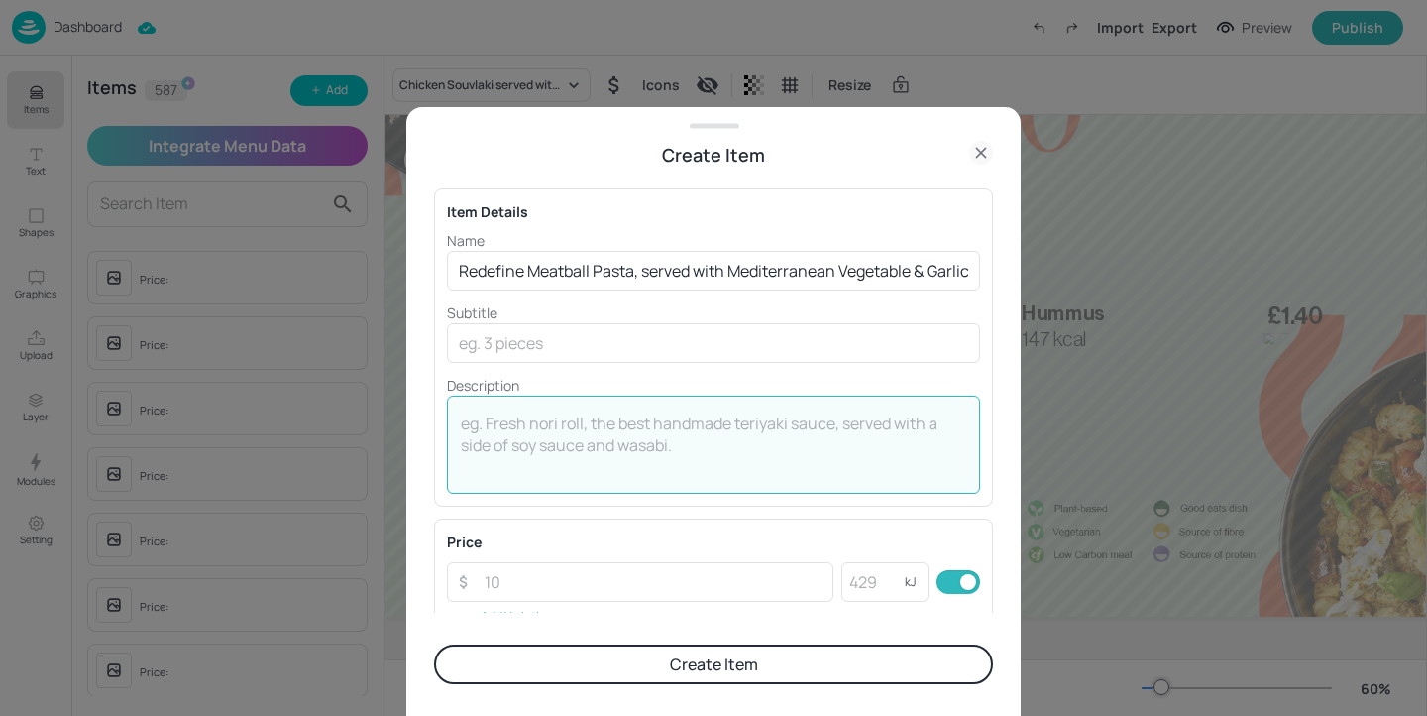
click at [544, 435] on textarea at bounding box center [713, 444] width 505 height 65
paste textarea "963 Kcal"
click at [500, 427] on textarea "963 Kcal" at bounding box center [713, 444] width 505 height 65
type textarea "963 kcal"
click at [524, 597] on input "number" at bounding box center [653, 582] width 361 height 40
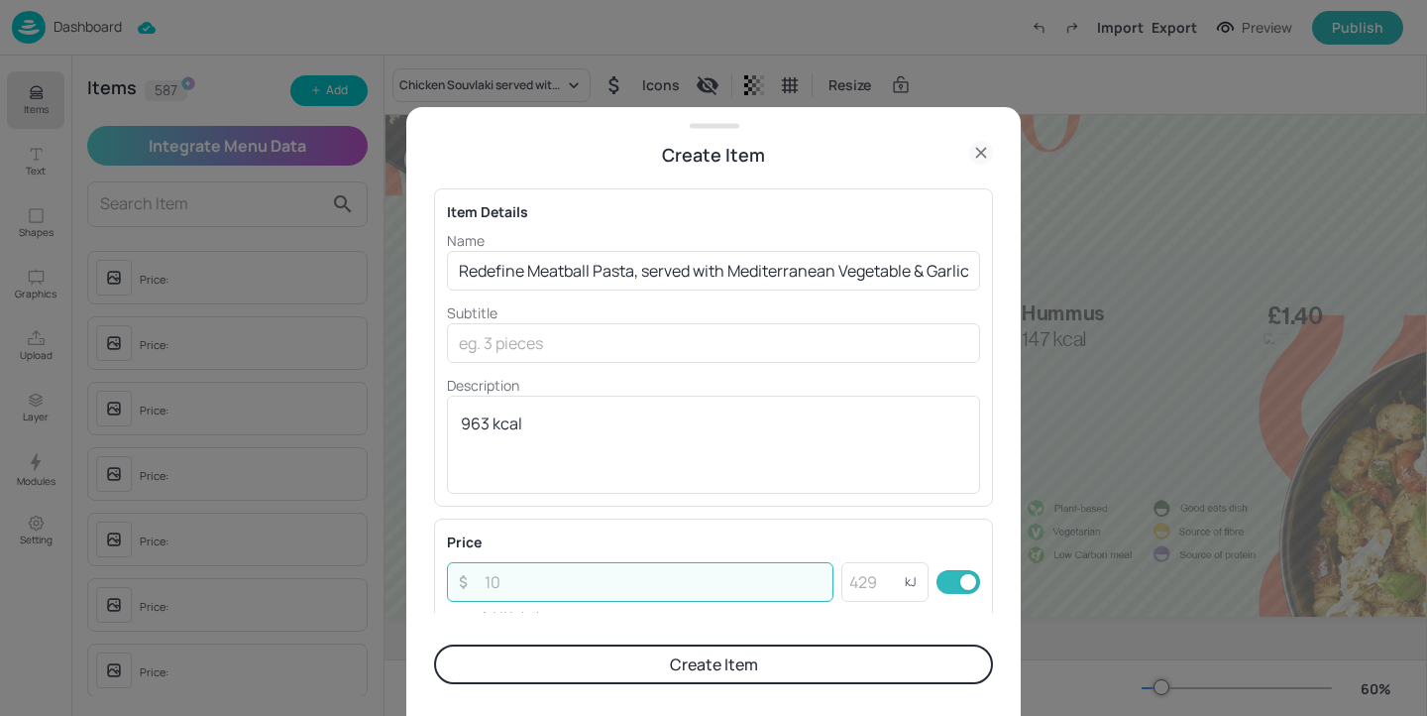
click at [522, 572] on input "number" at bounding box center [653, 582] width 361 height 40
paste input "5.95"
type input "5.95"
click at [585, 524] on div "Price ​ 5.95 ​ kJ ​ Add Variation" at bounding box center [713, 581] width 559 height 126
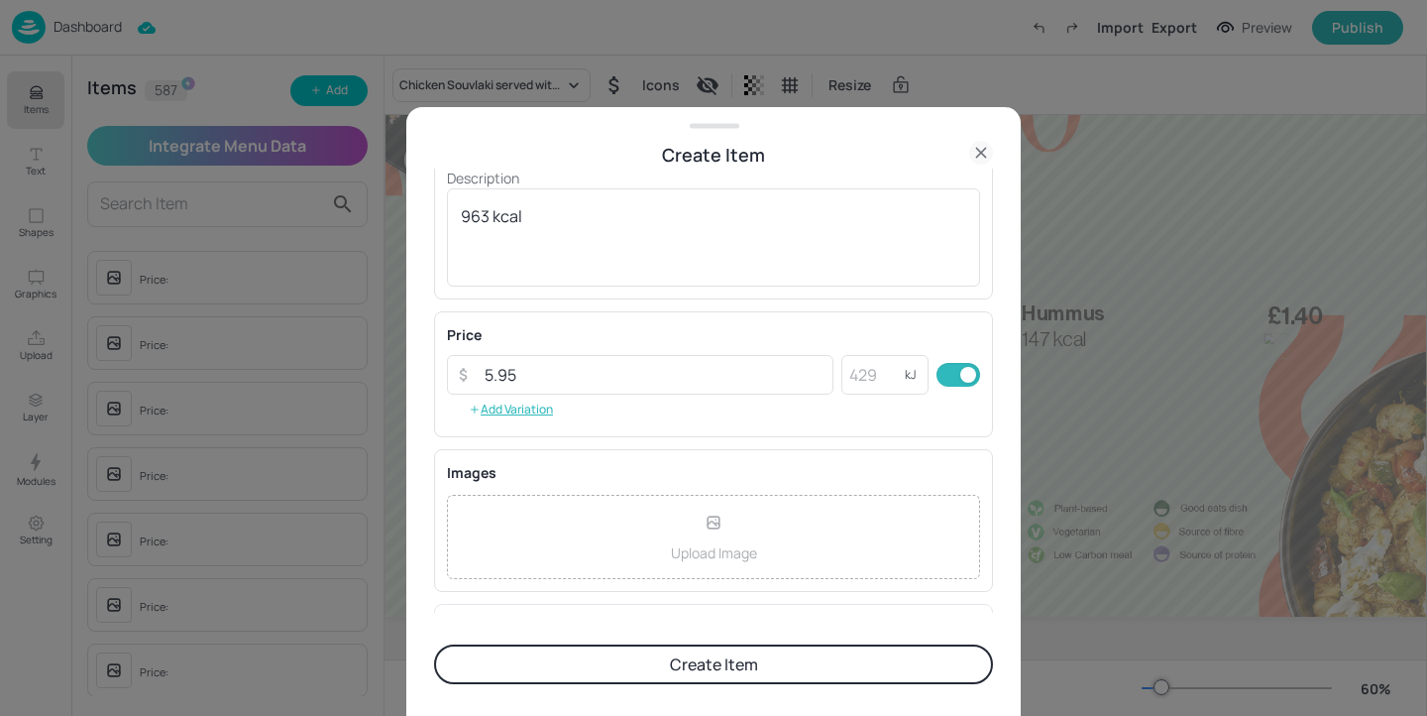
scroll to position [314, 0]
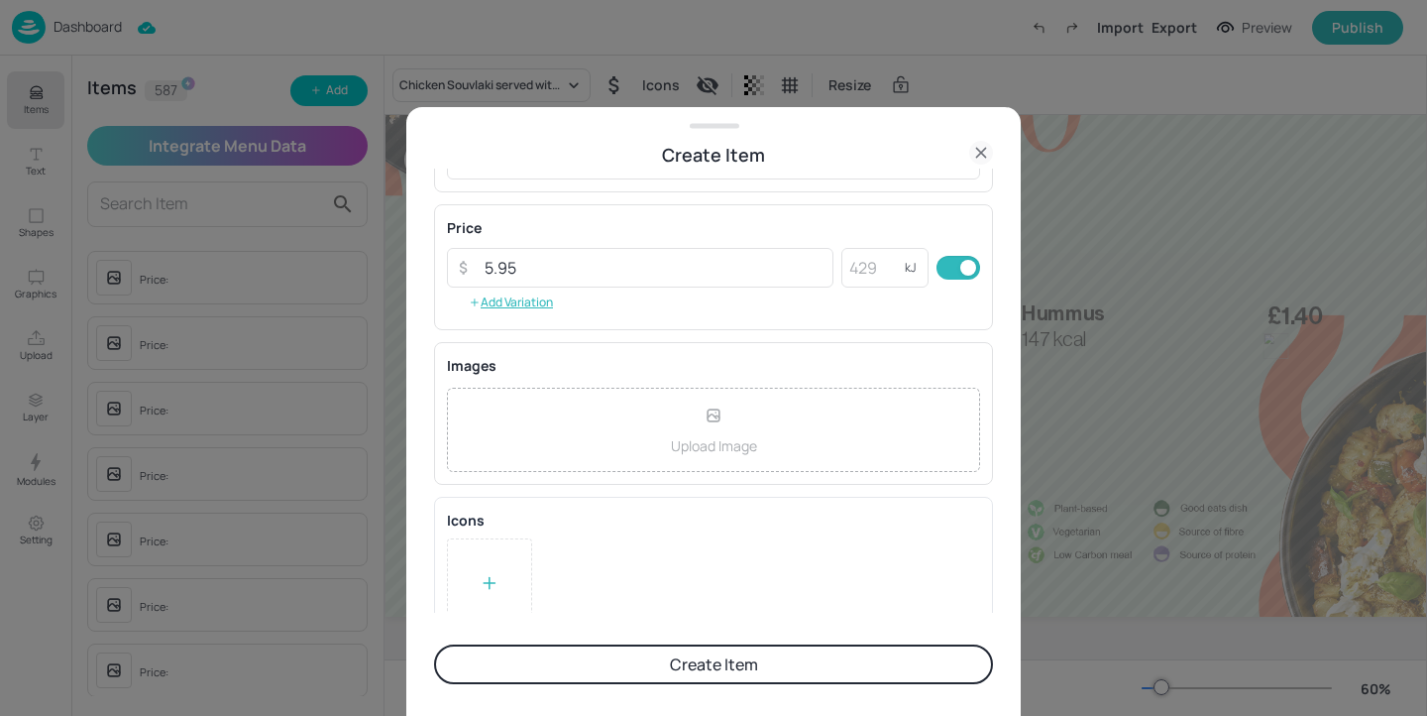
click at [485, 576] on icon at bounding box center [490, 583] width 20 height 20
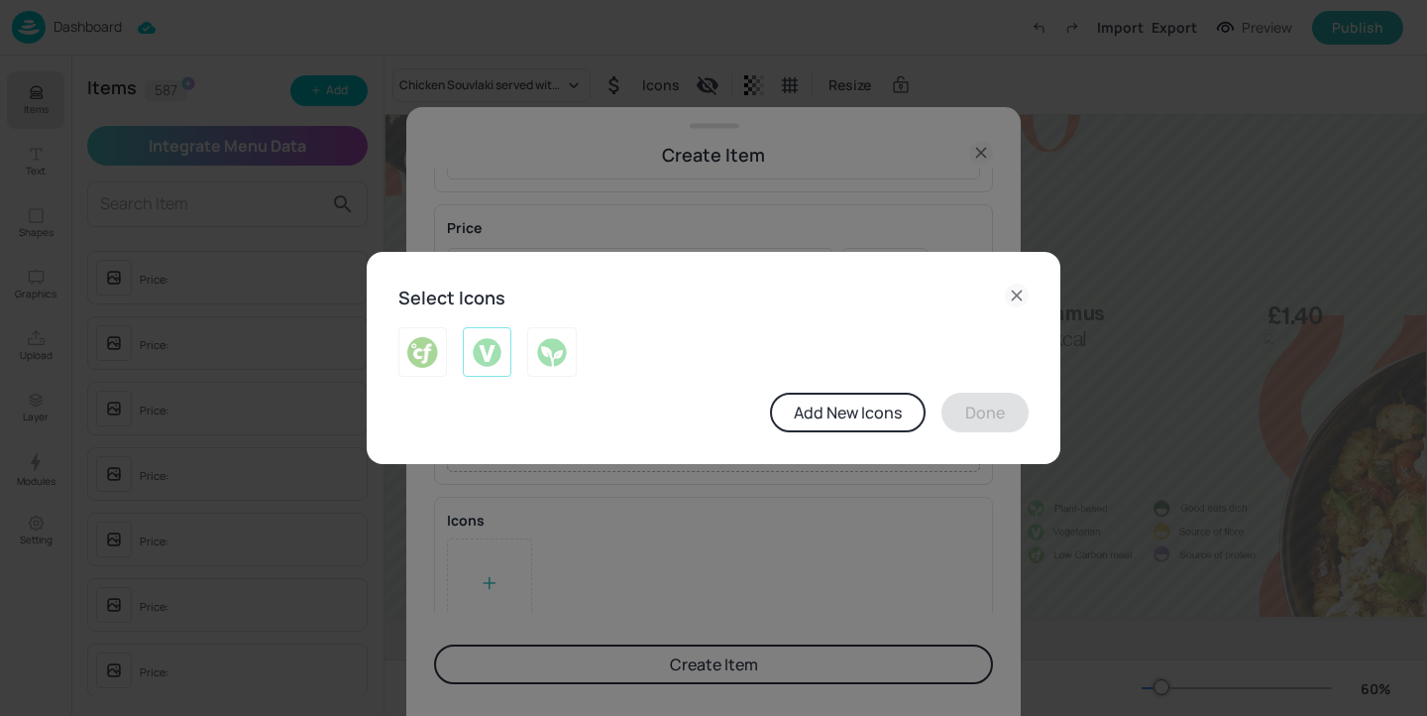
click at [483, 353] on img at bounding box center [487, 352] width 31 height 32
click at [530, 360] on div at bounding box center [551, 352] width 49 height 50
click at [540, 357] on img at bounding box center [551, 352] width 31 height 32
click at [991, 426] on button "Done" at bounding box center [985, 412] width 87 height 40
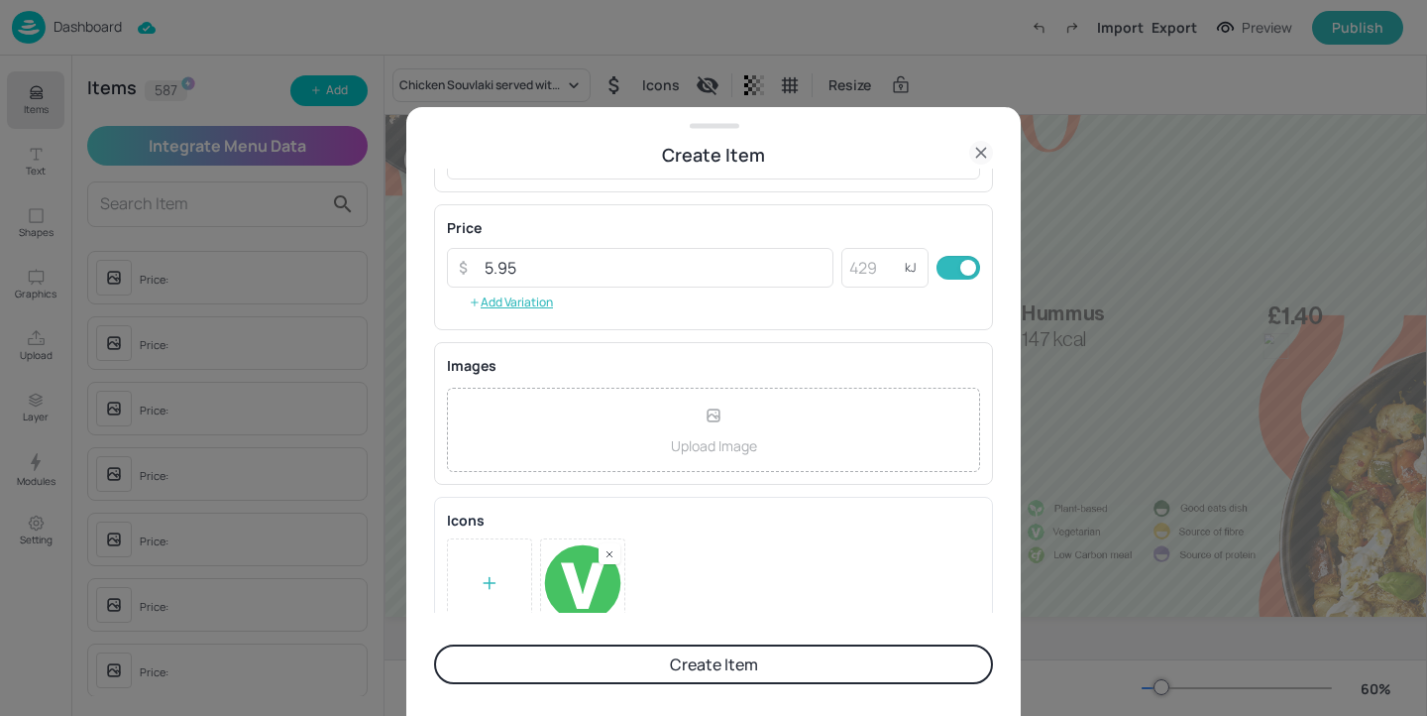
click at [832, 675] on button "Create Item" at bounding box center [713, 664] width 559 height 40
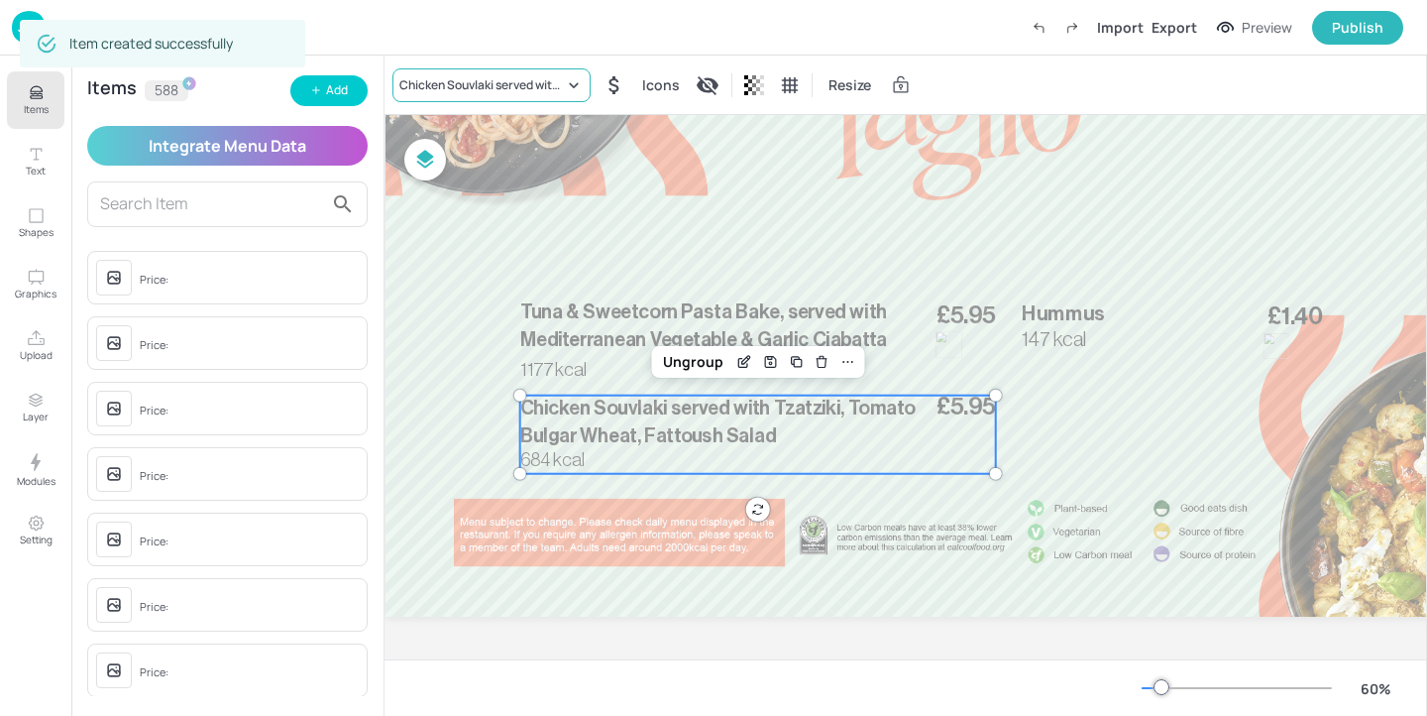
click at [487, 77] on div "Chicken Souvlaki served with Tzatziki, Tomato Bulgar Wheat, Fattoush Salad" at bounding box center [481, 85] width 165 height 18
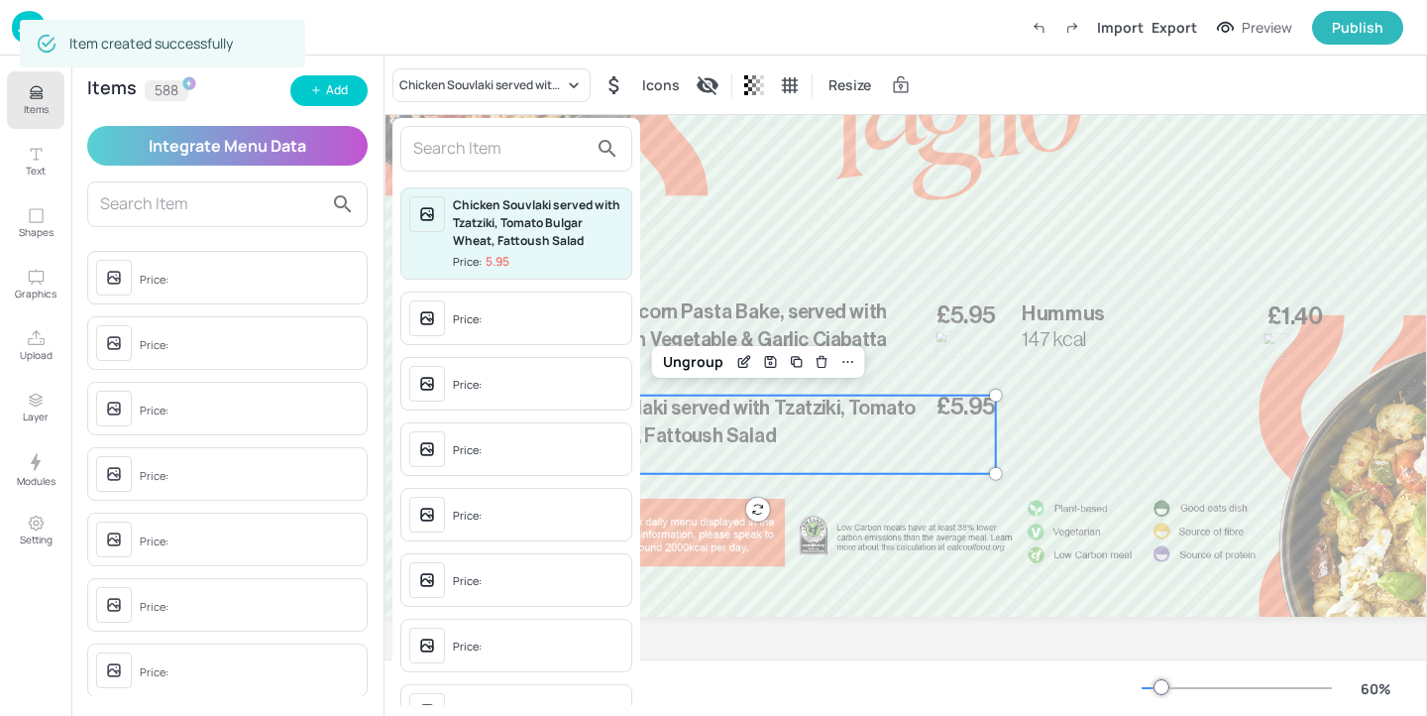
click at [442, 149] on input "text" at bounding box center [500, 149] width 174 height 32
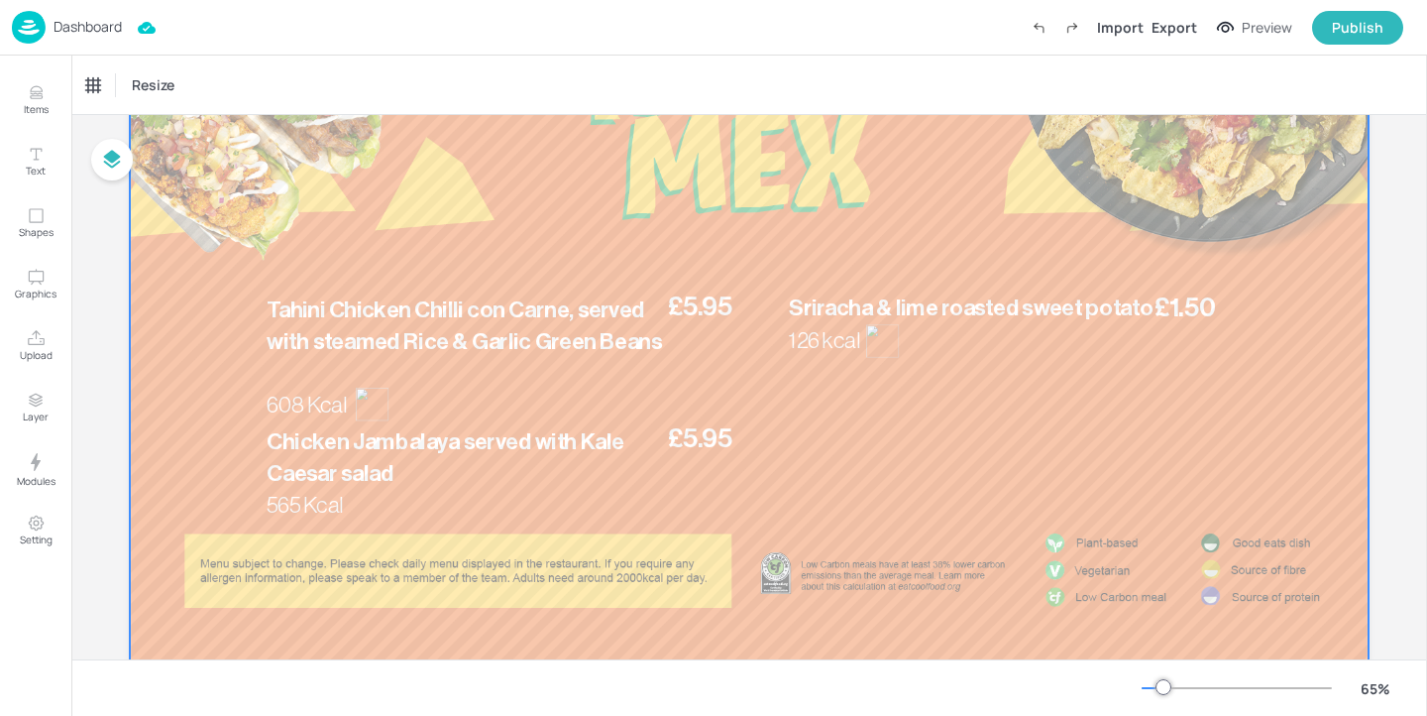
scroll to position [266, 0]
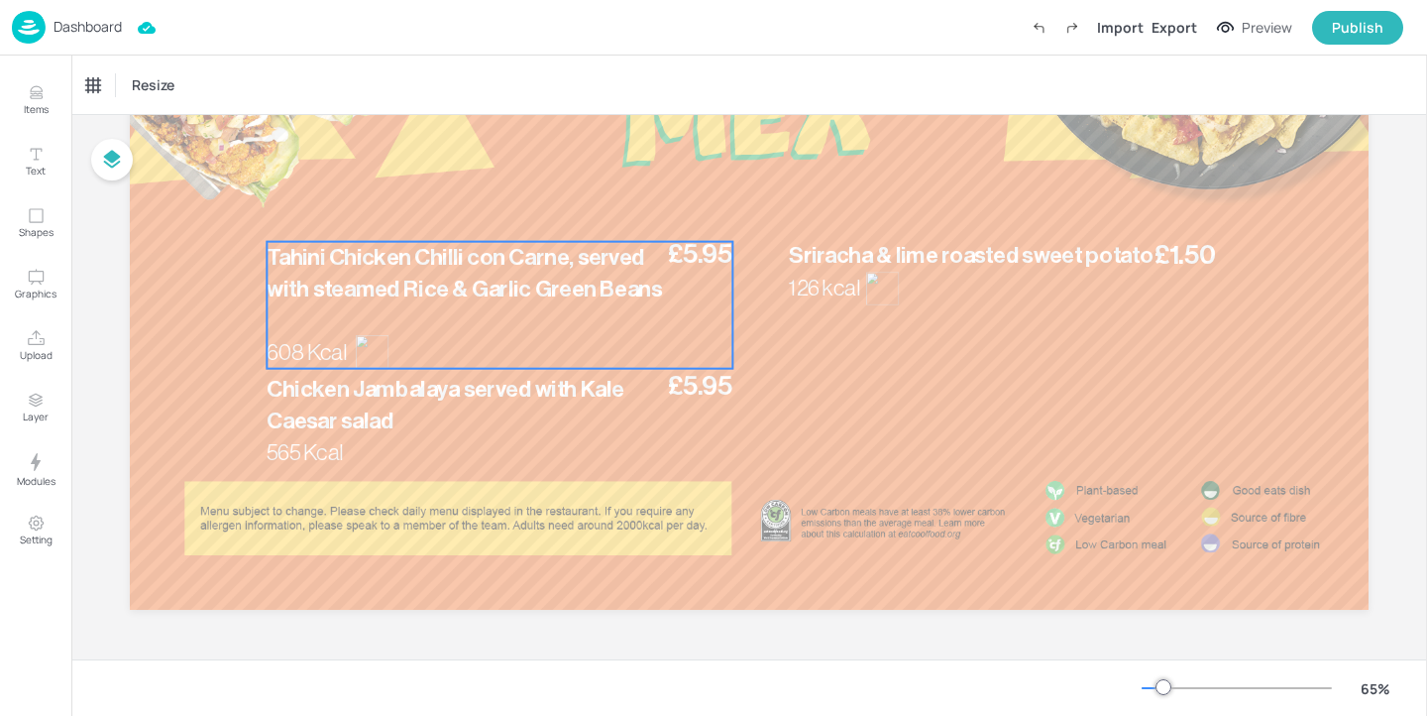
click at [455, 305] on div "Tahini Chicken Chilli con Carne, served with steamed Rice & Garlic Green Beans …" at bounding box center [500, 305] width 466 height 127
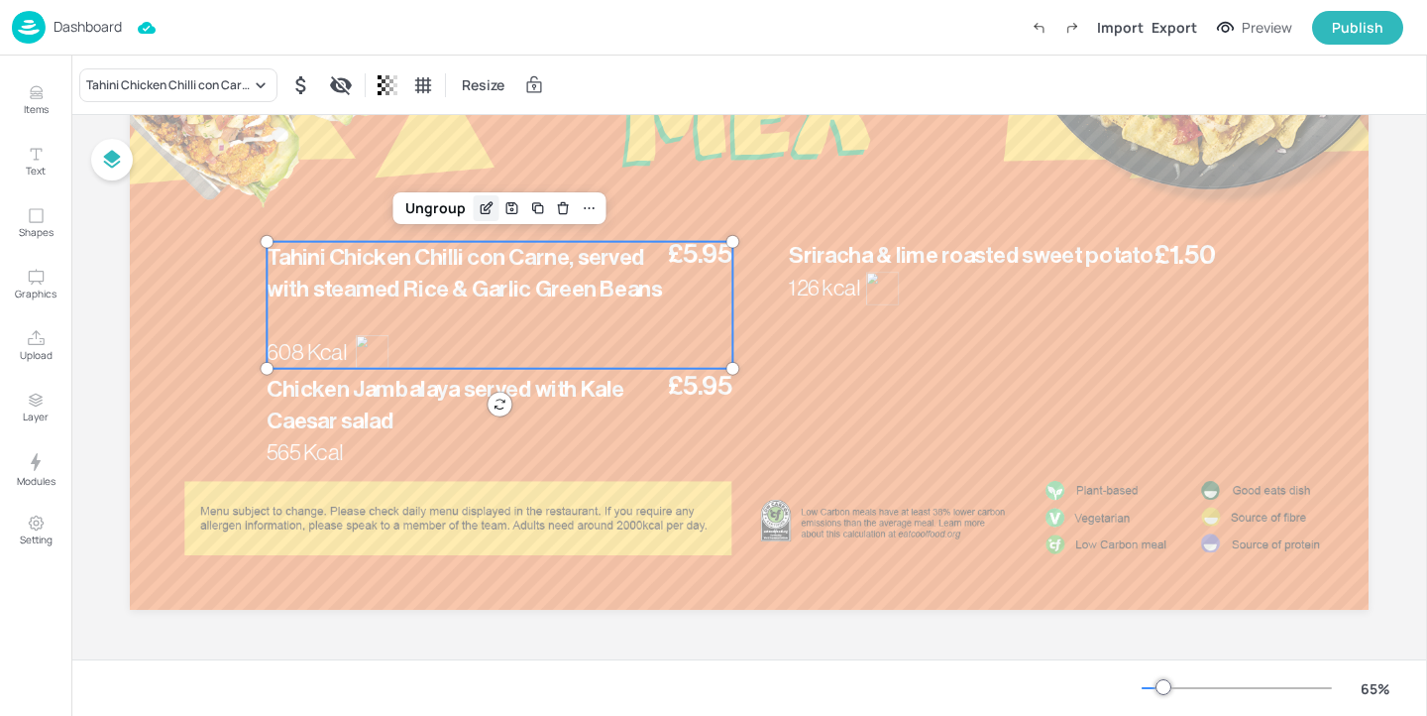
click at [481, 207] on icon "Edit Item" at bounding box center [486, 208] width 17 height 16
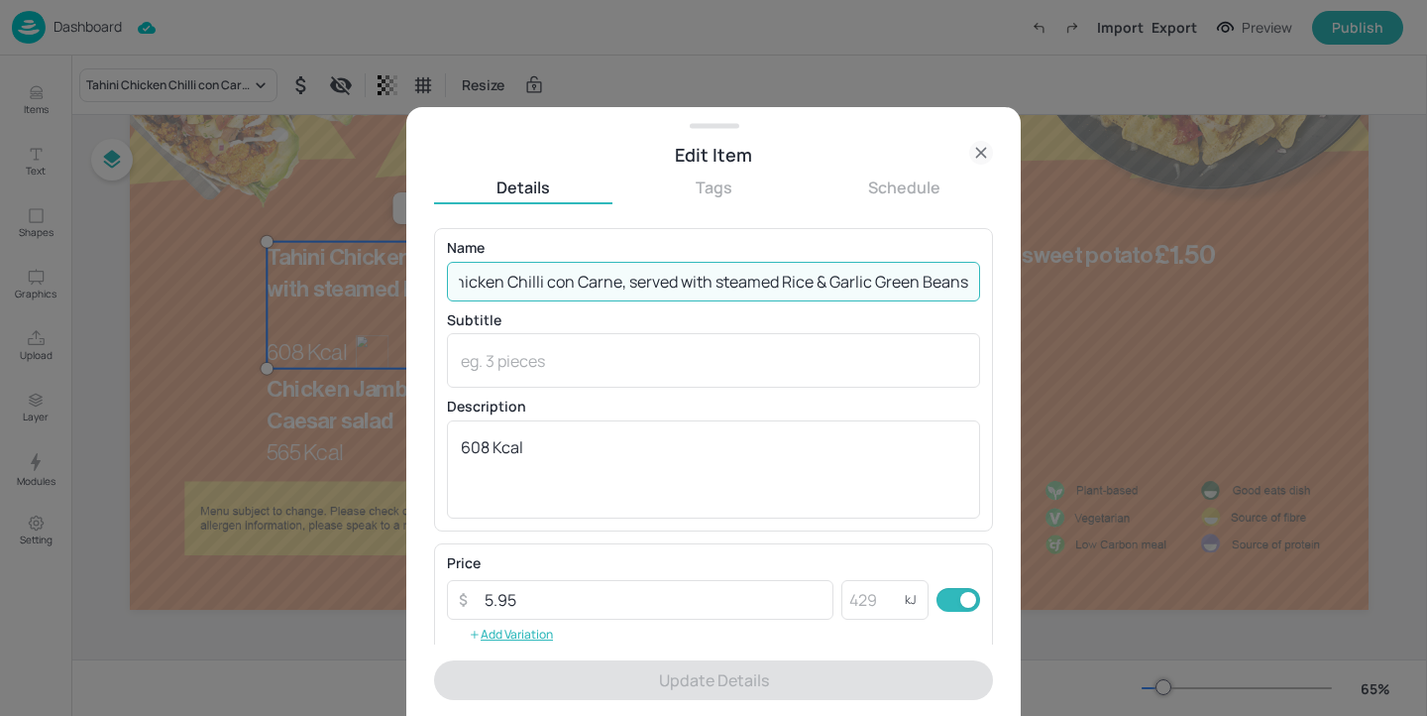
drag, startPoint x: 457, startPoint y: 278, endPoint x: 1426, endPoint y: 276, distance: 969.3
click at [1426, 276] on div "Edit Item Details Tags Schedule Name Tahini Chicken Chilli con Carne, served wi…" at bounding box center [713, 358] width 1427 height 716
paste input "Harissa Sweet Potato"
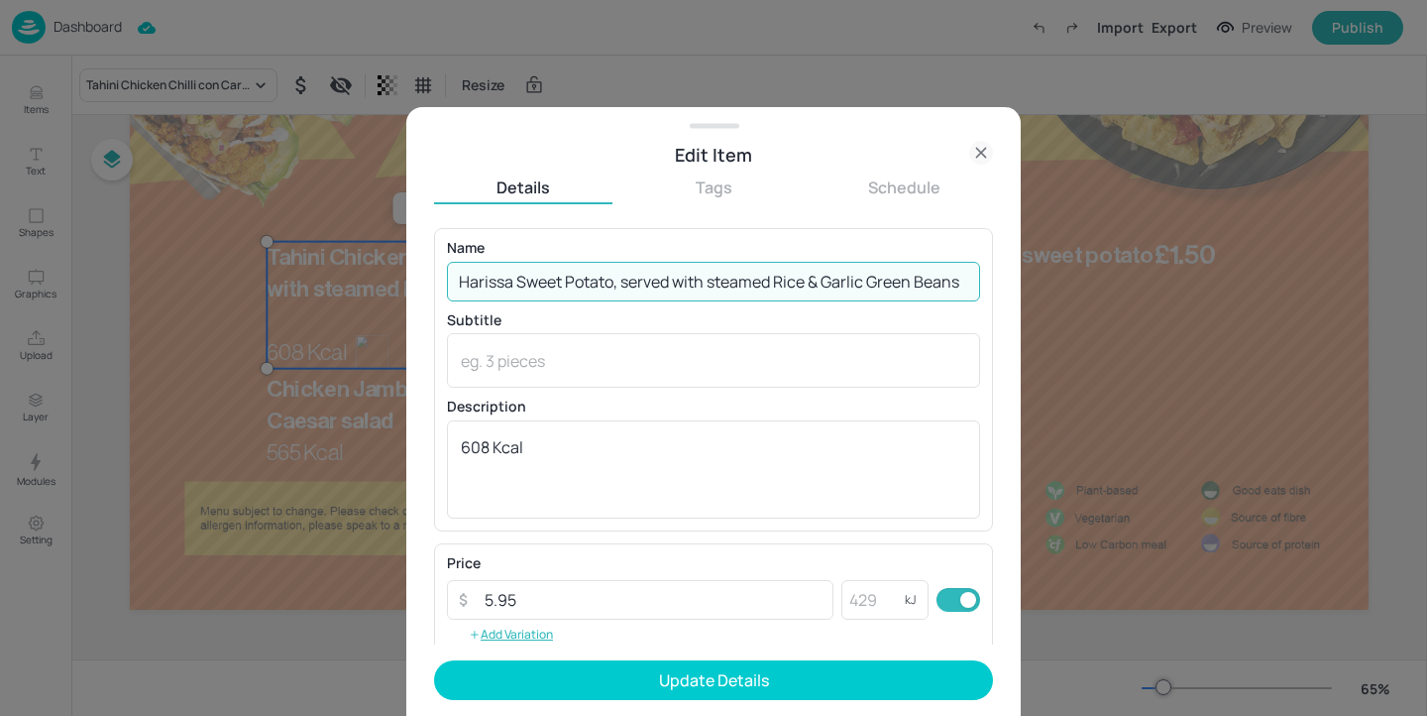
scroll to position [0, 5]
type input "Harissa Sweet Potato, served with steamed Rice & Garlic Green Beans"
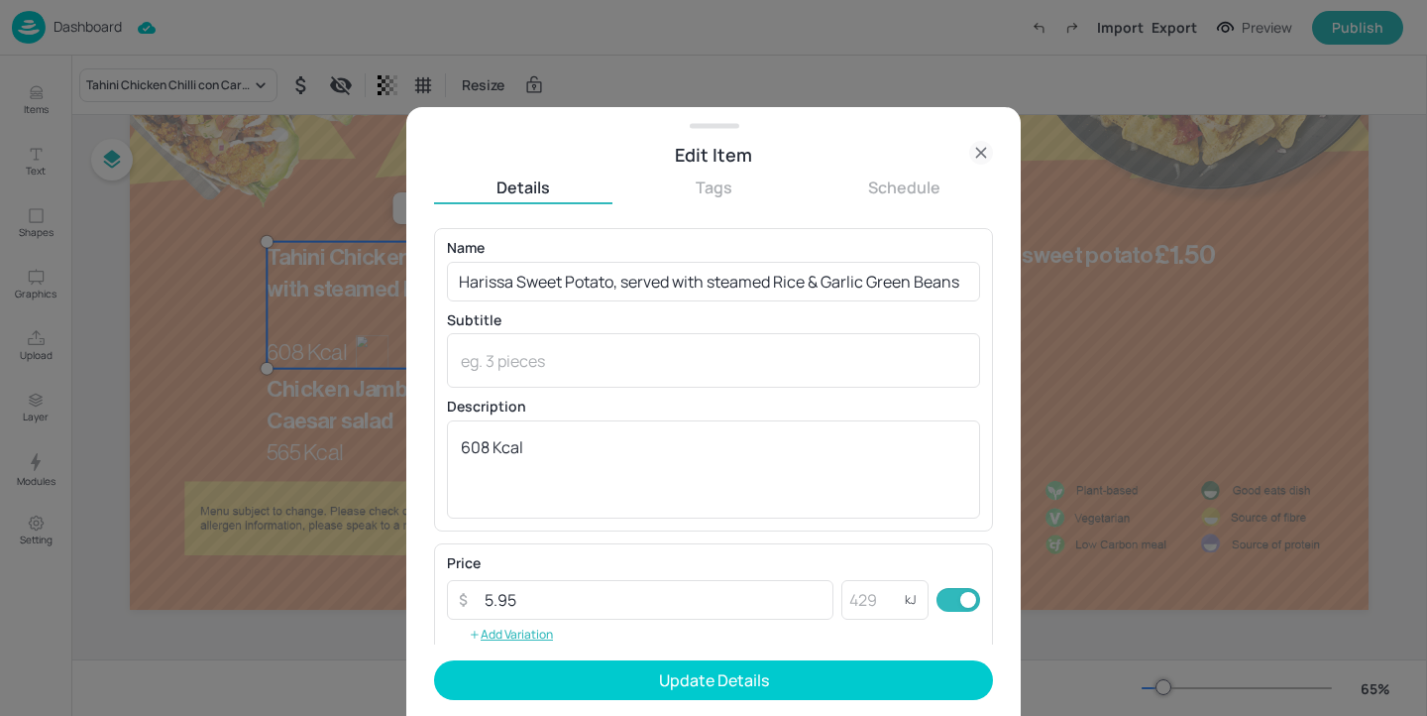
scroll to position [0, 0]
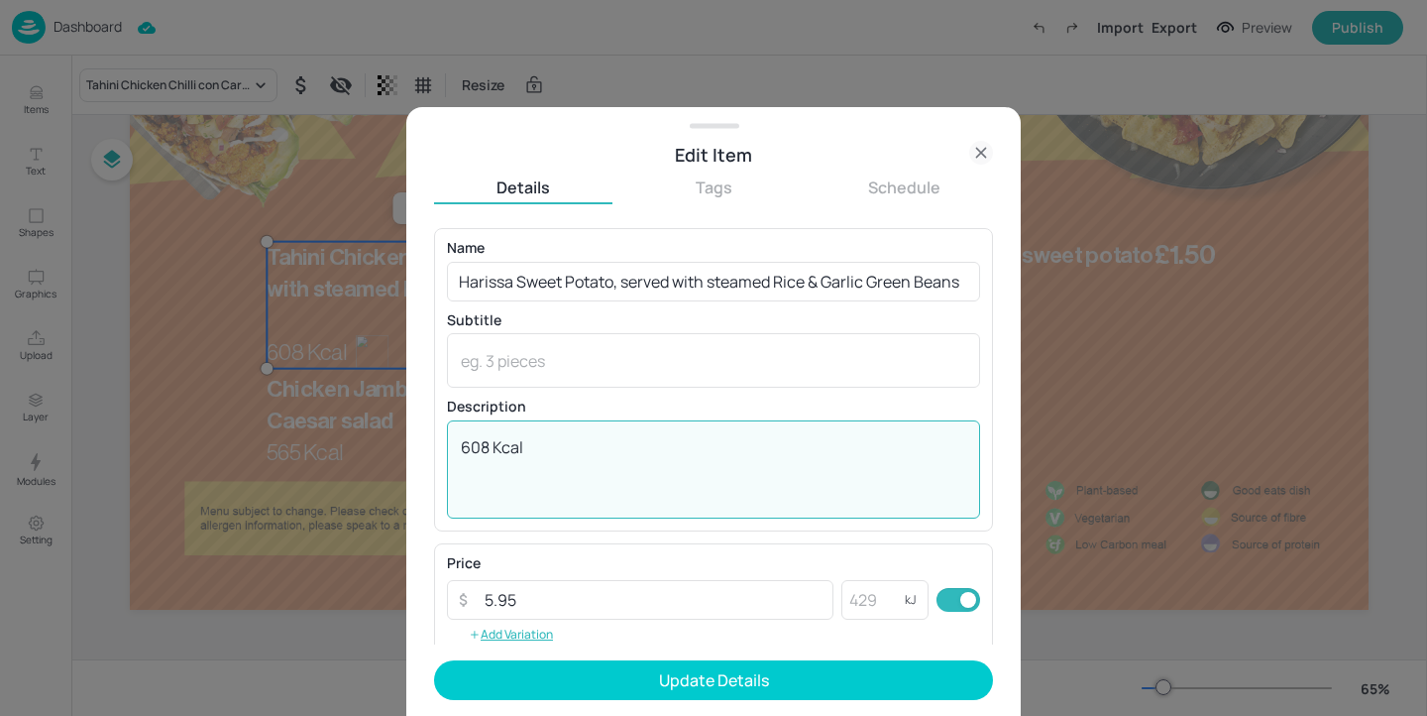
drag, startPoint x: 489, startPoint y: 449, endPoint x: 364, endPoint y: 437, distance: 125.4
click at [365, 437] on div "Edit Item Details Tags Schedule Name Harissa Sweet Potato, served with steamed …" at bounding box center [713, 358] width 1427 height 716
paste textarea "535"
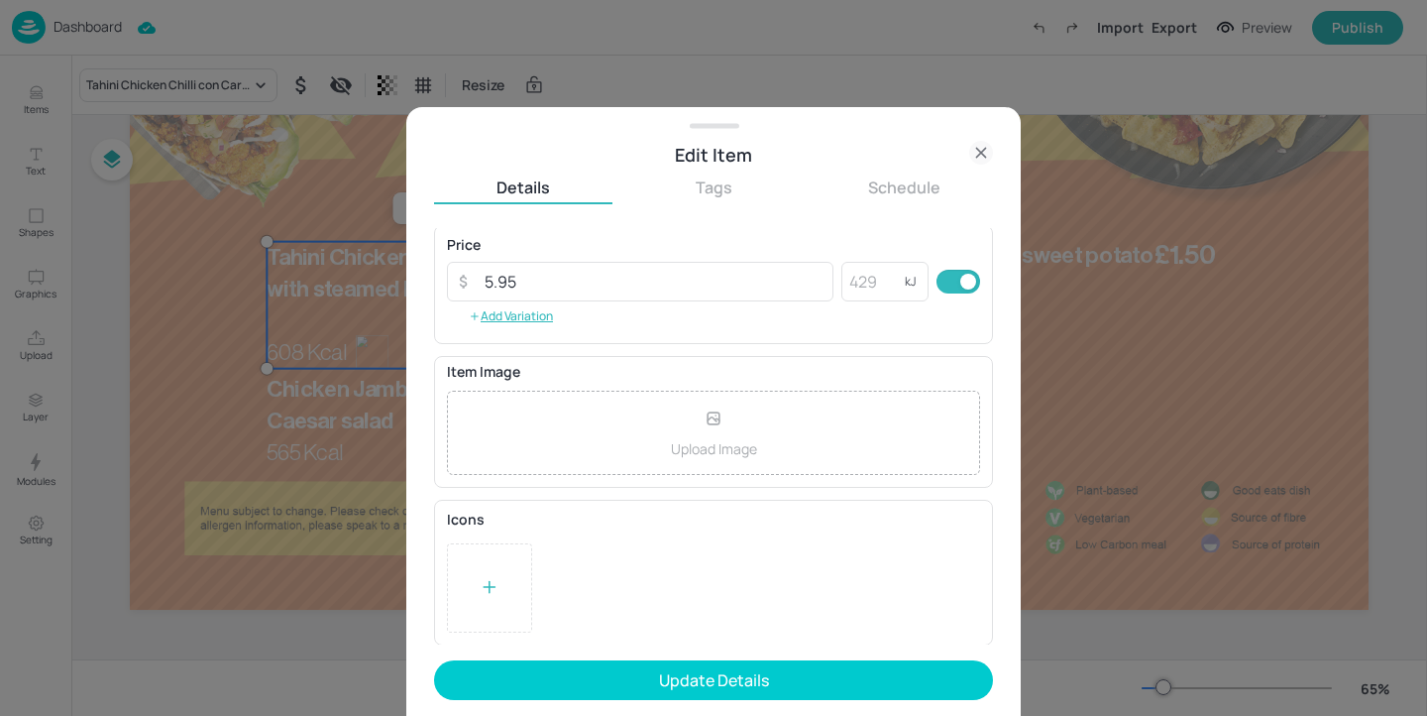
type textarea "535 Kcal"
click at [499, 589] on icon at bounding box center [490, 587] width 20 height 20
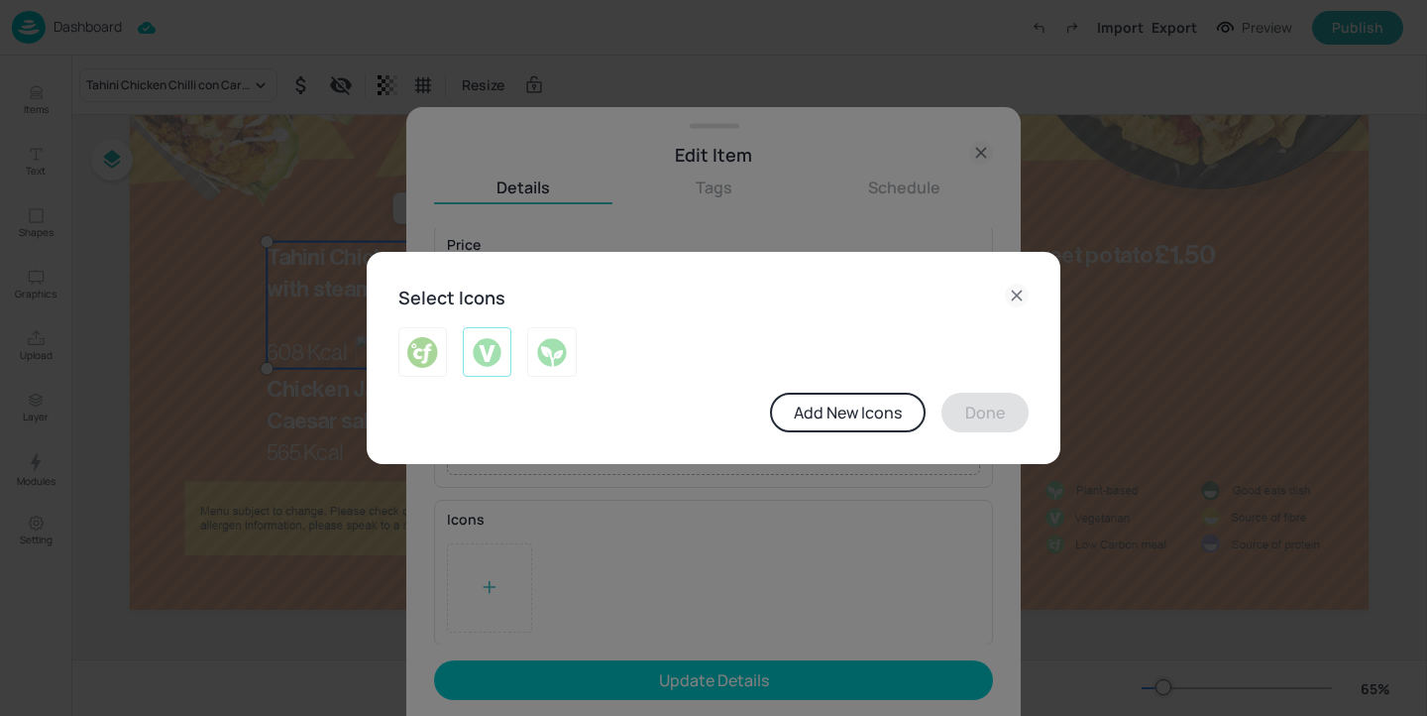
click at [495, 364] on img at bounding box center [487, 352] width 31 height 32
click at [1009, 403] on button "Done" at bounding box center [985, 412] width 87 height 40
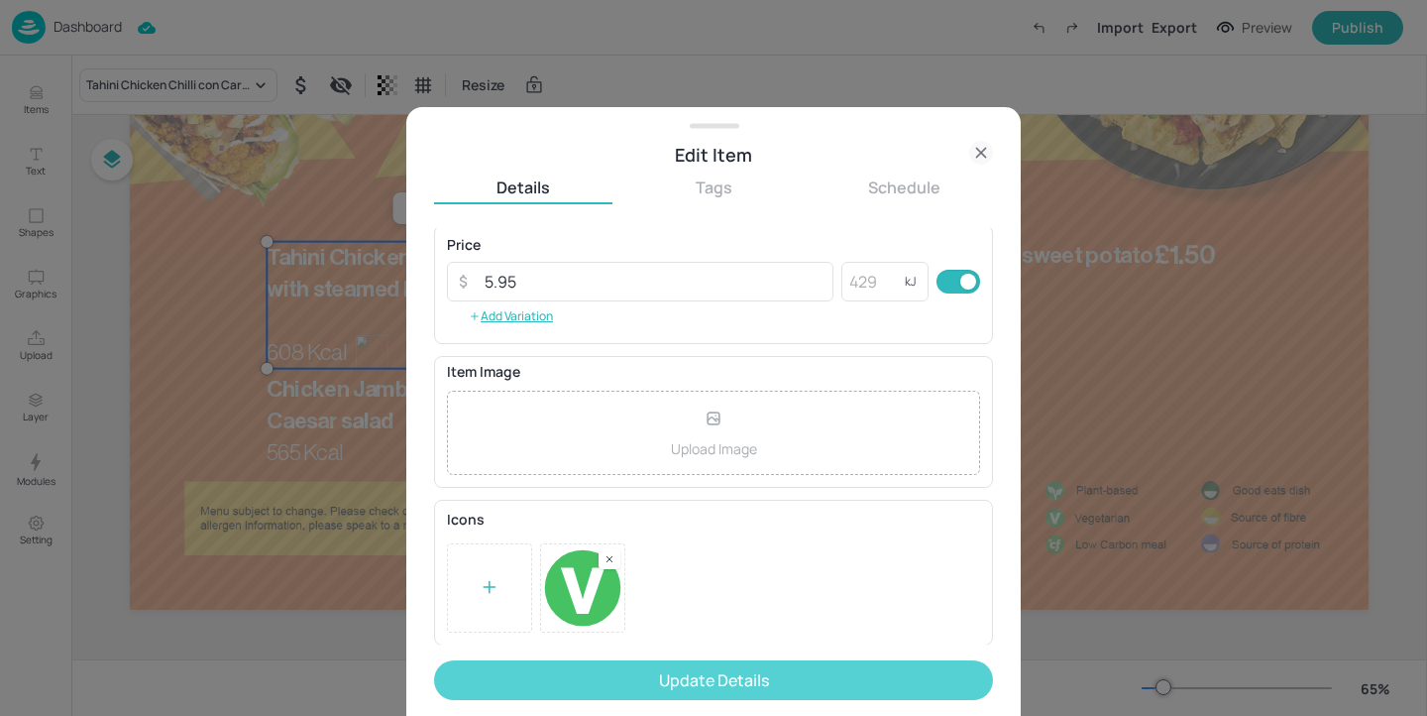
click at [851, 671] on button "Update Details" at bounding box center [713, 680] width 559 height 40
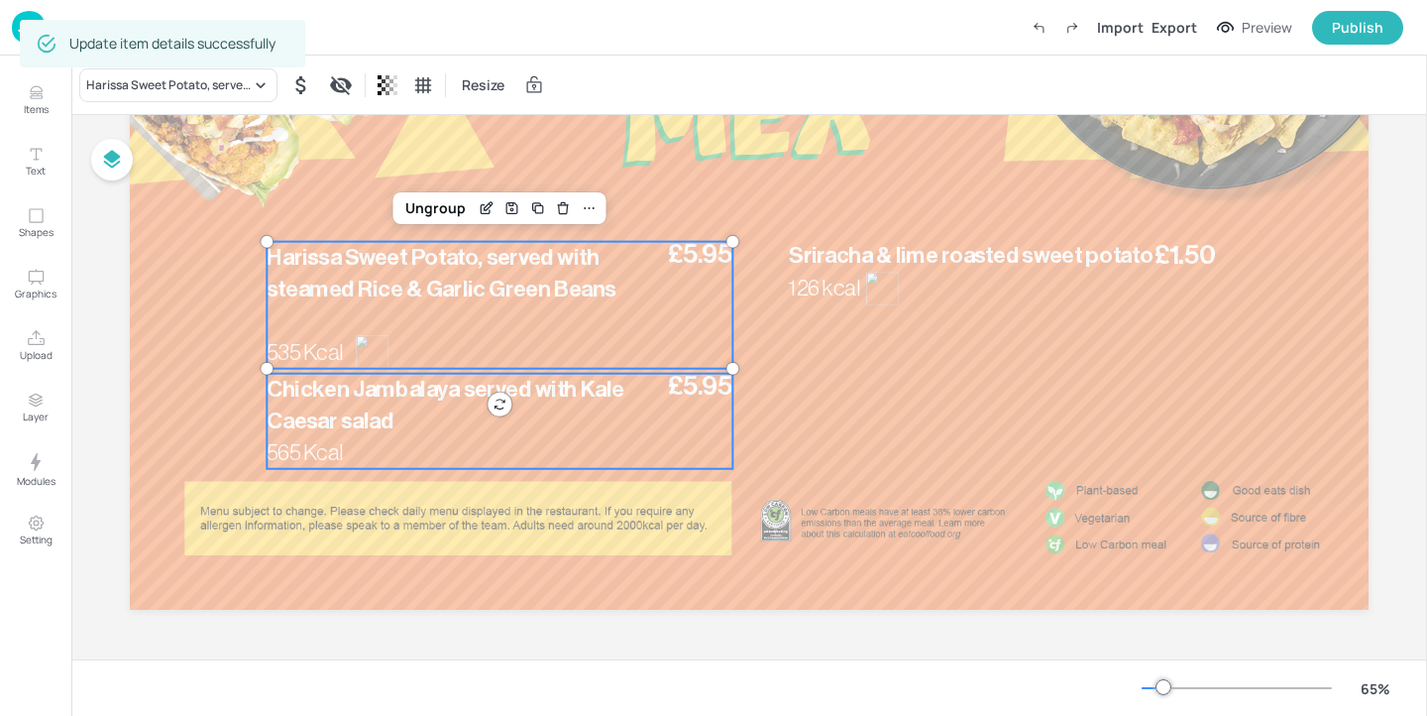
click at [354, 425] on span "Chicken Jambalaya served with Kale Caesar salad" at bounding box center [445, 405] width 357 height 55
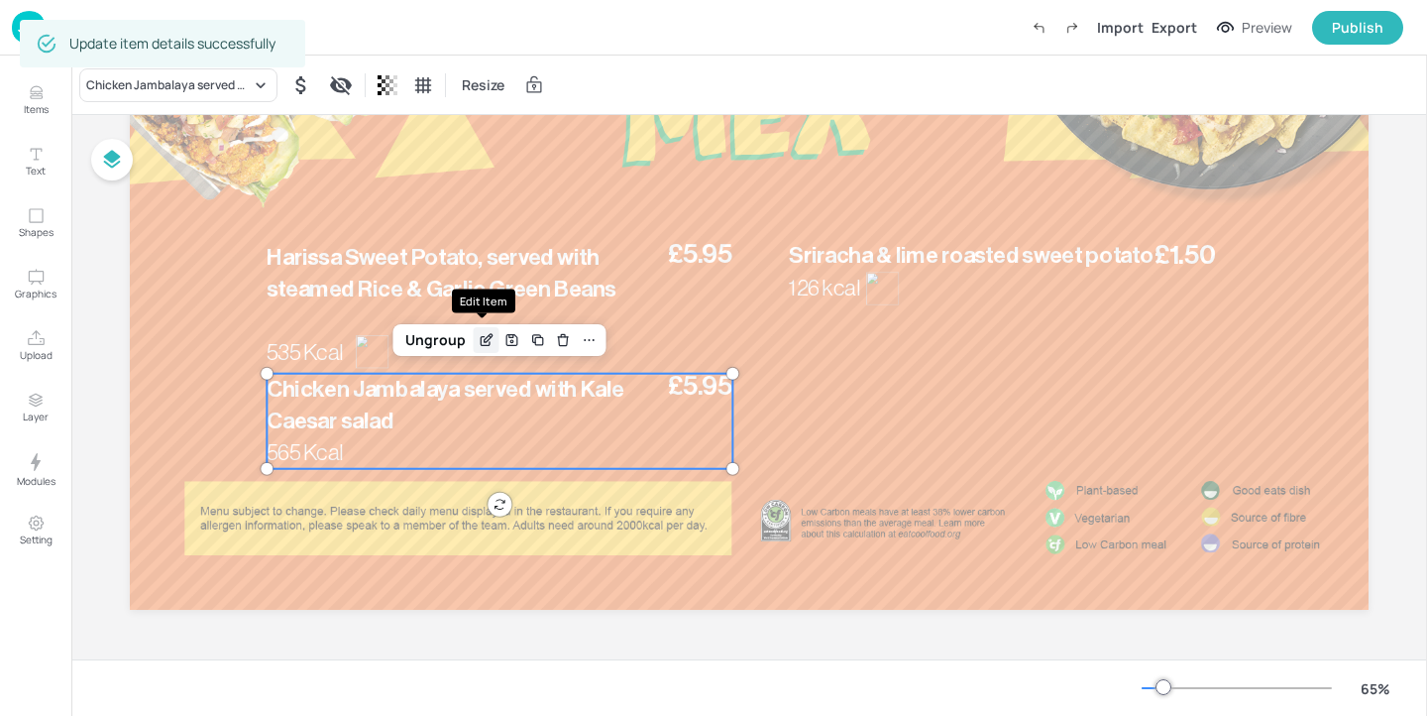
click at [478, 338] on icon "Edit Item" at bounding box center [486, 340] width 17 height 16
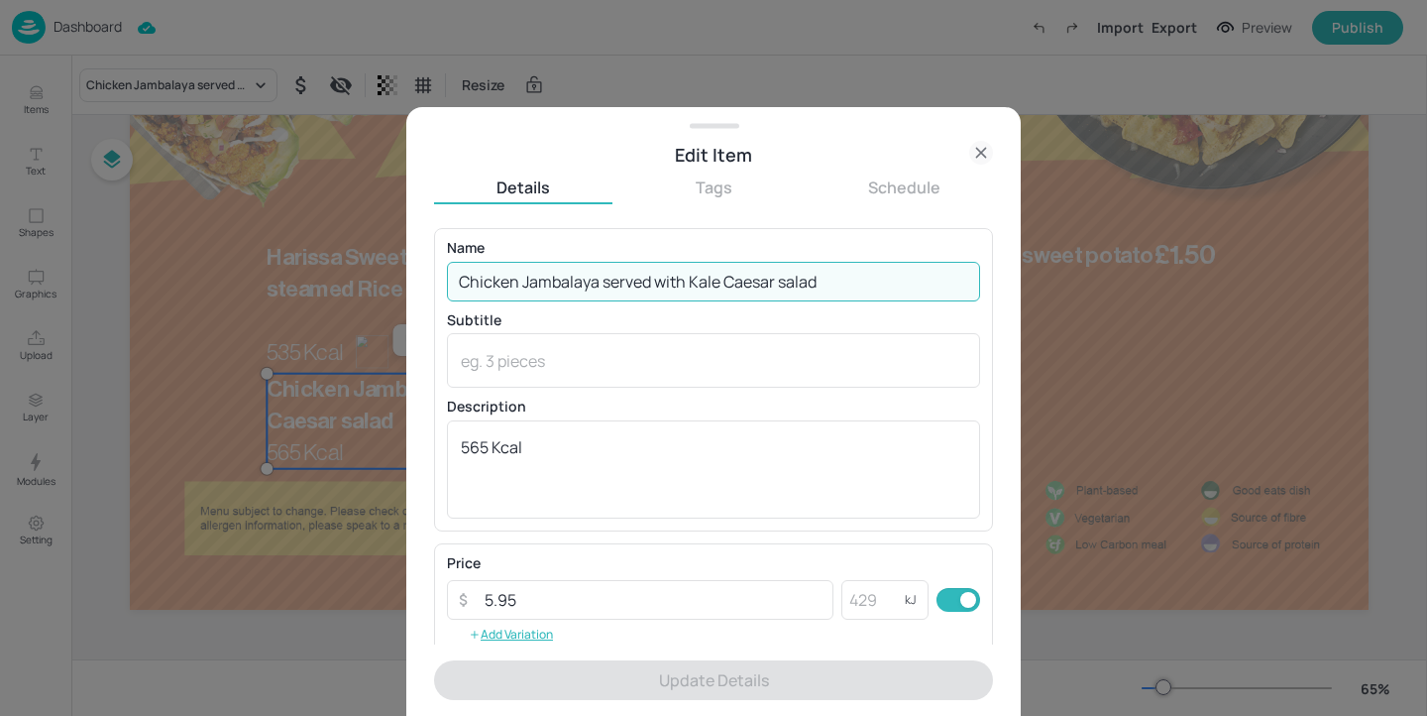
drag, startPoint x: 863, startPoint y: 283, endPoint x: 866, endPoint y: 124, distance: 159.6
click at [866, 124] on div "Edit Item Details Tags Schedule Name Chicken Jambalaya served with Kale Caesar …" at bounding box center [713, 411] width 615 height 609
paste input "Tahini Chicken Chilli con Carne, served with steamed Rice & Garlic Green"
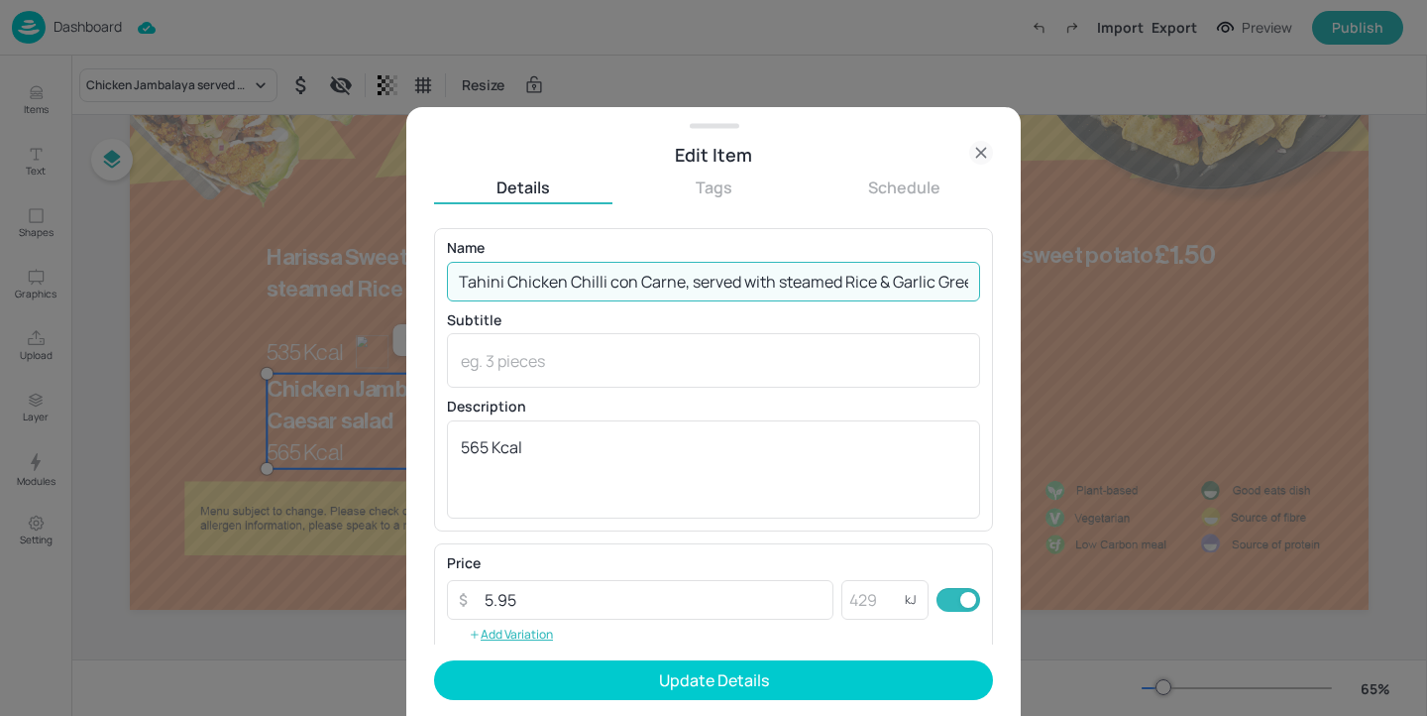
scroll to position [0, 22]
type input "Tahini Chicken Chilli con Carne, served with steamed Rice & Garlic Green"
click at [603, 444] on textarea "565 Kcal" at bounding box center [713, 468] width 505 height 65
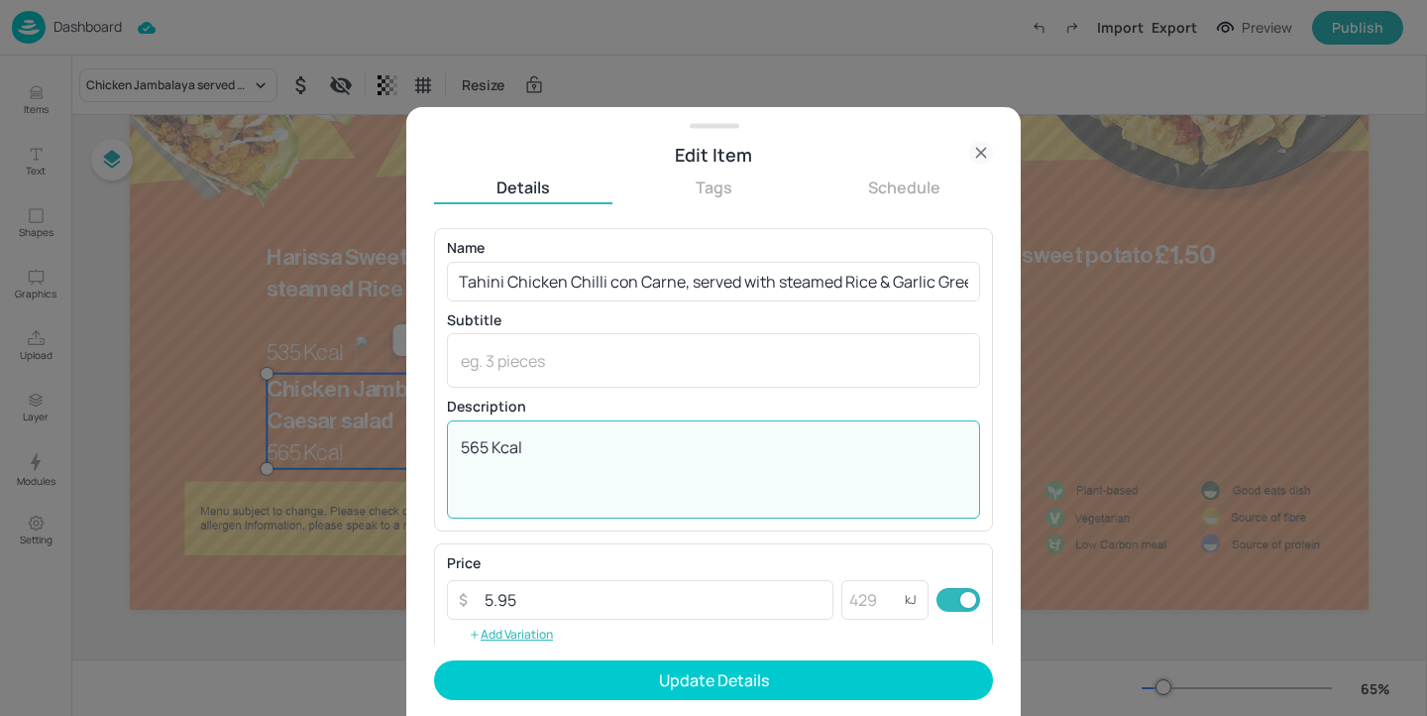
drag, startPoint x: 488, startPoint y: 444, endPoint x: 433, endPoint y: 445, distance: 54.5
click at [433, 445] on div "Edit Item Details Tags Schedule Name Tahini Chicken Chilli con Carne, served wi…" at bounding box center [713, 411] width 615 height 609
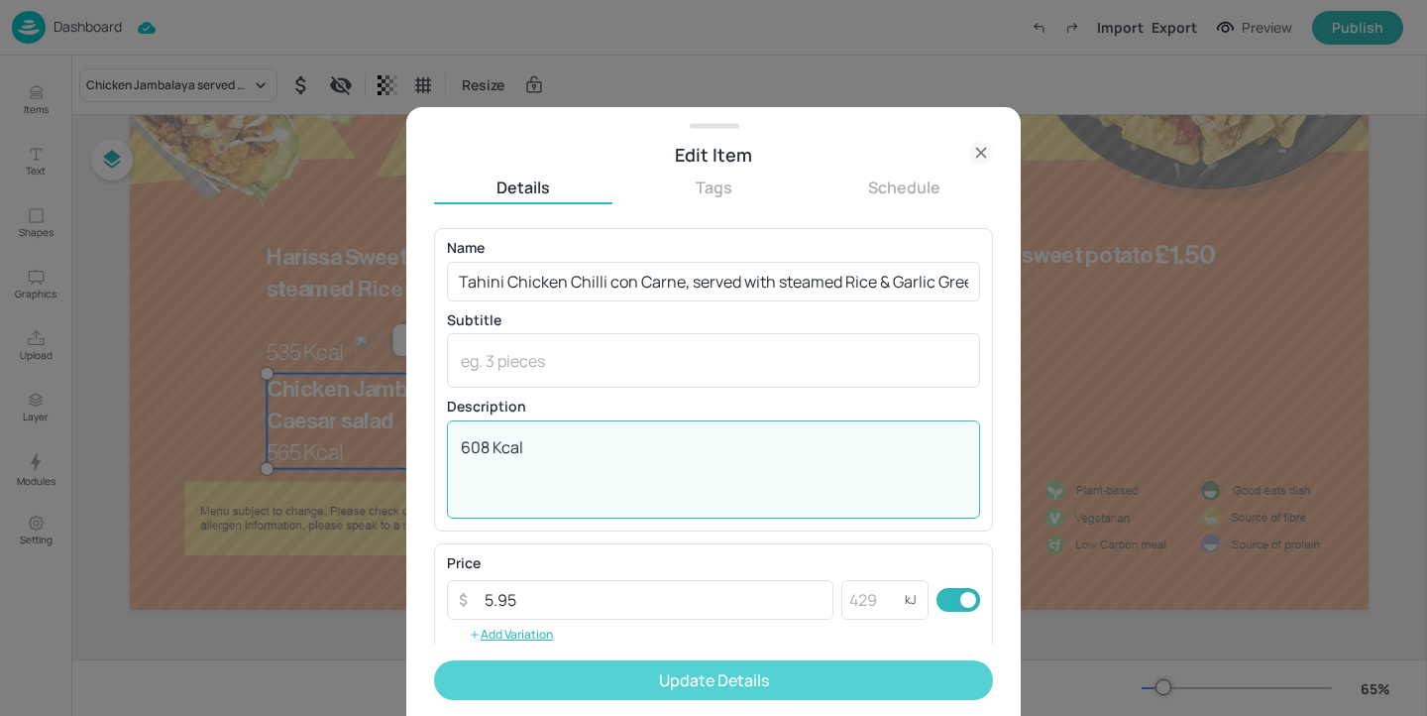
type textarea "608 Kcal"
click at [622, 678] on button "Update Details" at bounding box center [713, 680] width 559 height 40
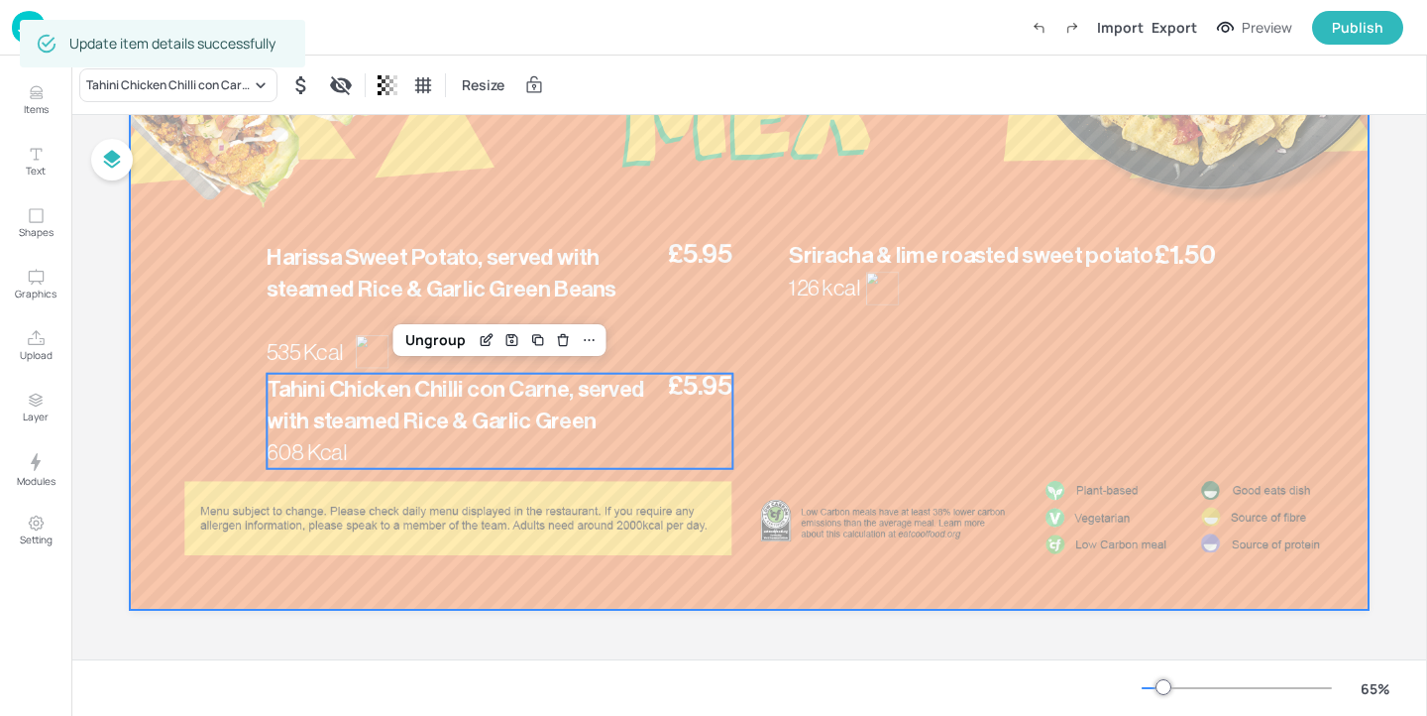
click at [826, 309] on div at bounding box center [749, 261] width 1239 height 697
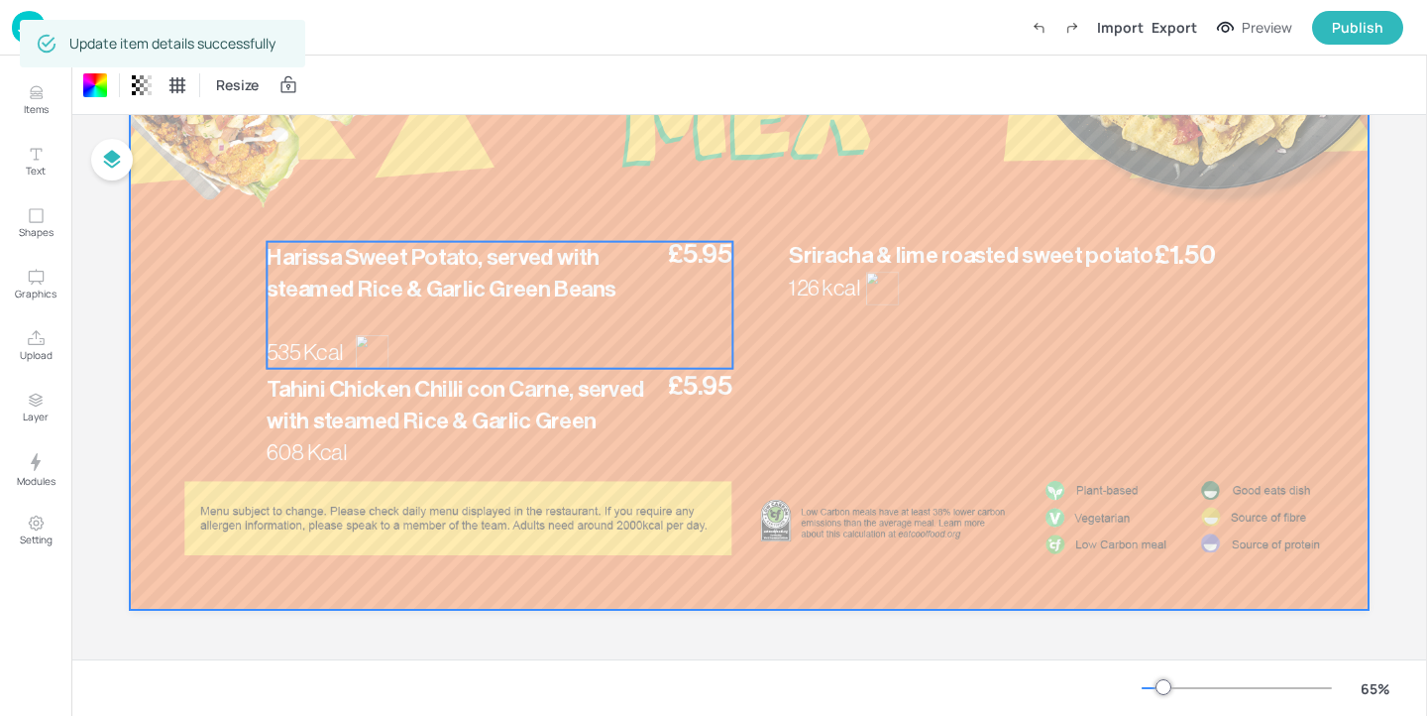
click at [602, 319] on div "Harissa Sweet Potato, served with steamed Rice & Garlic Green Beans 535 Kcal £5…" at bounding box center [500, 305] width 466 height 127
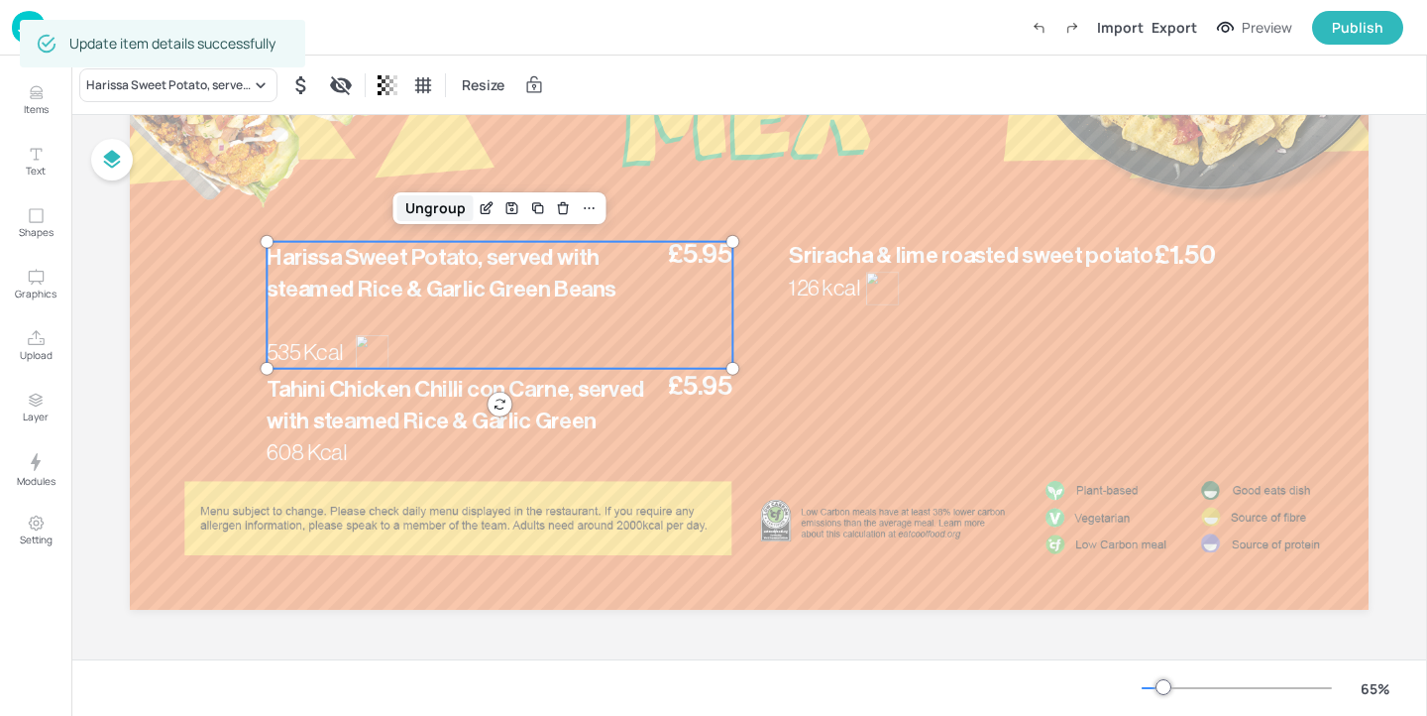
click at [443, 205] on div "Ungroup" at bounding box center [435, 208] width 76 height 26
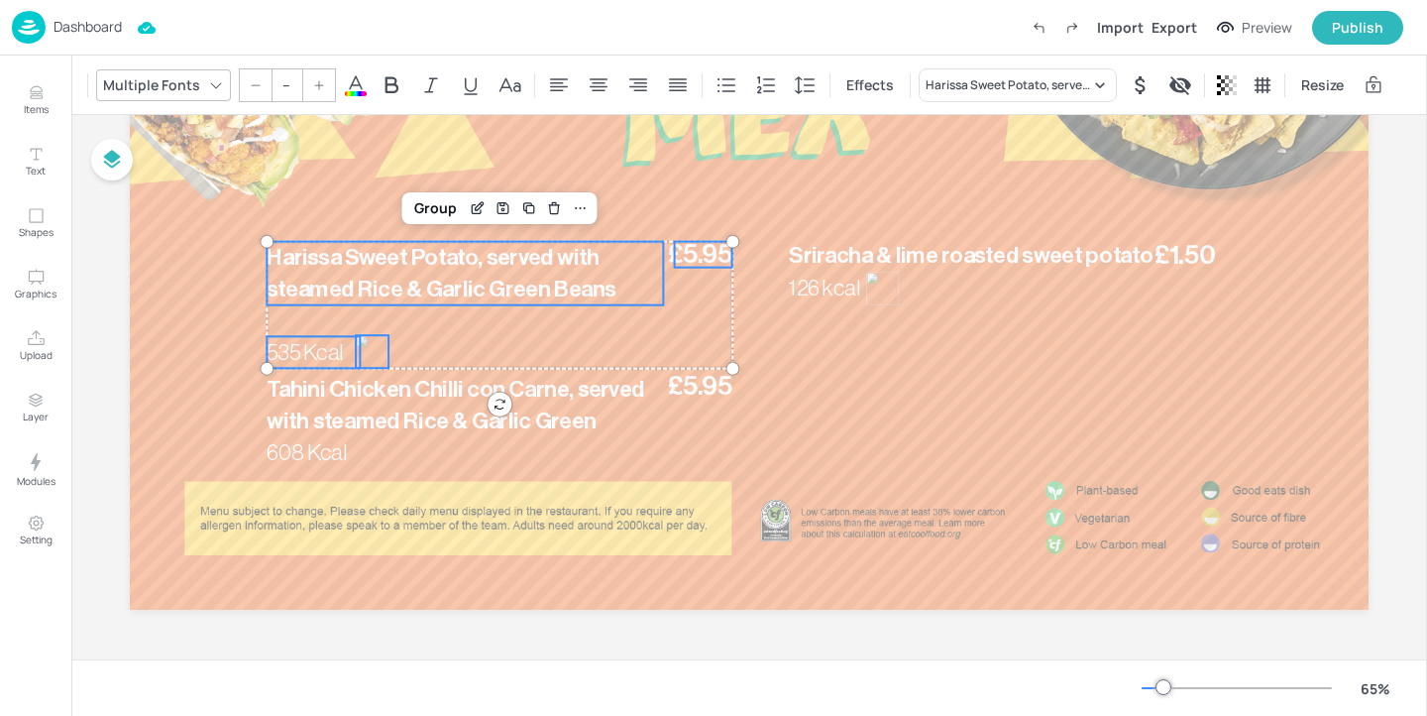
click at [372, 339] on div at bounding box center [372, 351] width 33 height 33
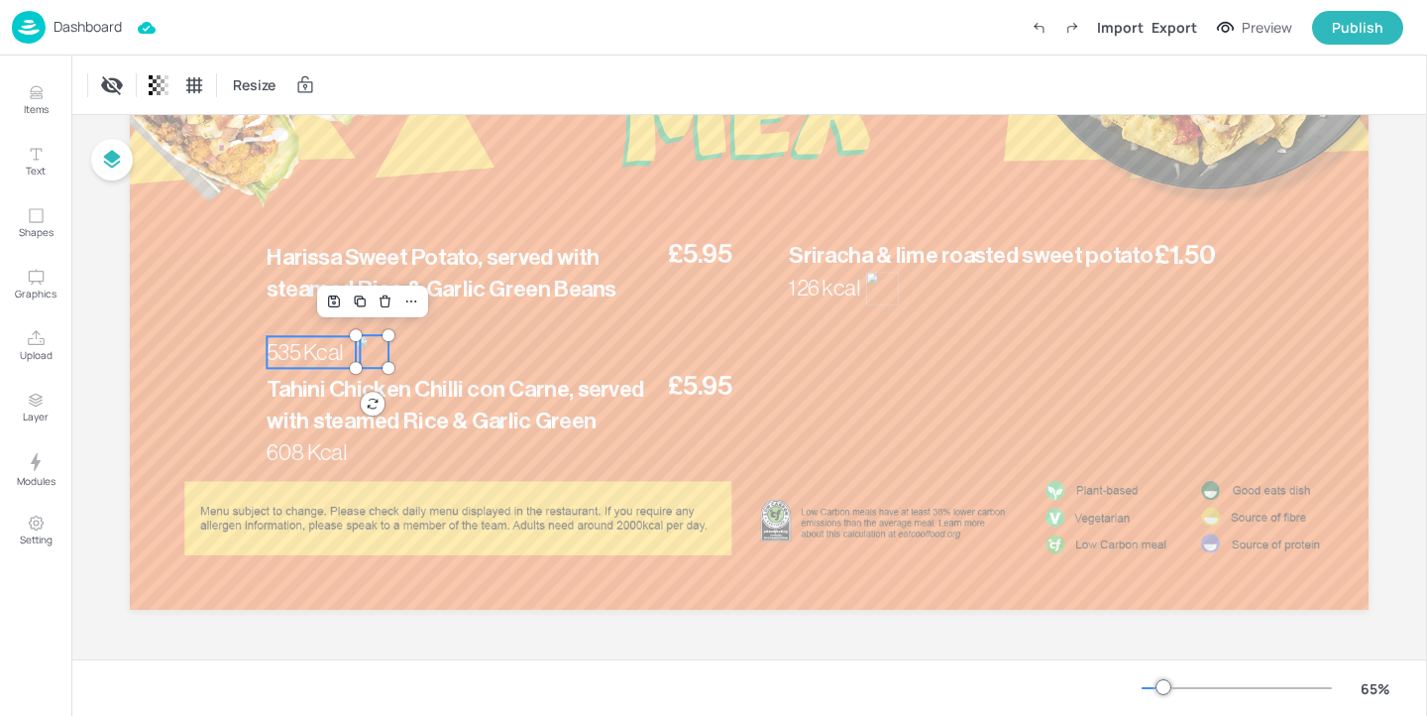
click at [316, 354] on span "535 Kcal" at bounding box center [305, 352] width 76 height 23
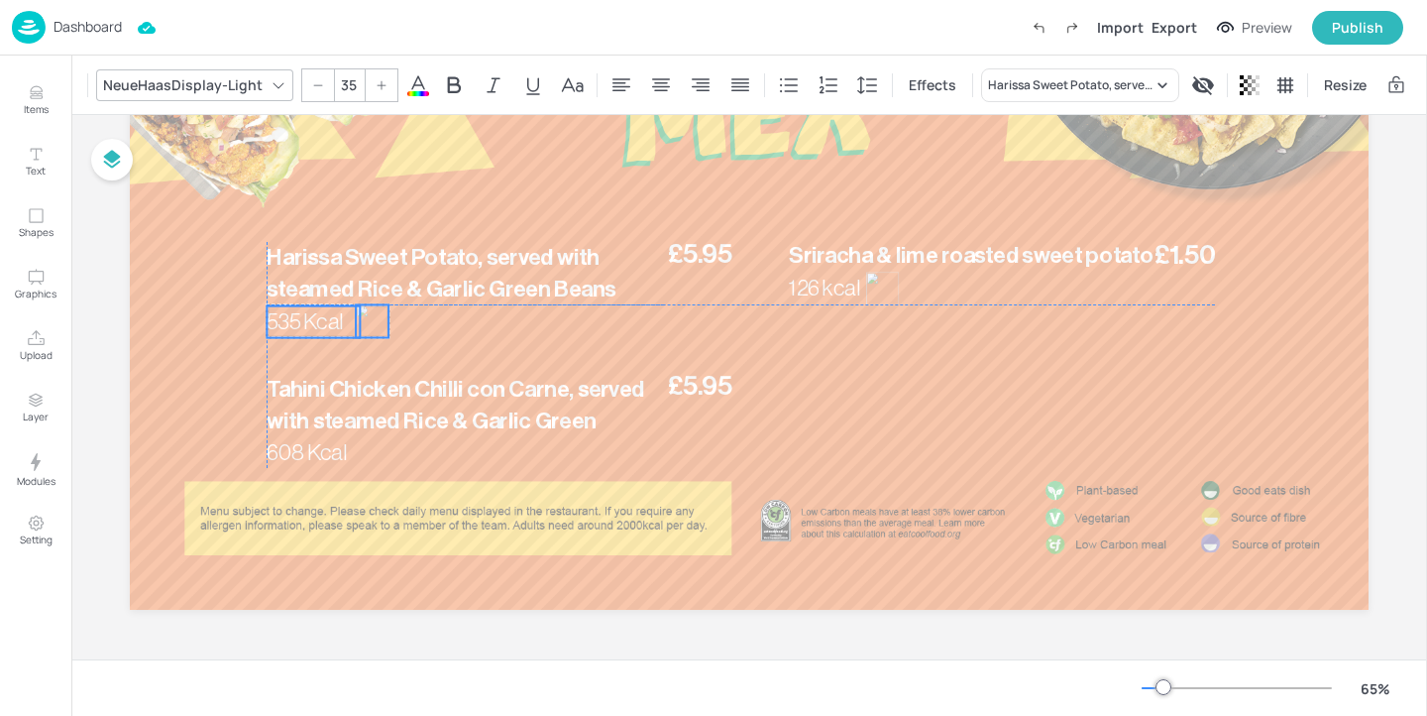
drag, startPoint x: 316, startPoint y: 354, endPoint x: 316, endPoint y: 319, distance: 34.7
click at [316, 319] on span "535 Kcal" at bounding box center [305, 321] width 76 height 23
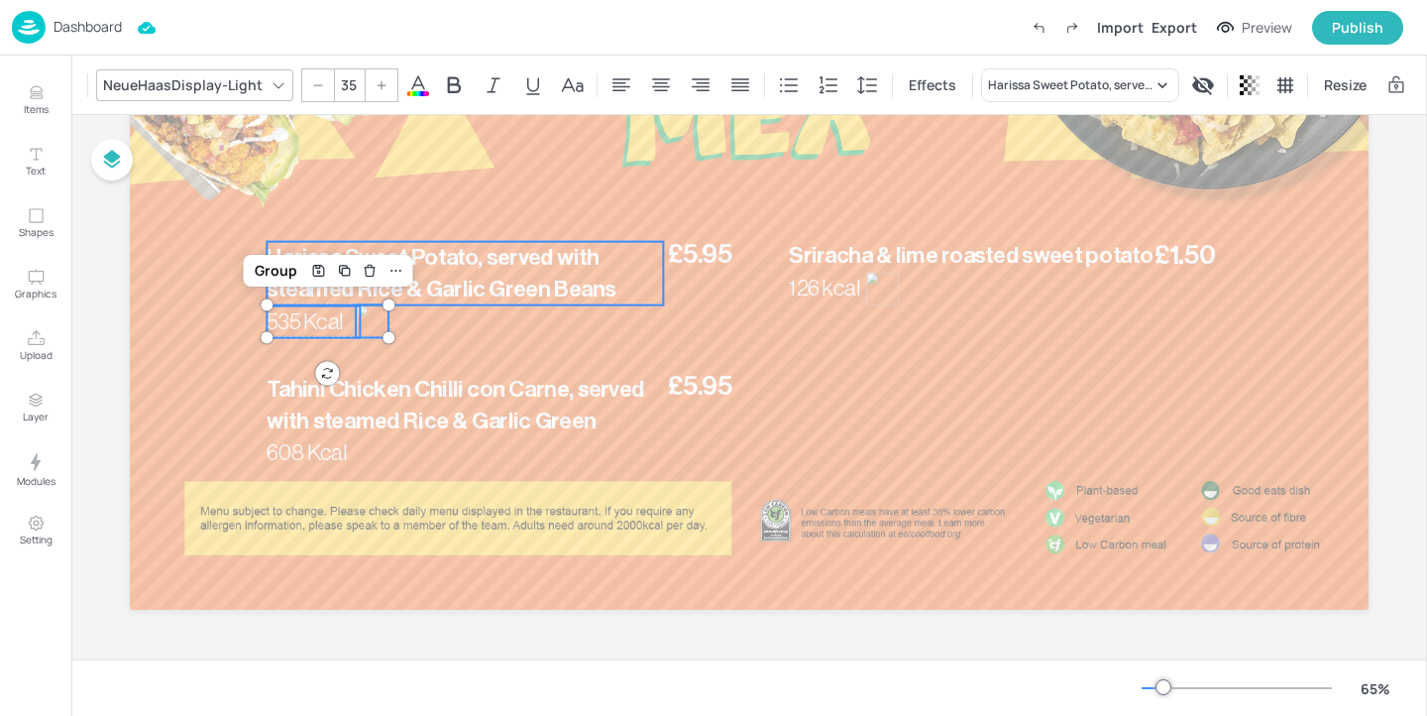
click at [569, 257] on span "Harissa Sweet Potato, served with steamed Rice & Garlic Green Beans" at bounding box center [441, 273] width 349 height 55
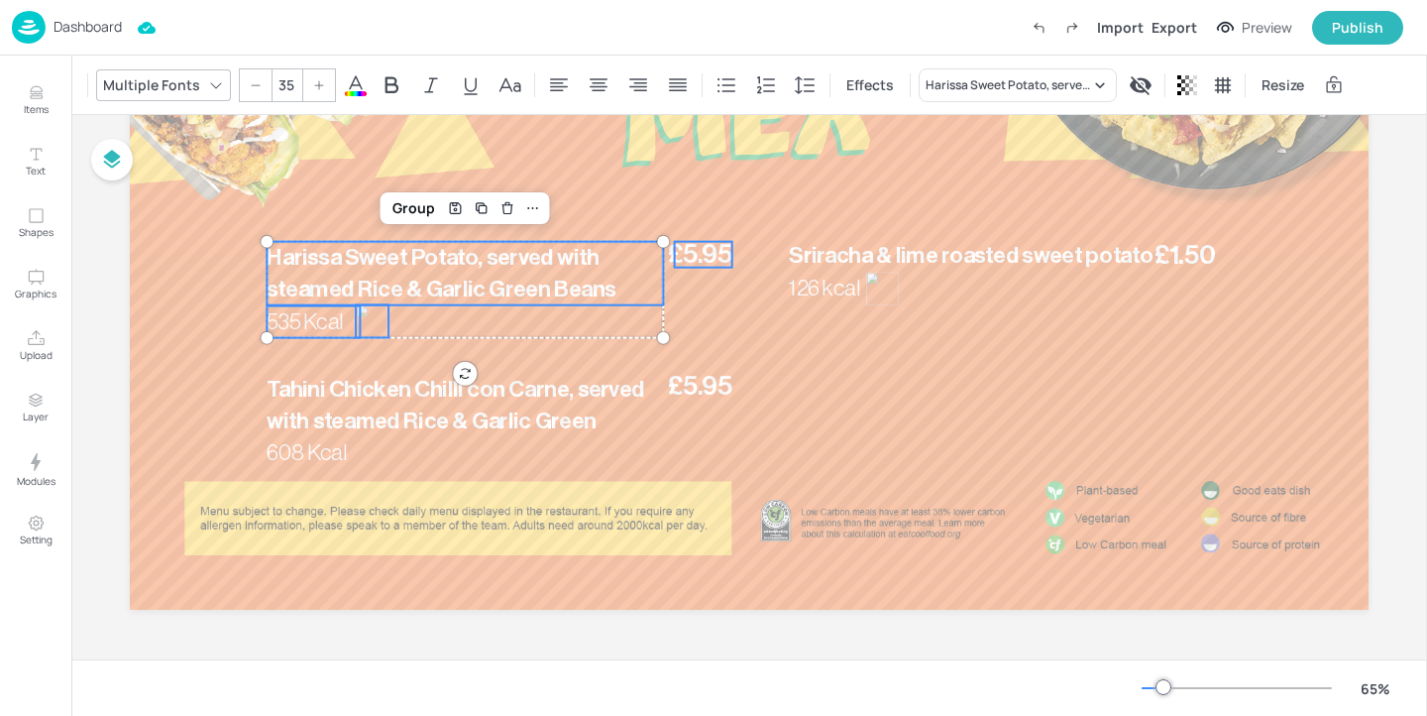
click at [676, 257] on span "£5.95" at bounding box center [700, 255] width 64 height 26
type input "--"
click at [440, 210] on div "Group" at bounding box center [448, 208] width 58 height 26
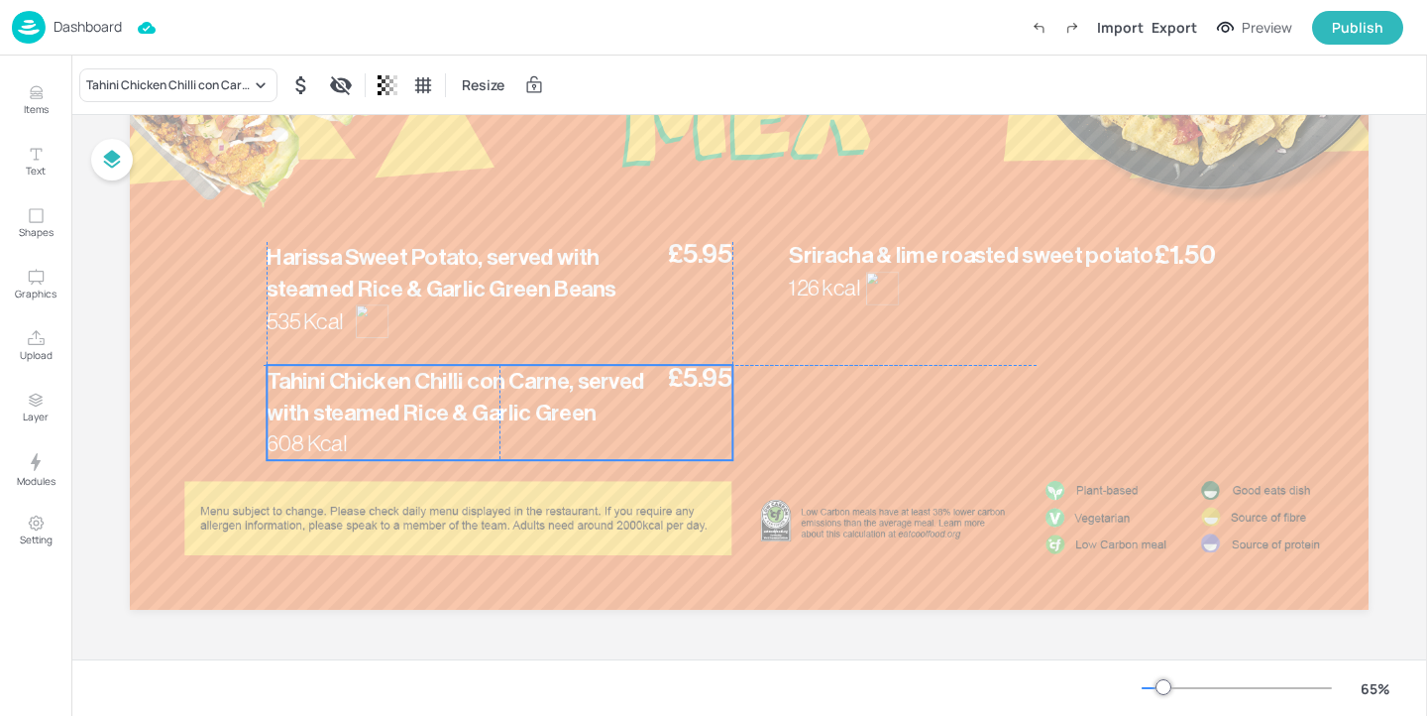
click at [365, 411] on span "Tahini Chicken Chilli con Carne, served with steamed Rice & Garlic Green" at bounding box center [456, 397] width 378 height 55
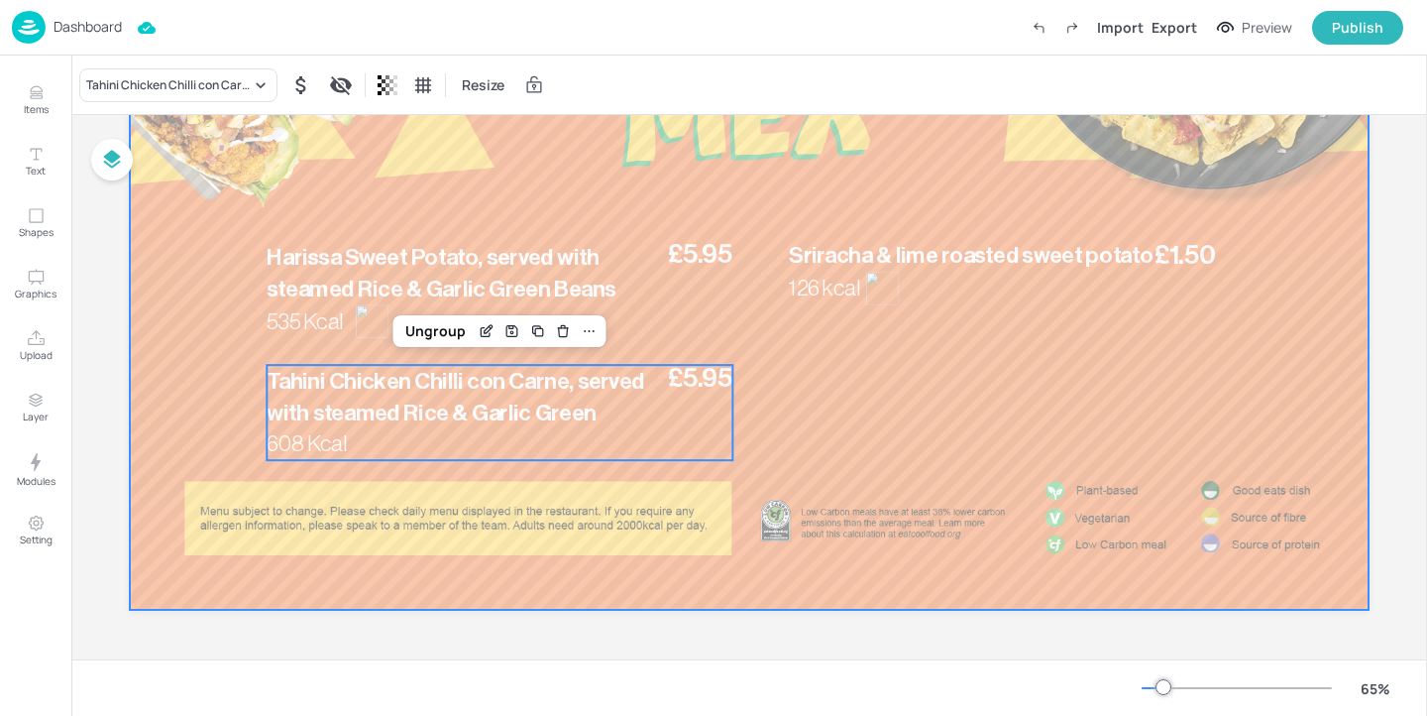
click at [784, 276] on div at bounding box center [749, 261] width 1239 height 697
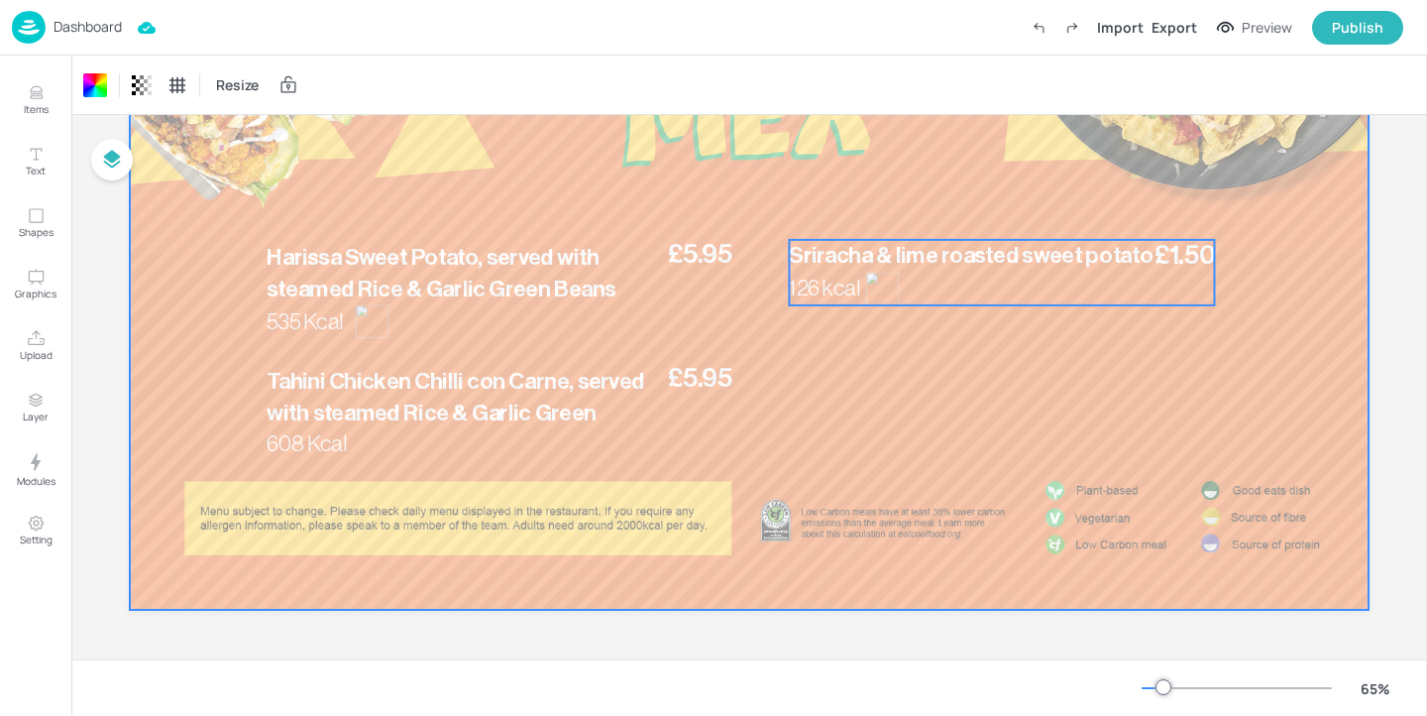
click at [828, 276] on p "126 kcal" at bounding box center [835, 289] width 93 height 32
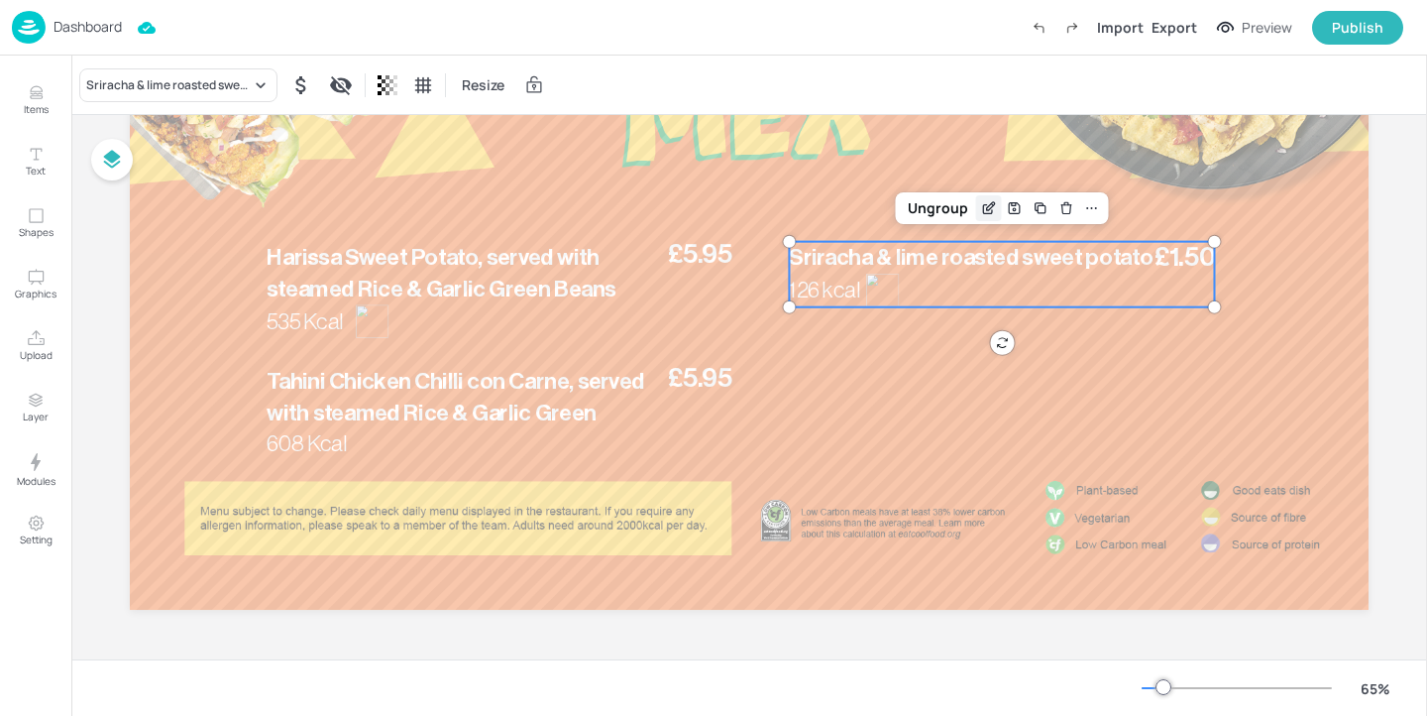
click at [983, 204] on icon "Edit Item" at bounding box center [988, 208] width 17 height 16
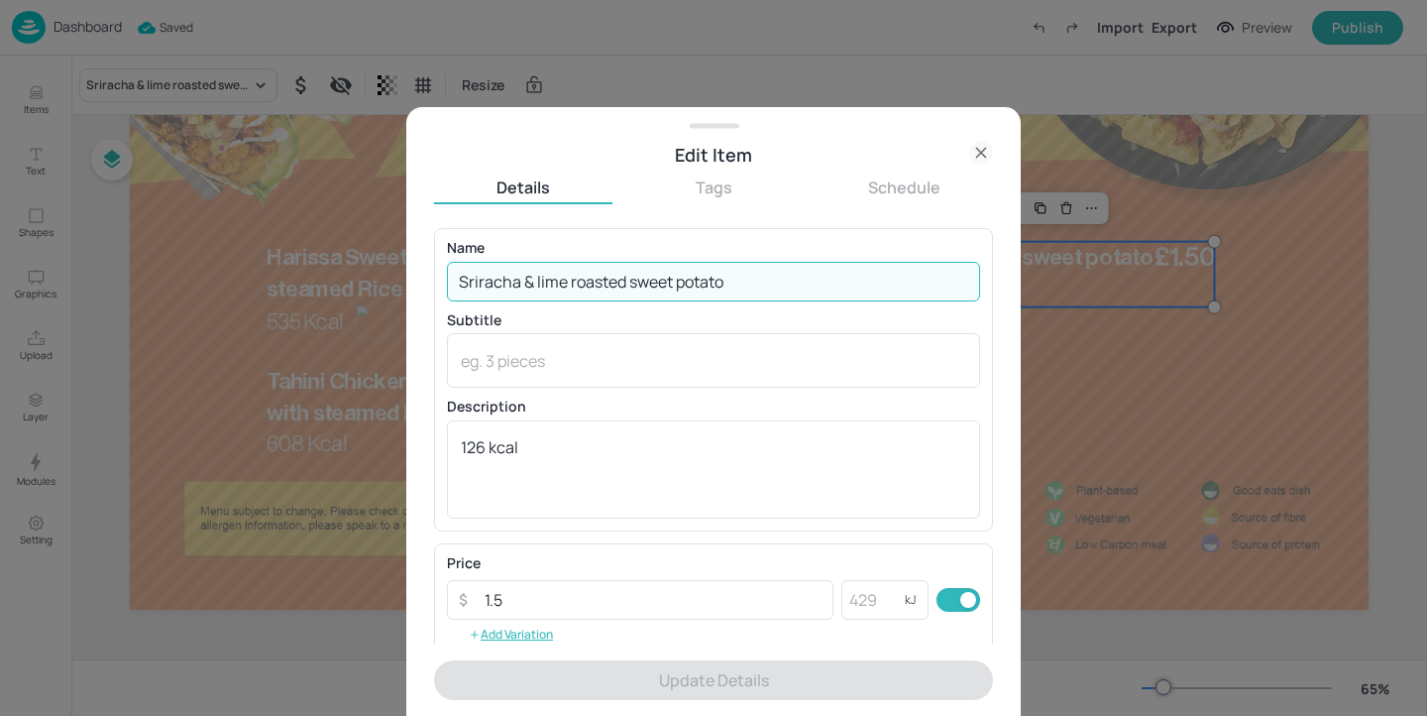
drag, startPoint x: 754, startPoint y: 289, endPoint x: 756, endPoint y: 167, distance: 122.9
click at [756, 167] on div "Edit Item Details Tags Schedule Name Sriracha & lime roasted sweet potato ​ Sub…" at bounding box center [713, 411] width 615 height 609
paste input "Cajun Roasted Butternut Squash"
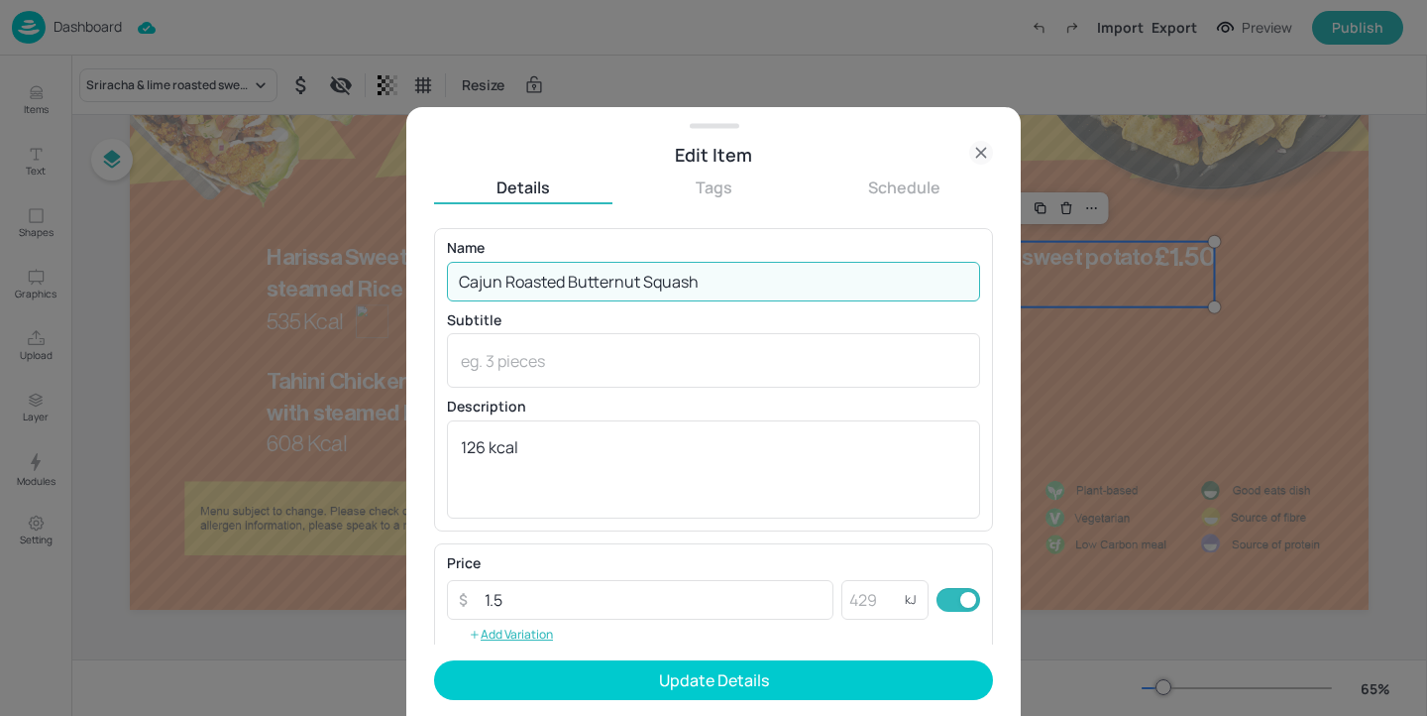
type input "Cajun Roasted Butternut Squash"
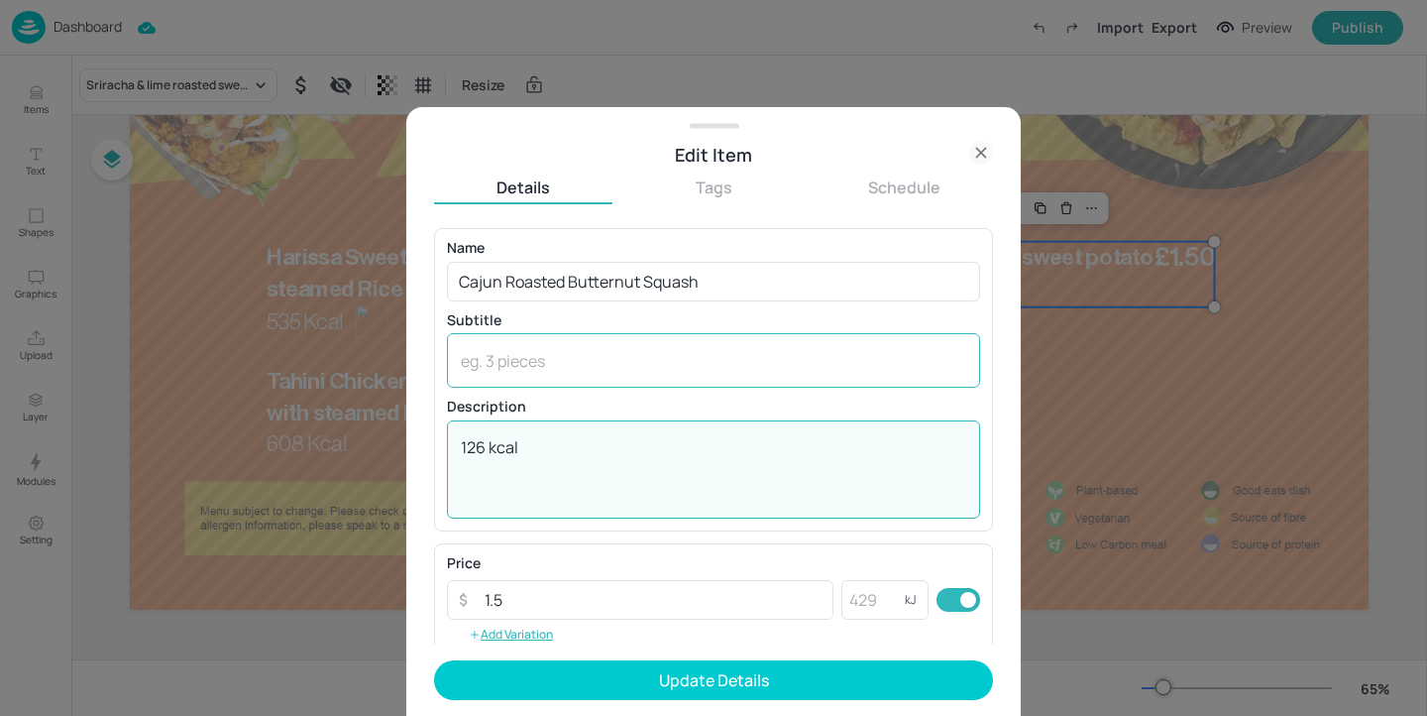
drag, startPoint x: 605, startPoint y: 439, endPoint x: 605, endPoint y: 335, distance: 104.1
click at [605, 335] on div "Name Cajun Roasted Butternut Squash ​ Subtitle x ​ Description 126 kcal x ​" at bounding box center [713, 379] width 533 height 277
paste textarea "49 K"
type textarea "49 Kcal"
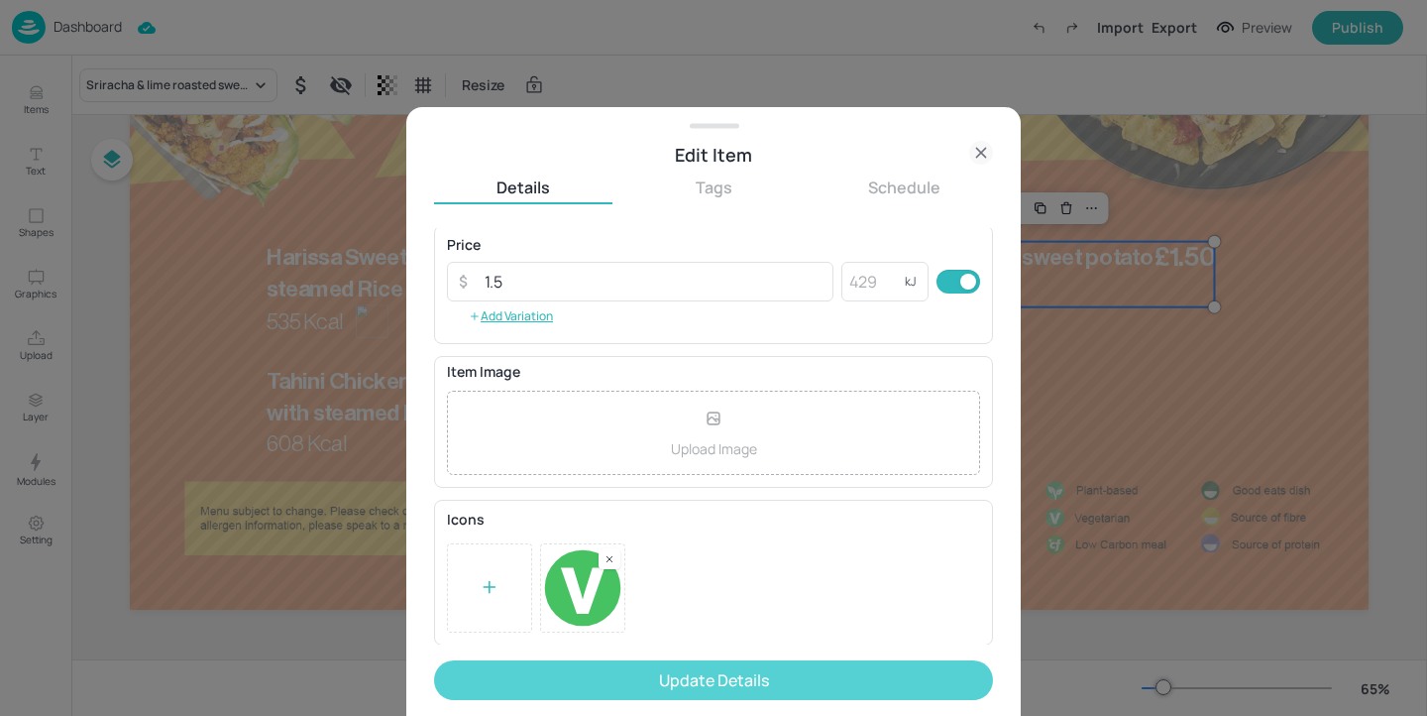
click at [682, 678] on button "Update Details" at bounding box center [713, 680] width 559 height 40
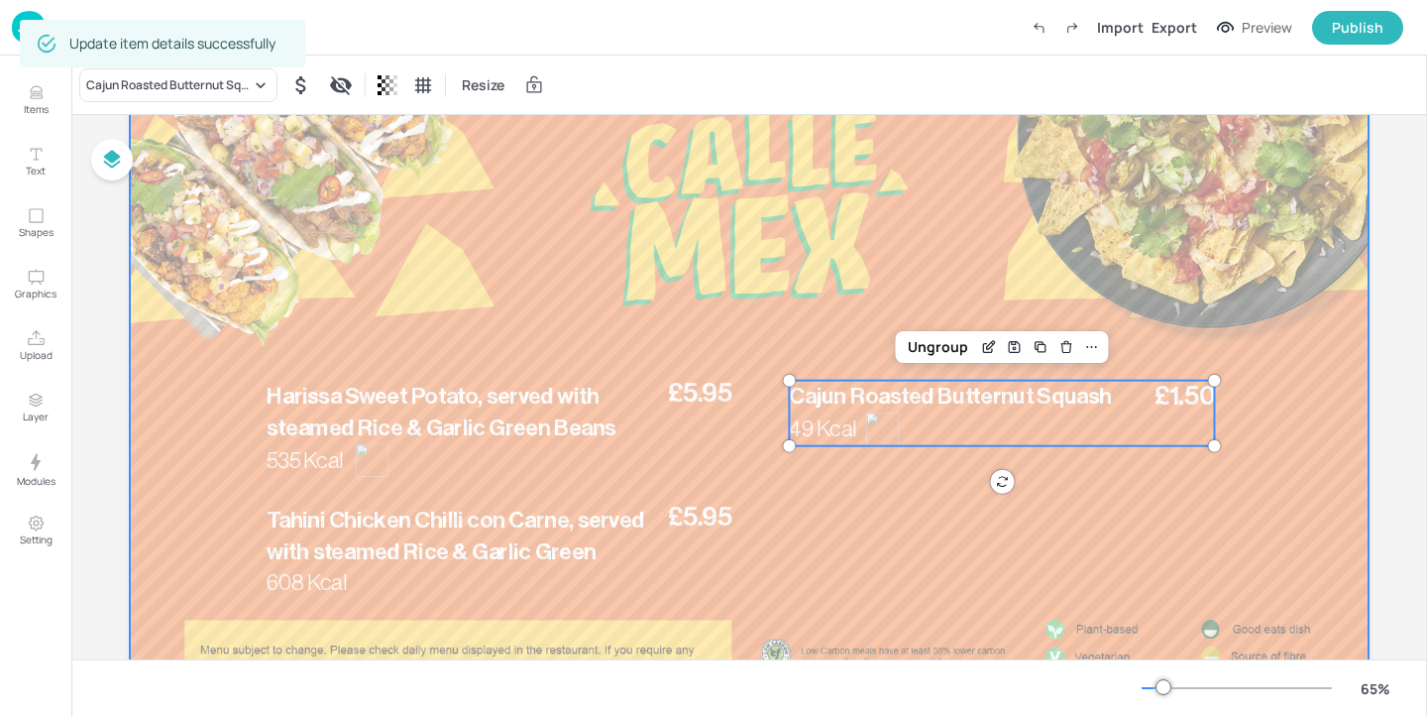
scroll to position [140, 0]
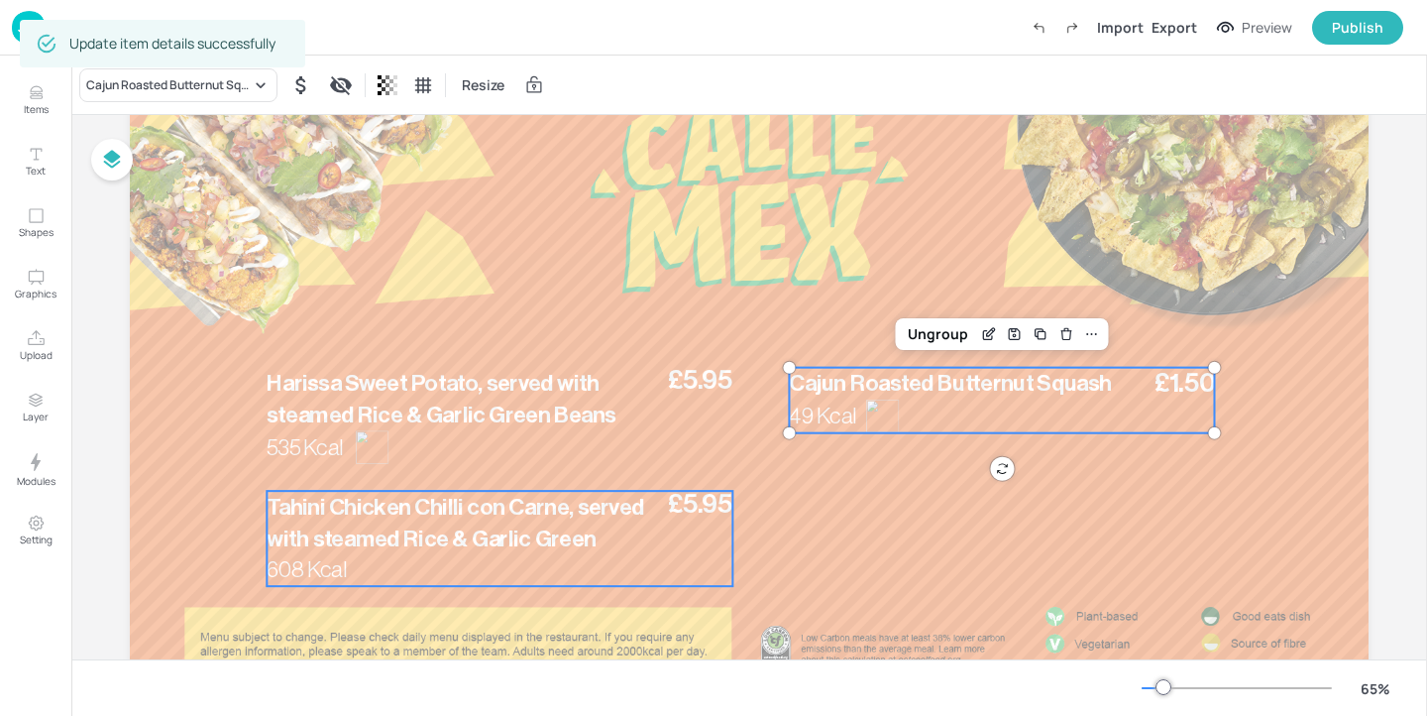
click at [495, 544] on span "Tahini Chicken Chilli con Carne, served with steamed Rice & Garlic Green" at bounding box center [456, 523] width 378 height 55
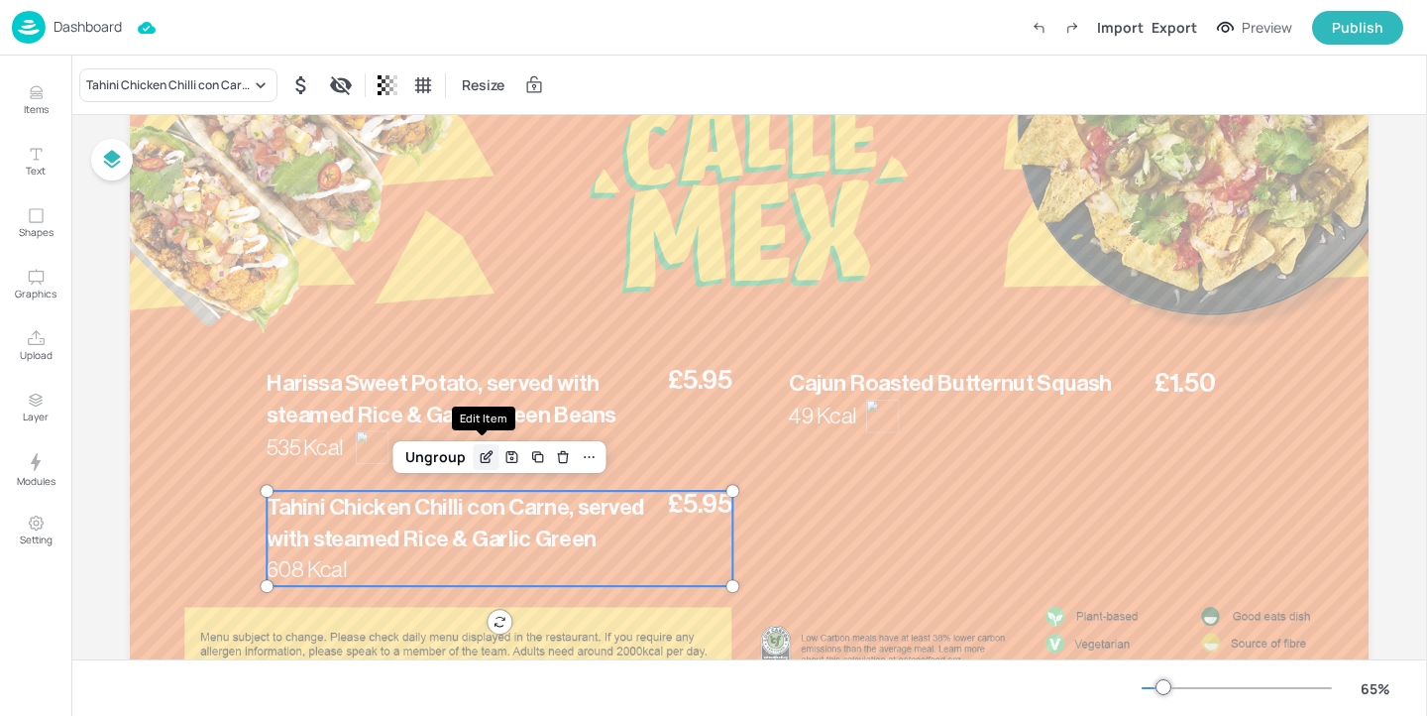
click at [481, 454] on icon "Edit Item" at bounding box center [485, 458] width 9 height 9
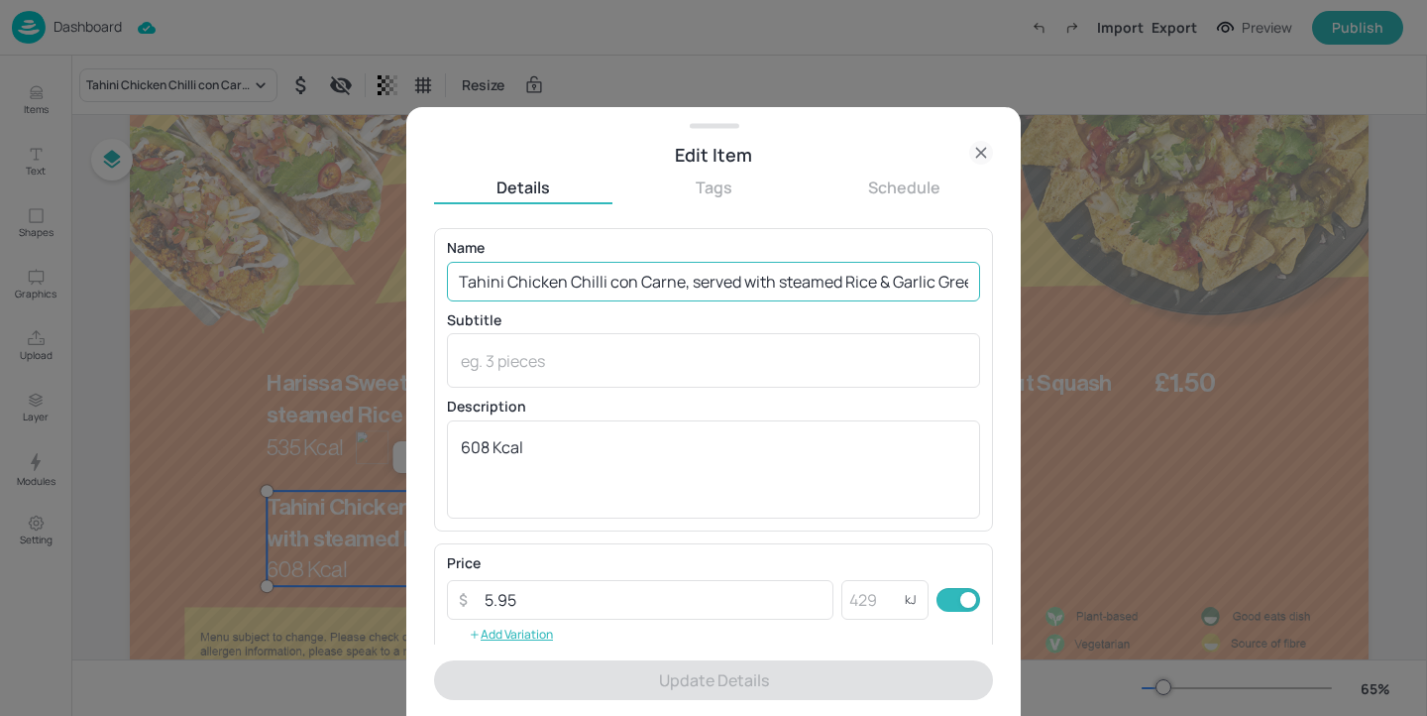
click at [614, 279] on input "Tahini Chicken Chilli con Carne, served with steamed Rice & Garlic Green" at bounding box center [713, 282] width 533 height 40
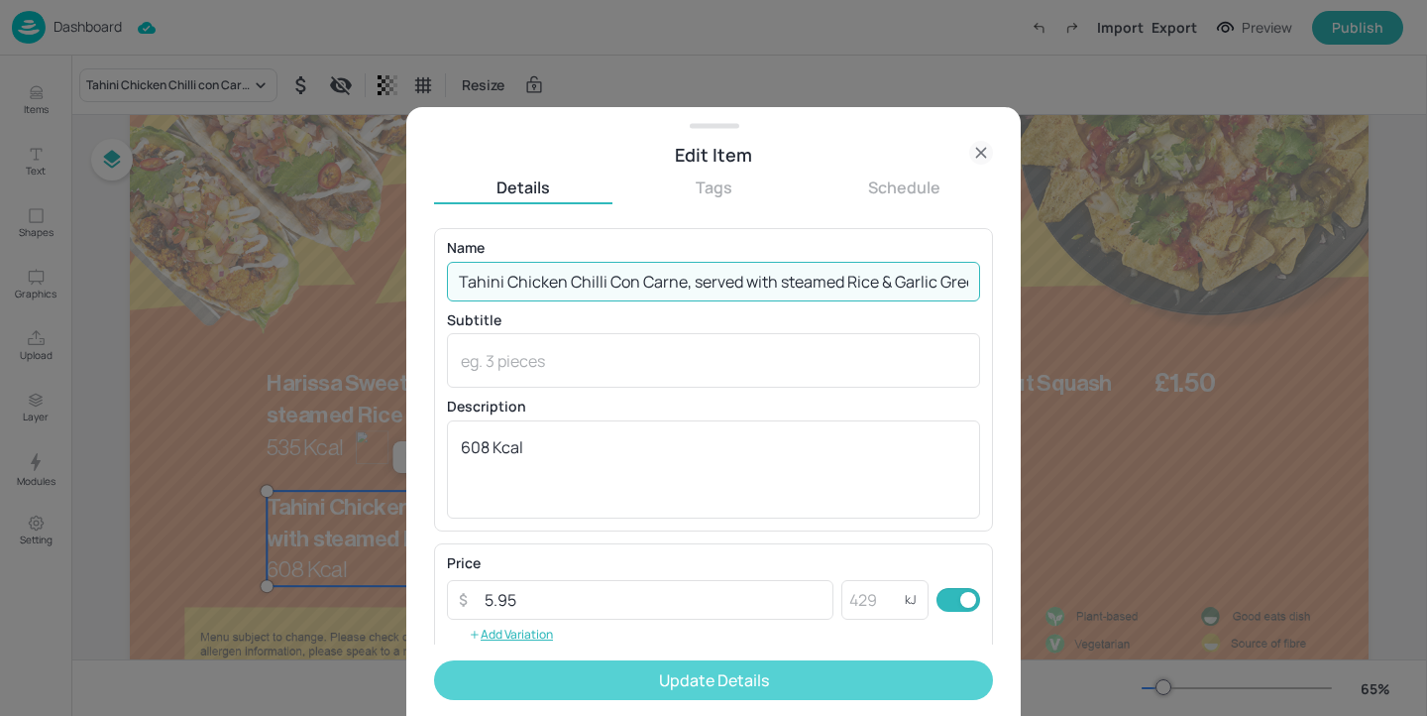
type input "Tahini Chicken Chilli Con Carne, served with steamed Rice & Garlic Green"
click at [713, 669] on button "Update Details" at bounding box center [713, 680] width 559 height 40
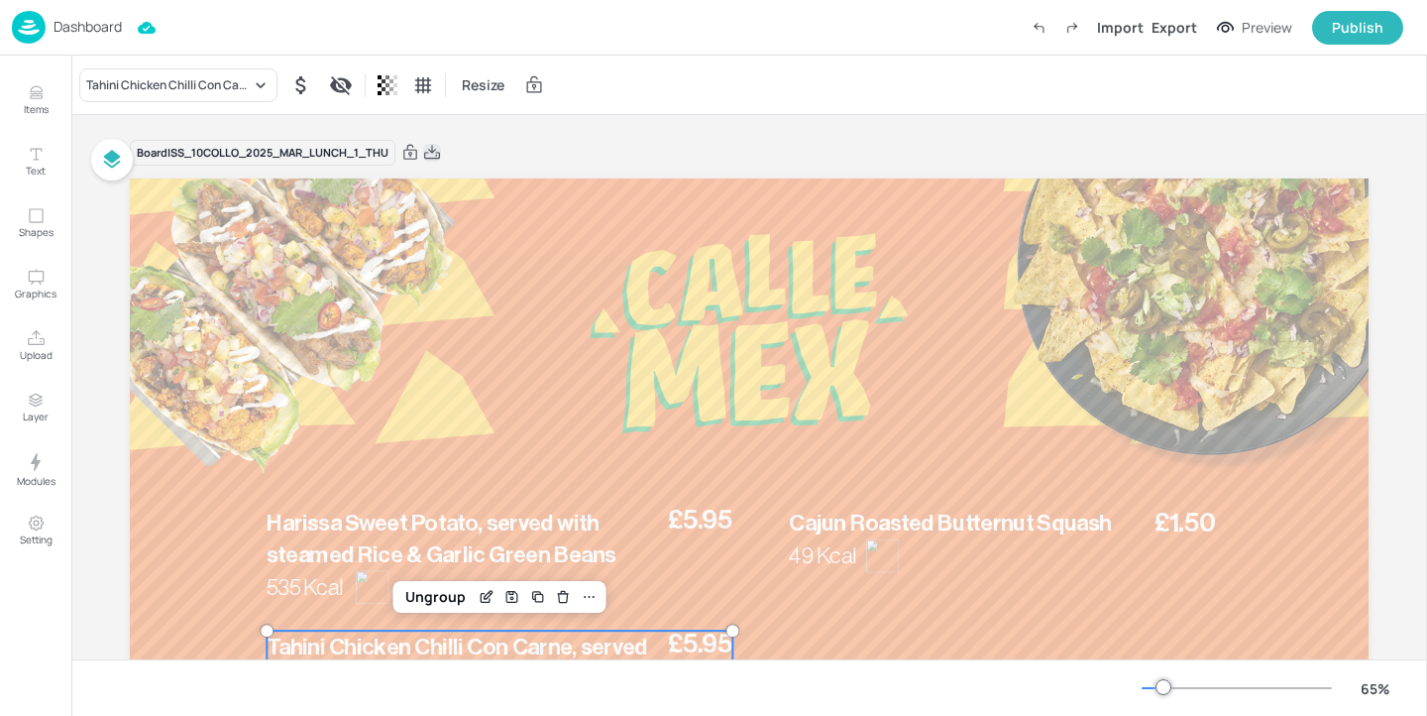
click at [429, 153] on icon at bounding box center [432, 153] width 18 height 20
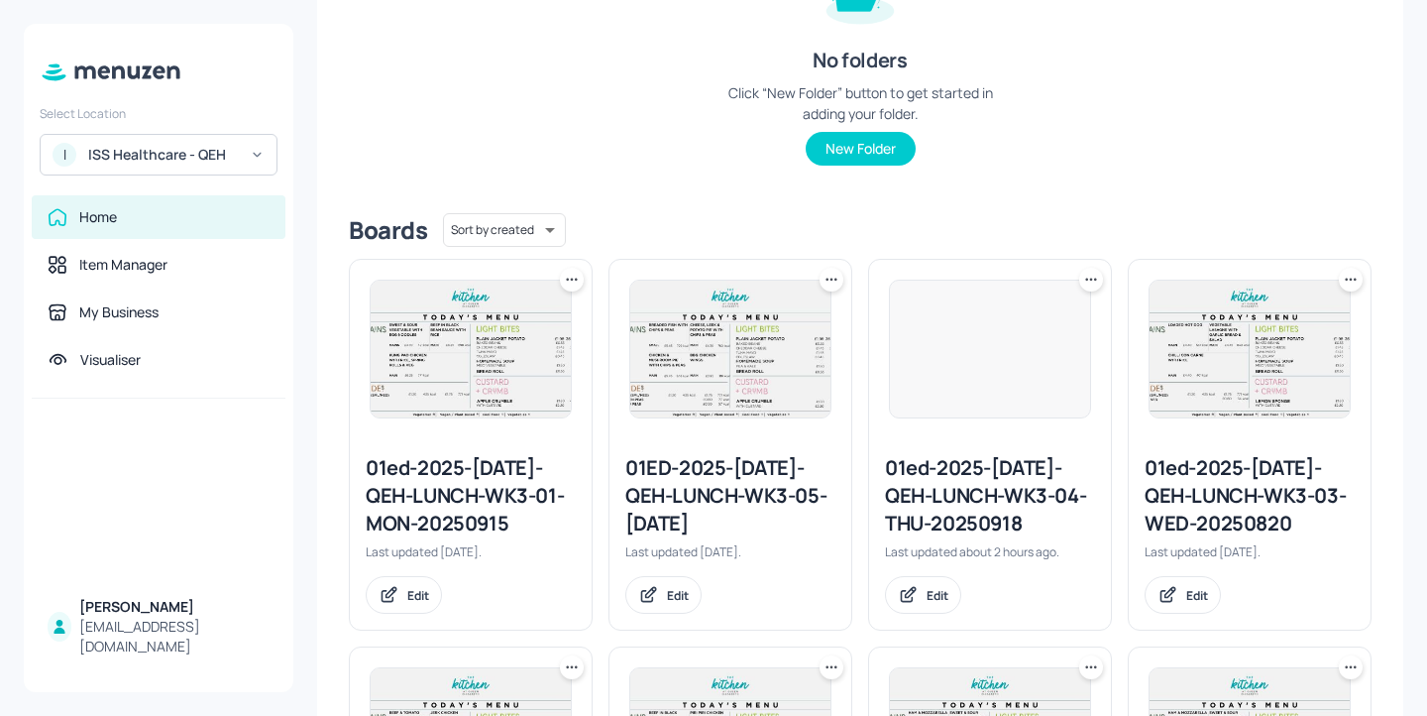
scroll to position [406, 0]
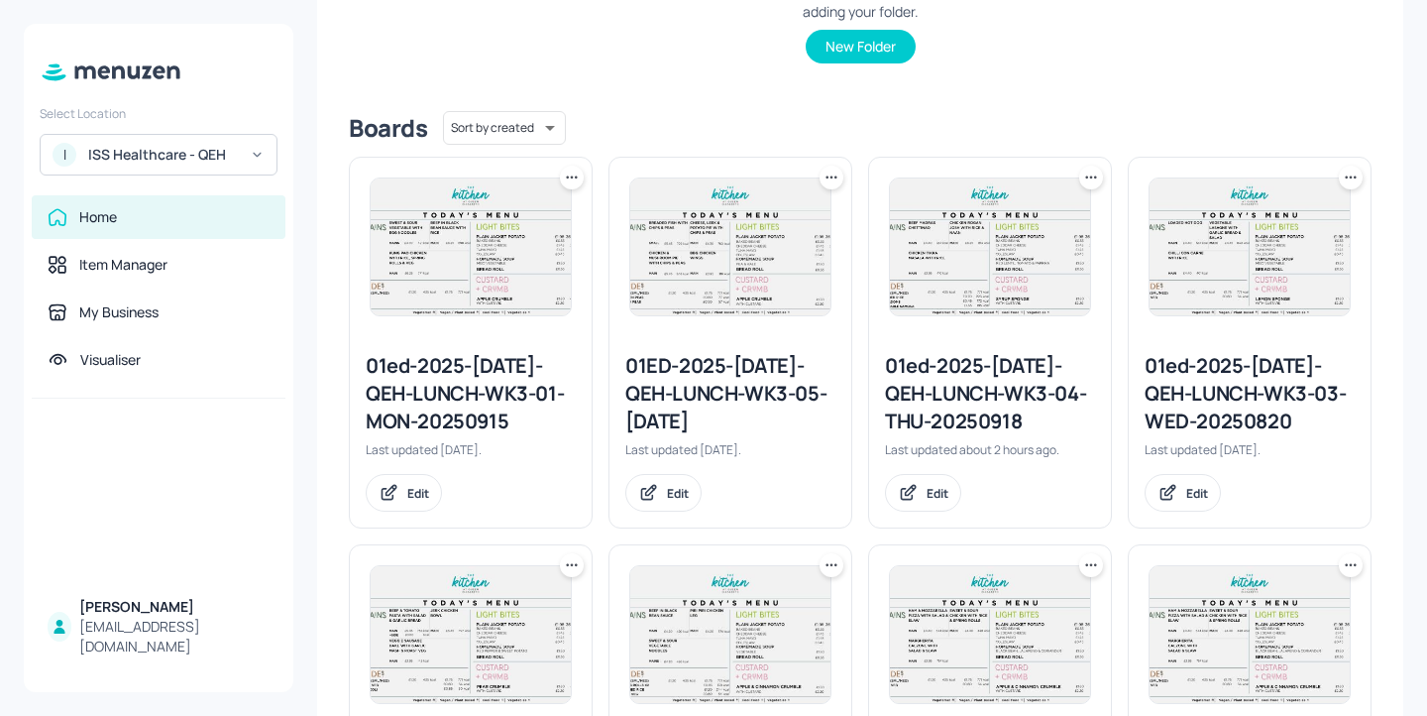
click at [994, 378] on div "01ed-2025-JUL-QEH-LUNCH-WK3-04-THU-20250918" at bounding box center [990, 393] width 210 height 83
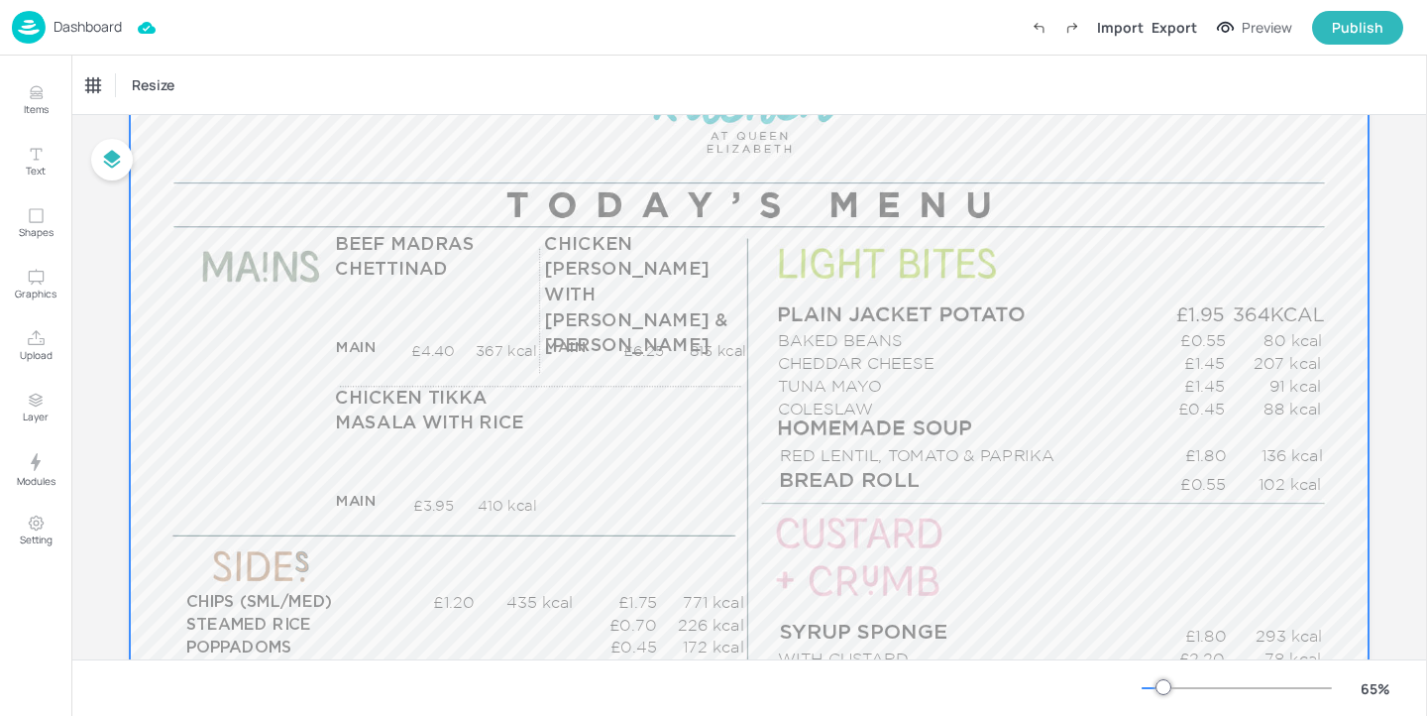
scroll to position [219, 0]
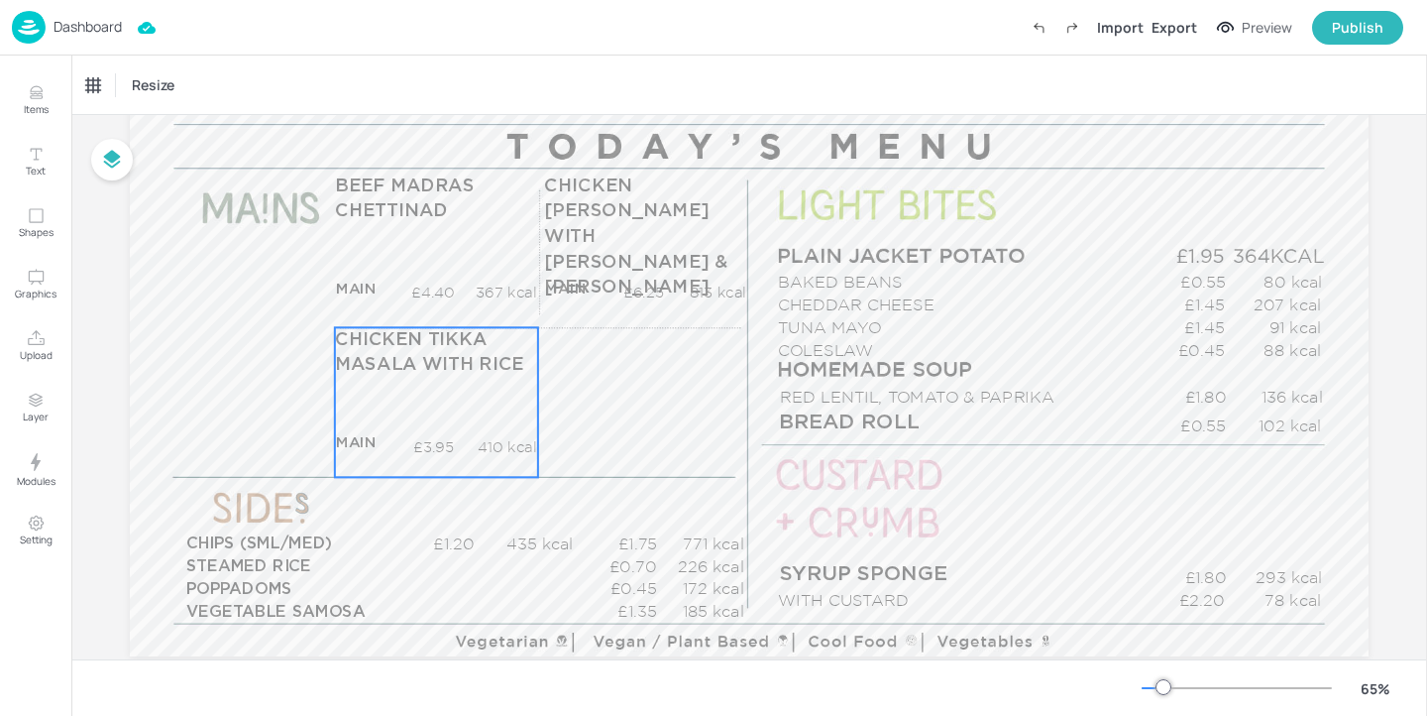
click at [479, 419] on div "CHICKEN TIKKA MASALA WITH RICE MAIN £3.95 410 kcal +SIDE £5.40 896 kcal" at bounding box center [436, 402] width 203 height 150
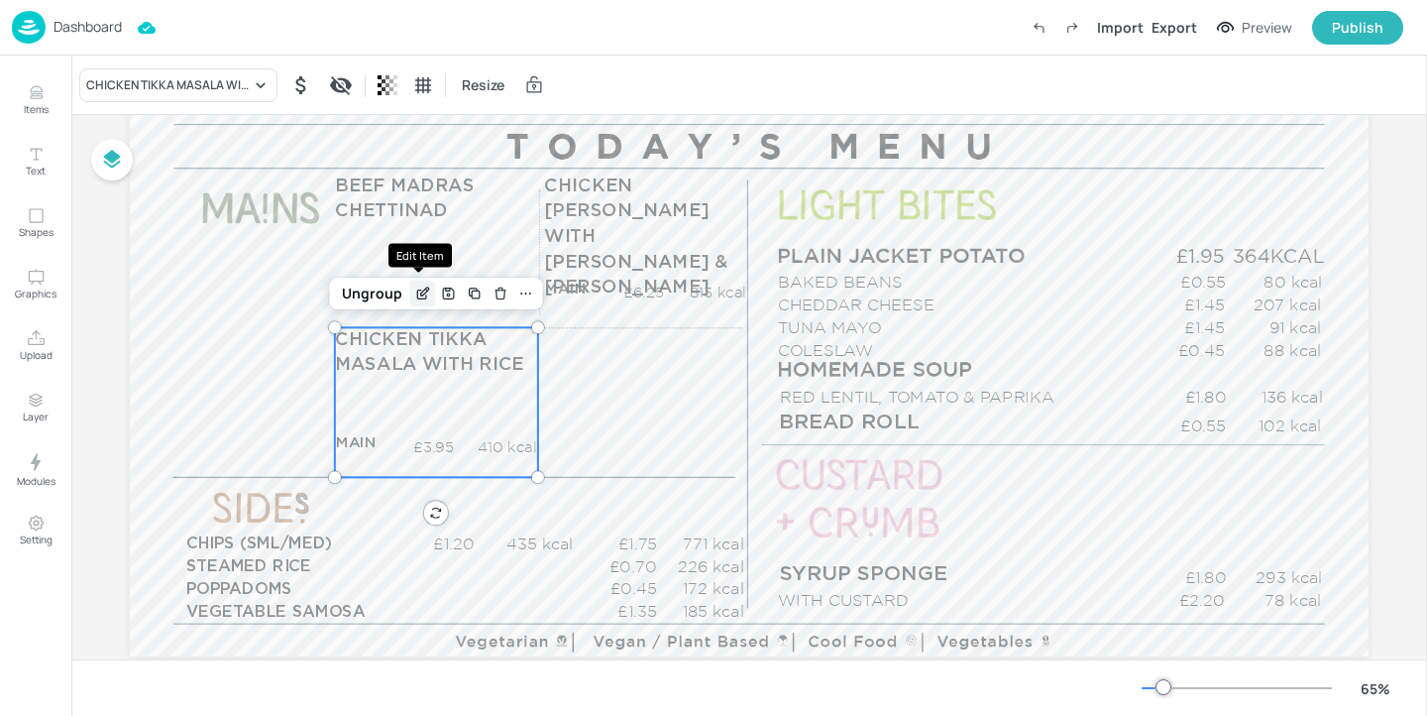
click at [410, 284] on div "Edit Item" at bounding box center [423, 293] width 26 height 26
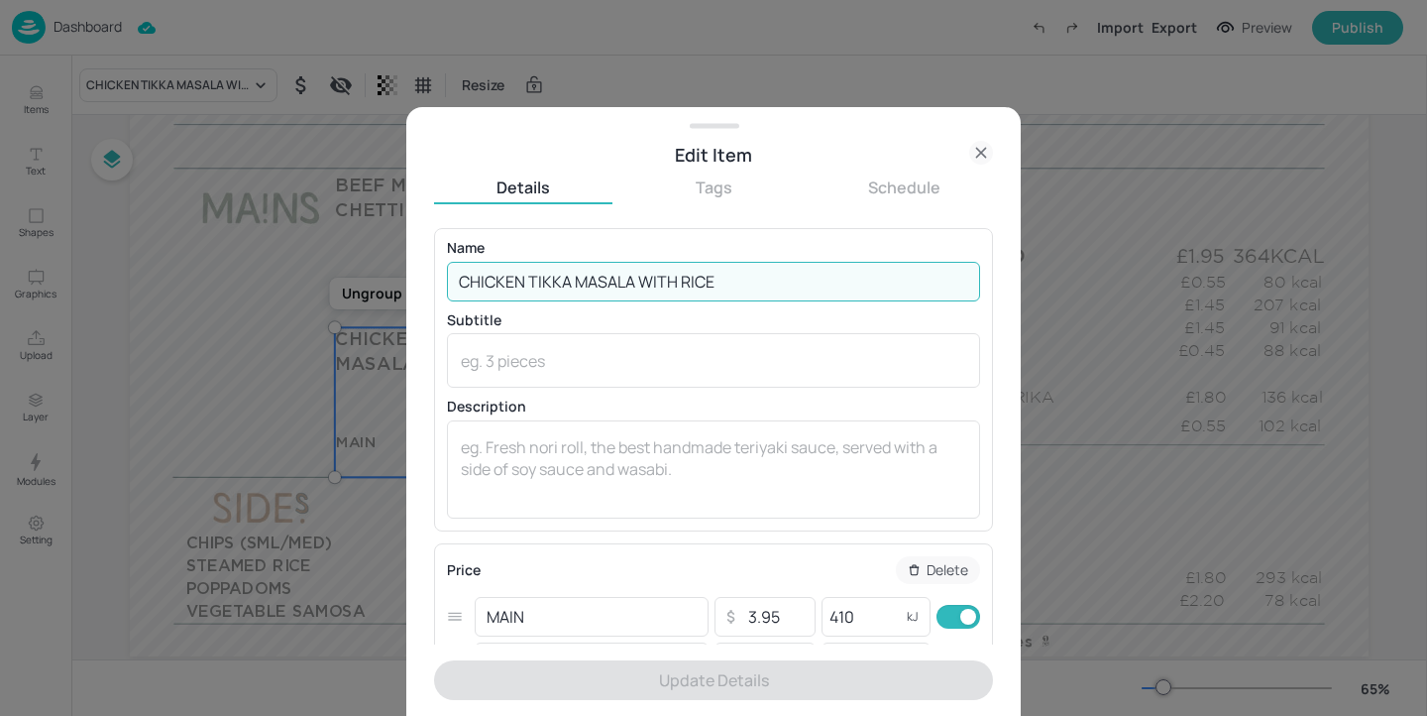
drag, startPoint x: 569, startPoint y: 285, endPoint x: 530, endPoint y: 285, distance: 38.7
click at [530, 285] on input "CHICKEN TIKKA MASALA WITH RICE" at bounding box center [713, 282] width 533 height 40
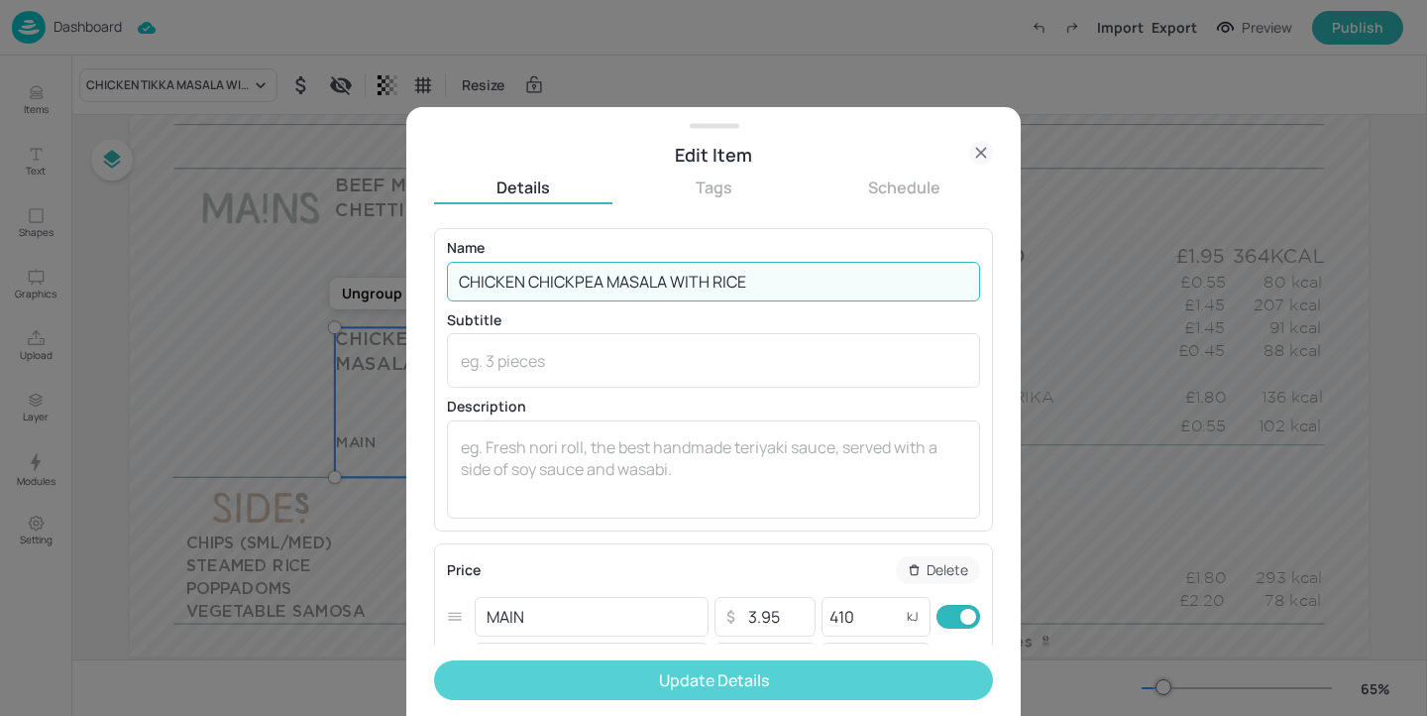
type input "CHICKEN CHICKPEA MASALA WITH RICE"
click at [727, 674] on button "Update Details" at bounding box center [713, 680] width 559 height 40
